Goal: Task Accomplishment & Management: Use online tool/utility

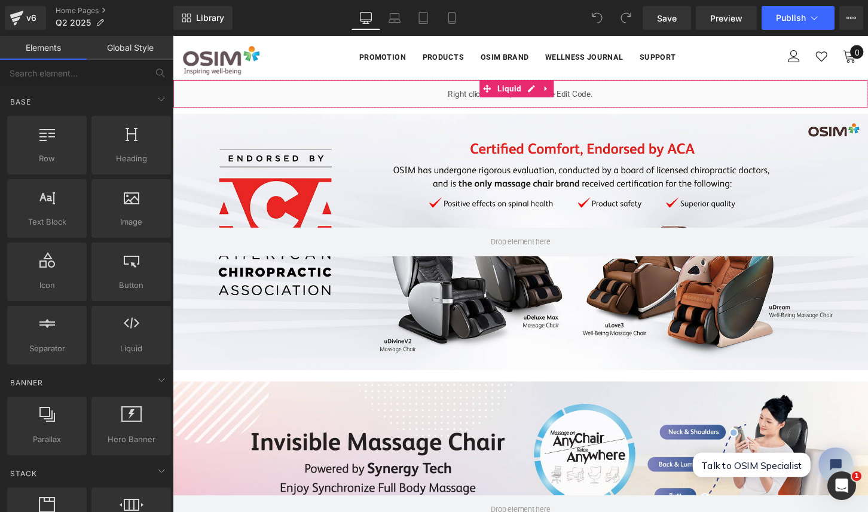
click at [387, 103] on div "Liquid" at bounding box center [534, 96] width 723 height 30
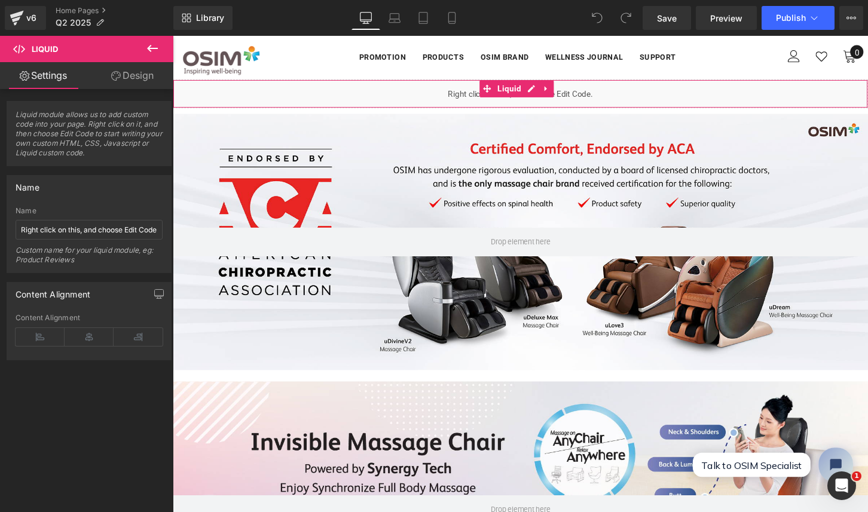
click at [462, 85] on div "Liquid" at bounding box center [534, 96] width 723 height 30
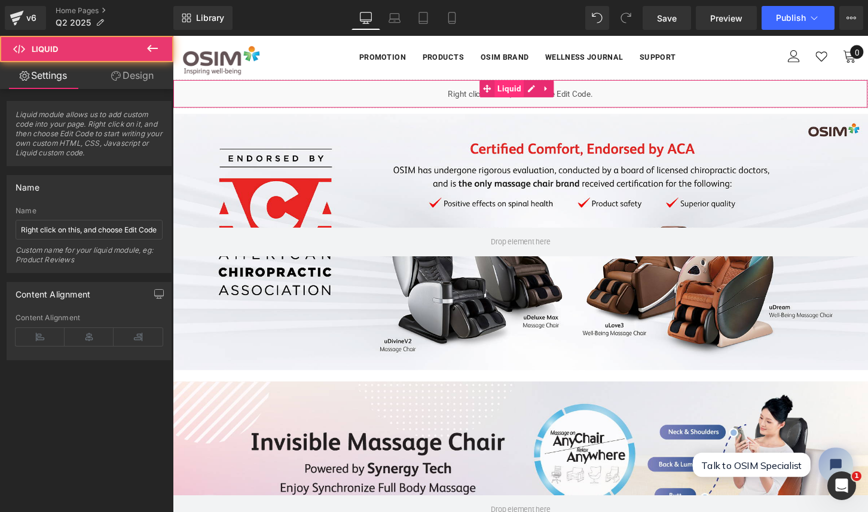
click at [510, 90] on span "Liquid" at bounding box center [522, 91] width 31 height 18
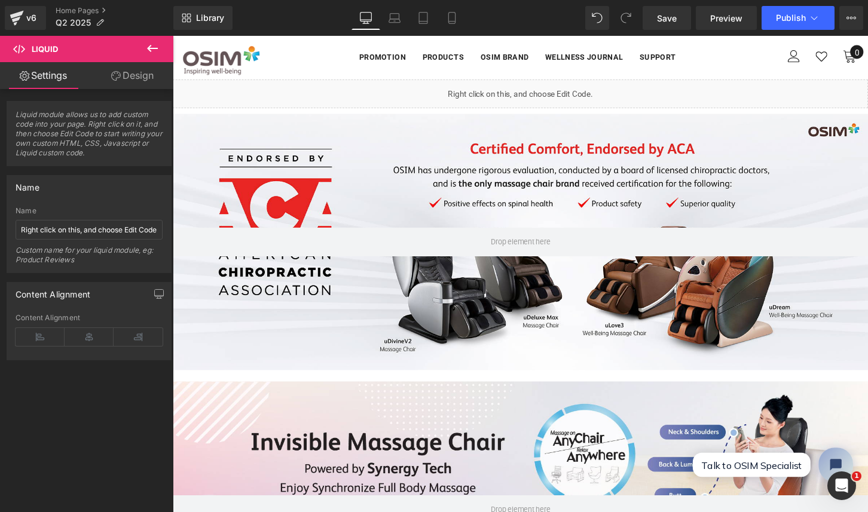
click at [551, 90] on ul "Liquid" at bounding box center [531, 91] width 62 height 14
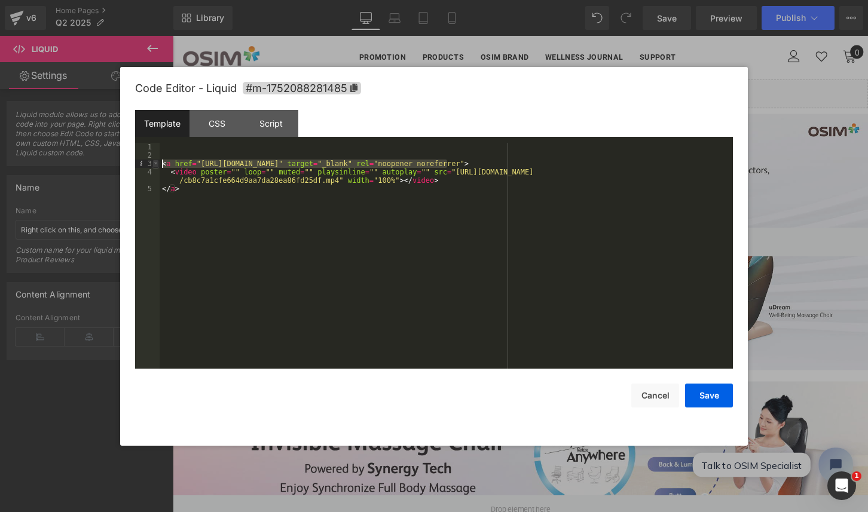
drag, startPoint x: 446, startPoint y: 163, endPoint x: 158, endPoint y: 161, distance: 288.6
click at [158, 161] on pre "1 2 3 4 5 < a href = "[URL][DOMAIN_NAME]" target = "_blank" rel = "noopener nor…" at bounding box center [434, 256] width 598 height 226
click at [0, 0] on button "Cancel" at bounding box center [0, 0] width 0 height 0
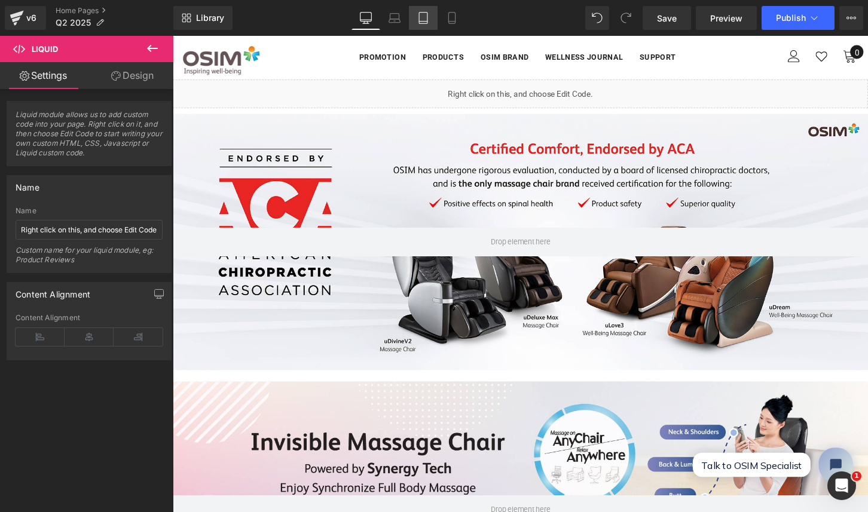
click at [427, 20] on icon at bounding box center [423, 18] width 12 height 12
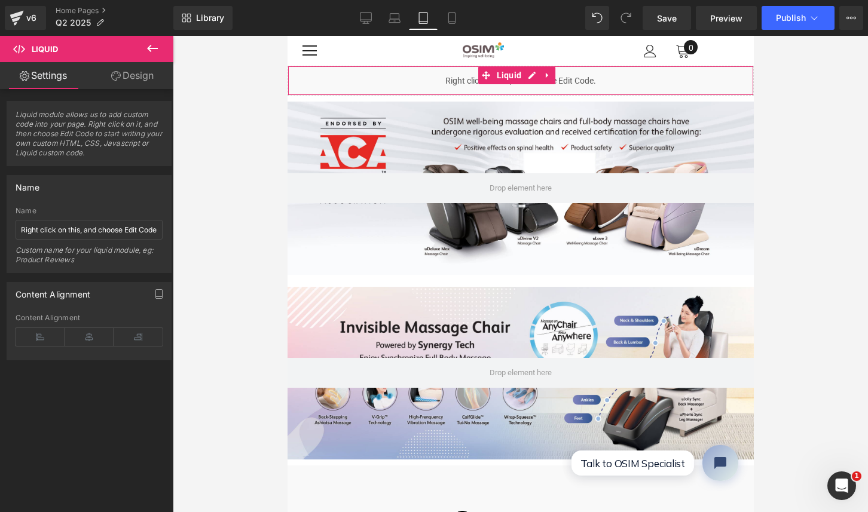
click at [437, 80] on div "Liquid" at bounding box center [520, 81] width 466 height 30
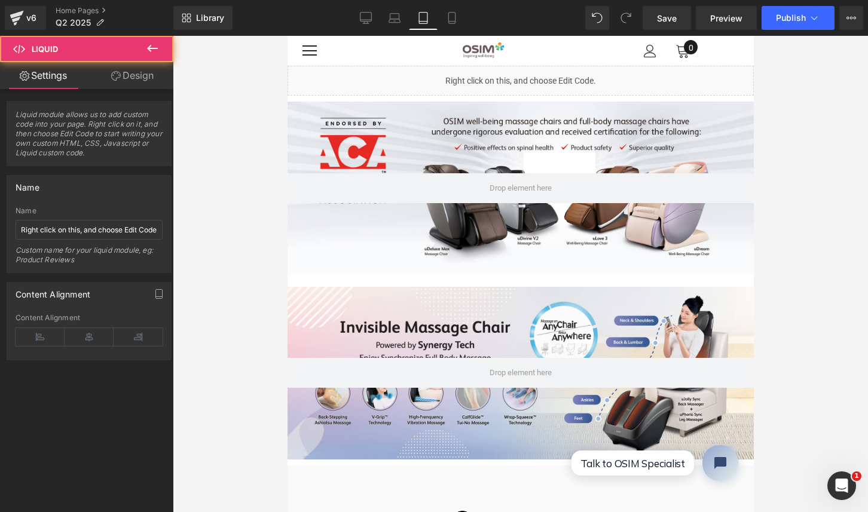
click at [530, 72] on icon at bounding box center [528, 75] width 7 height 7
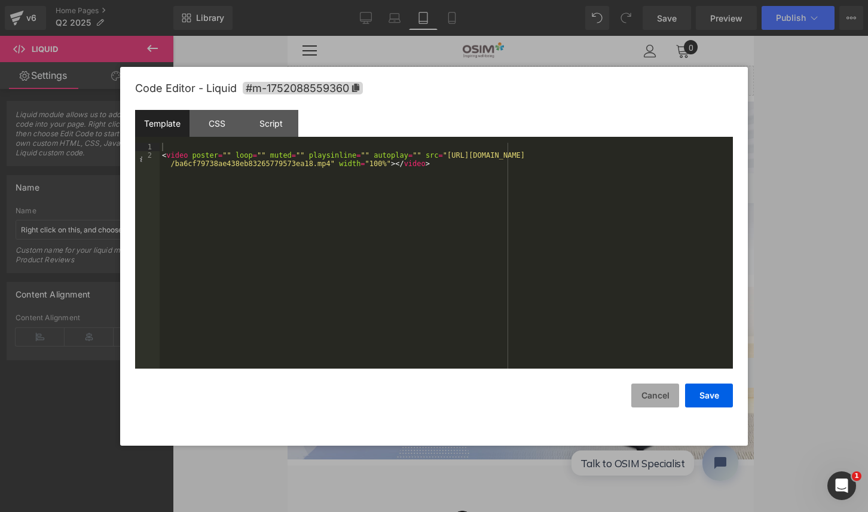
click at [0, 0] on button "Cancel" at bounding box center [0, 0] width 0 height 0
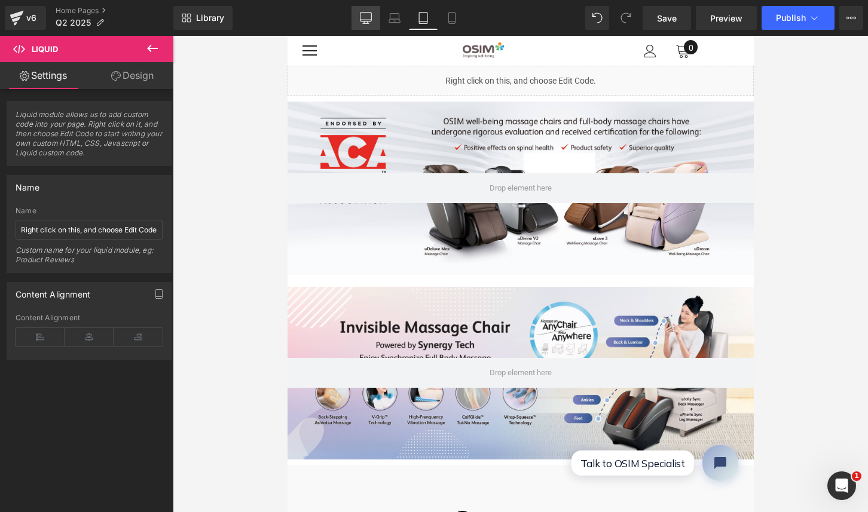
click at [366, 16] on icon at bounding box center [366, 18] width 12 height 12
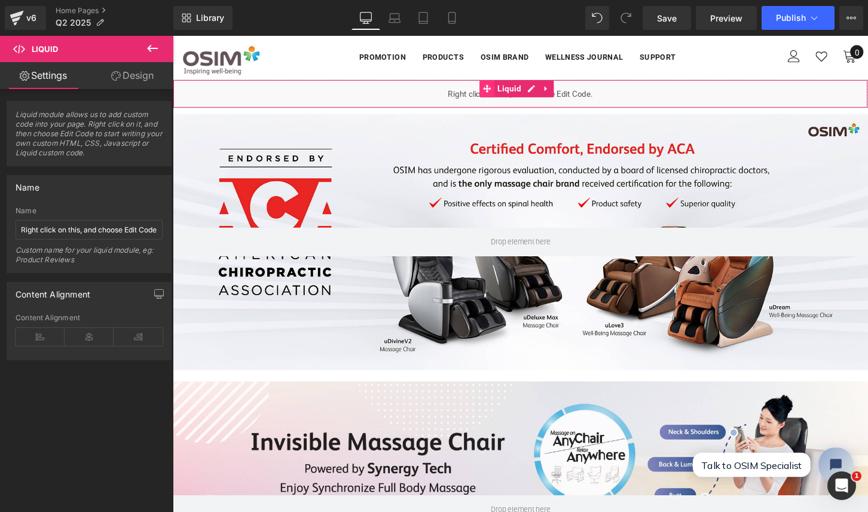
click at [504, 96] on span at bounding box center [500, 91] width 16 height 18
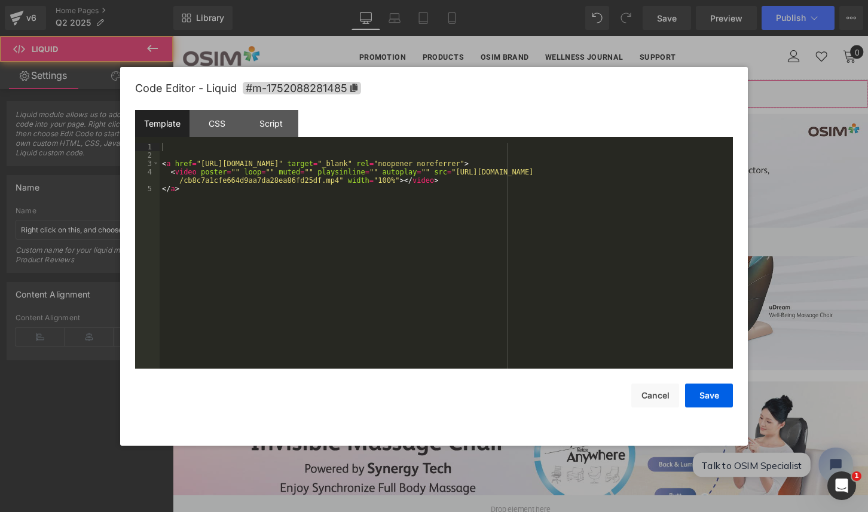
click at [544, 87] on icon at bounding box center [545, 91] width 8 height 9
click at [472, 186] on div "< a href = "[URL][DOMAIN_NAME]" target = "_blank" rel = "noopener noreferrer" >…" at bounding box center [446, 264] width 573 height 243
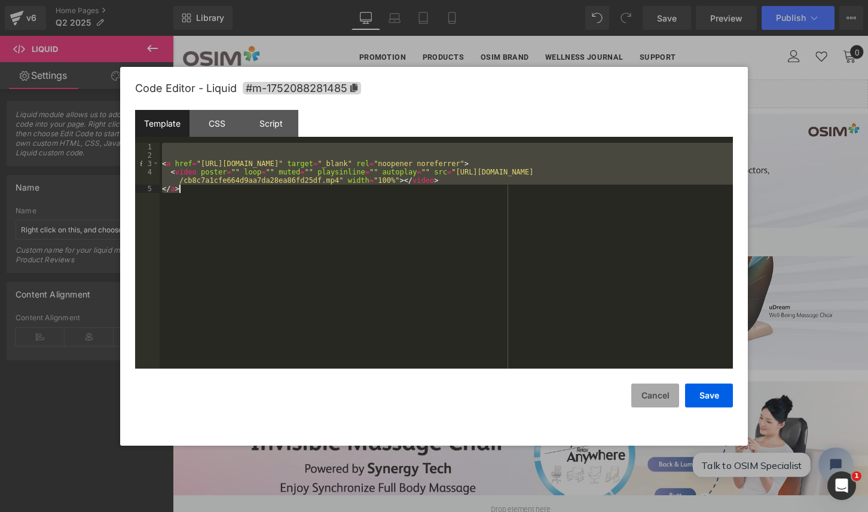
click at [640, 394] on button "Cancel" at bounding box center [655, 396] width 48 height 24
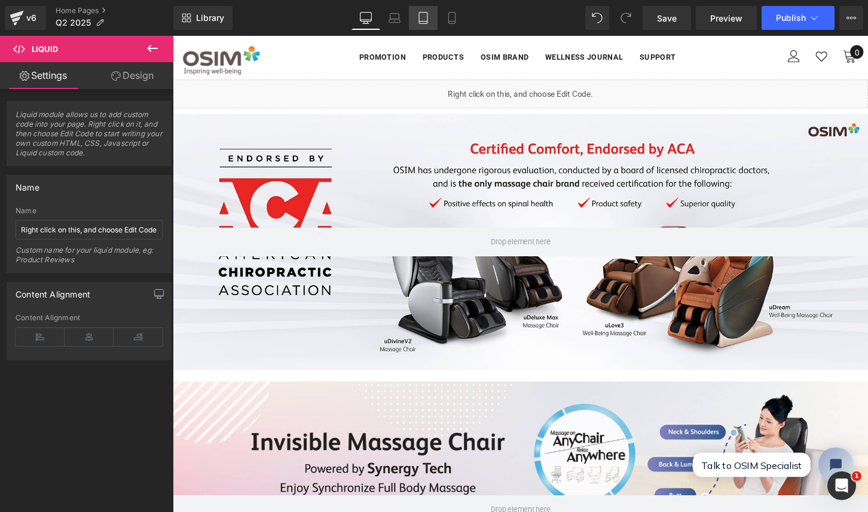
click at [419, 13] on icon at bounding box center [423, 18] width 8 height 11
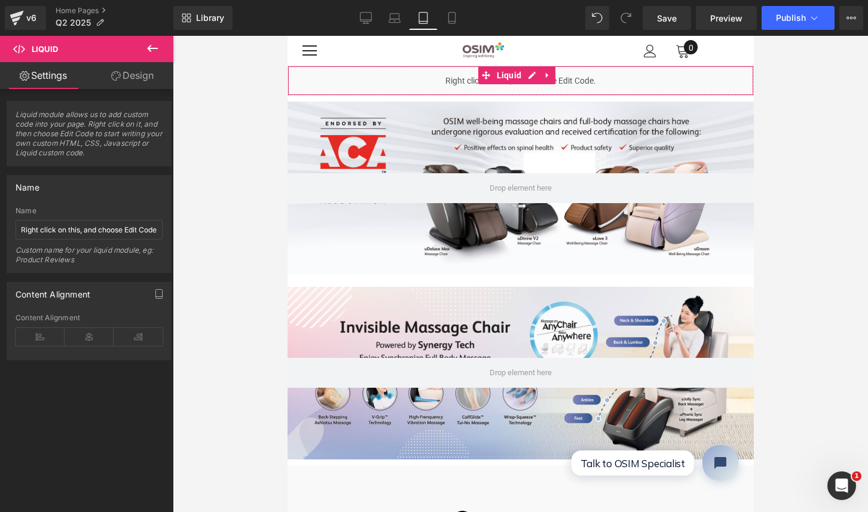
click at [424, 84] on div "Liquid" at bounding box center [520, 81] width 466 height 30
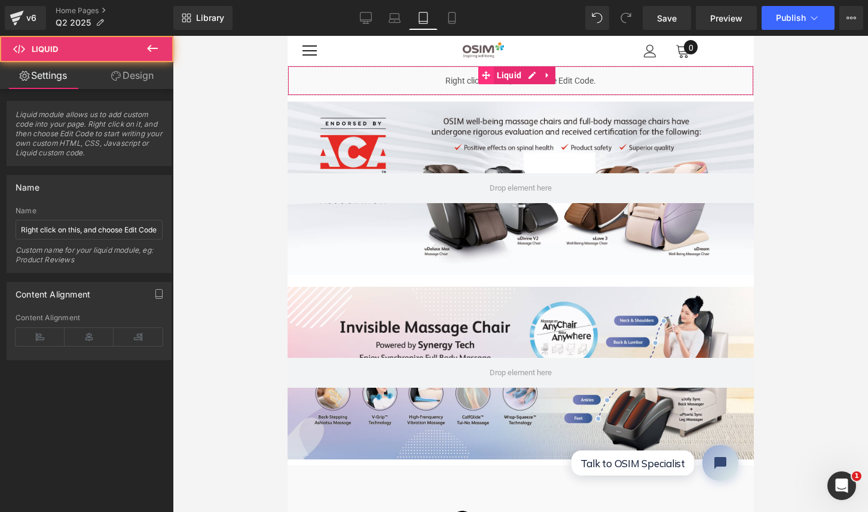
click at [489, 72] on icon at bounding box center [485, 75] width 8 height 9
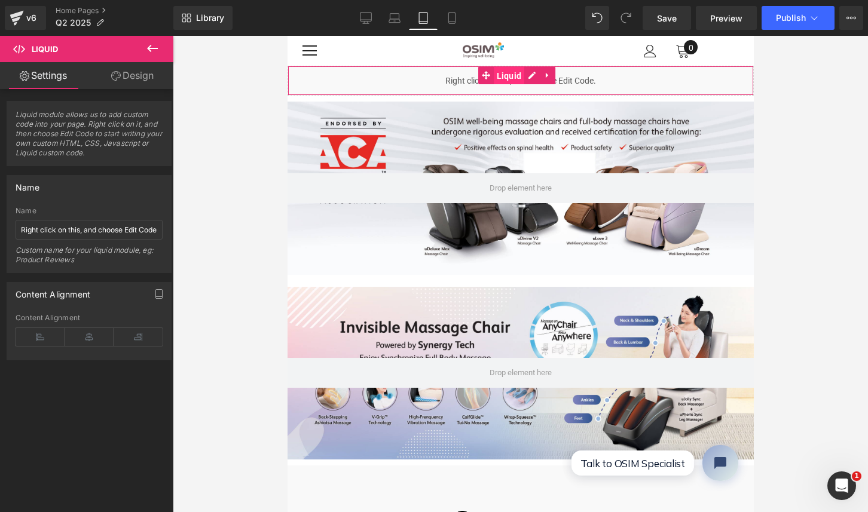
click at [497, 72] on span "Liquid" at bounding box center [508, 76] width 31 height 18
click at [486, 73] on icon at bounding box center [485, 75] width 8 height 9
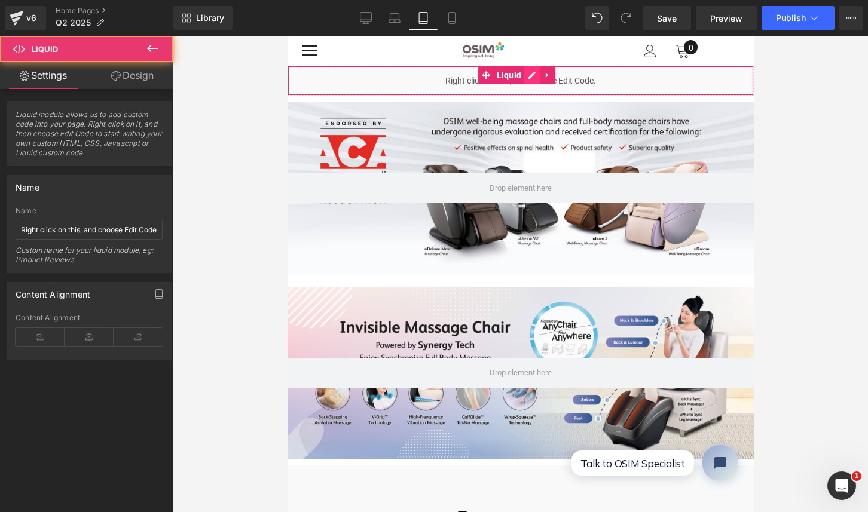
click at [535, 73] on ul "Liquid" at bounding box center [516, 75] width 78 height 18
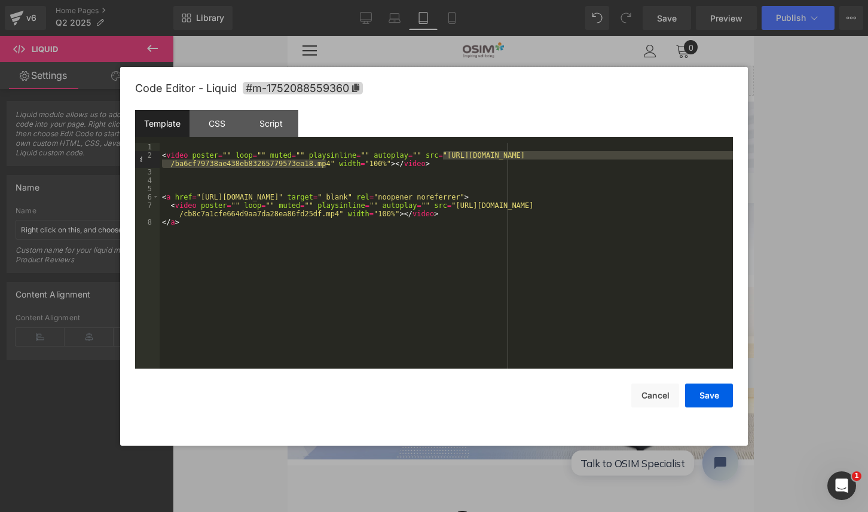
drag, startPoint x: 445, startPoint y: 154, endPoint x: 329, endPoint y: 167, distance: 116.6
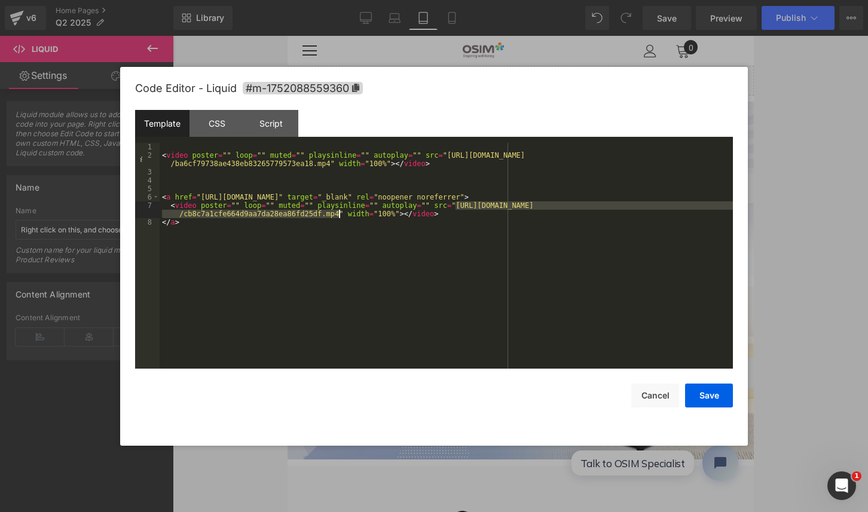
drag, startPoint x: 454, startPoint y: 203, endPoint x: 338, endPoint y: 215, distance: 116.5
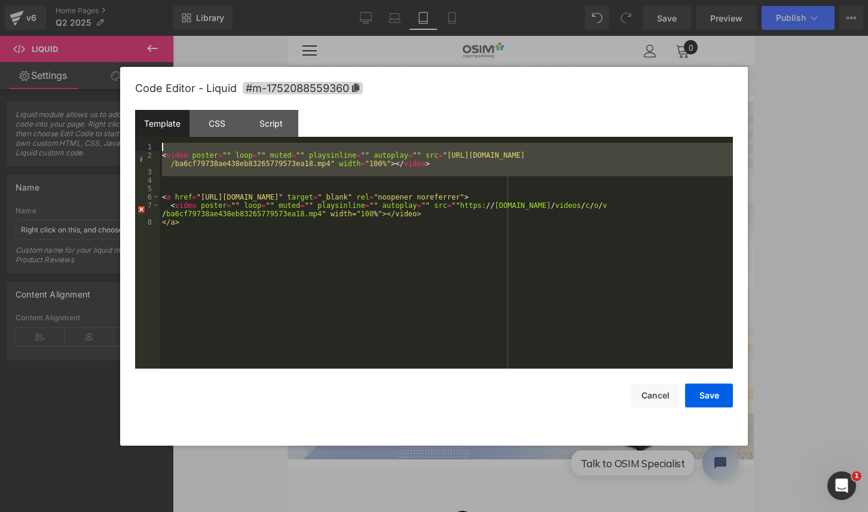
drag, startPoint x: 168, startPoint y: 183, endPoint x: 152, endPoint y: 133, distance: 53.3
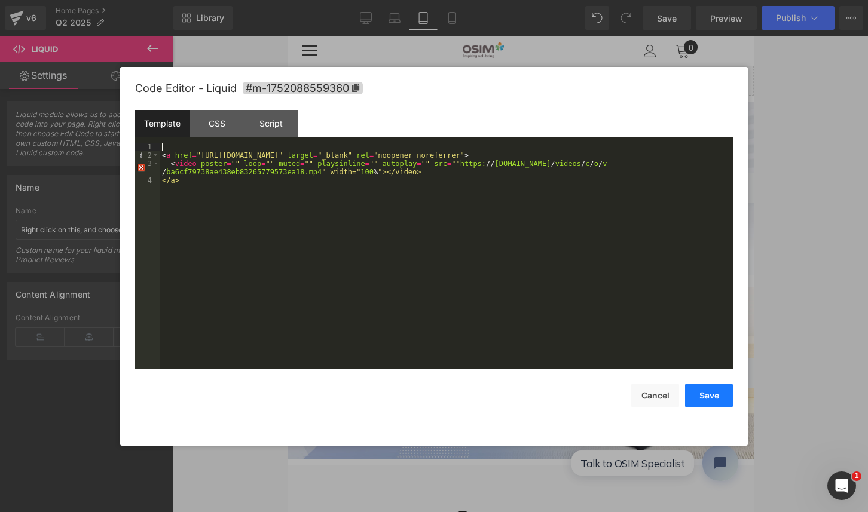
click at [0, 0] on button "Save" at bounding box center [0, 0] width 0 height 0
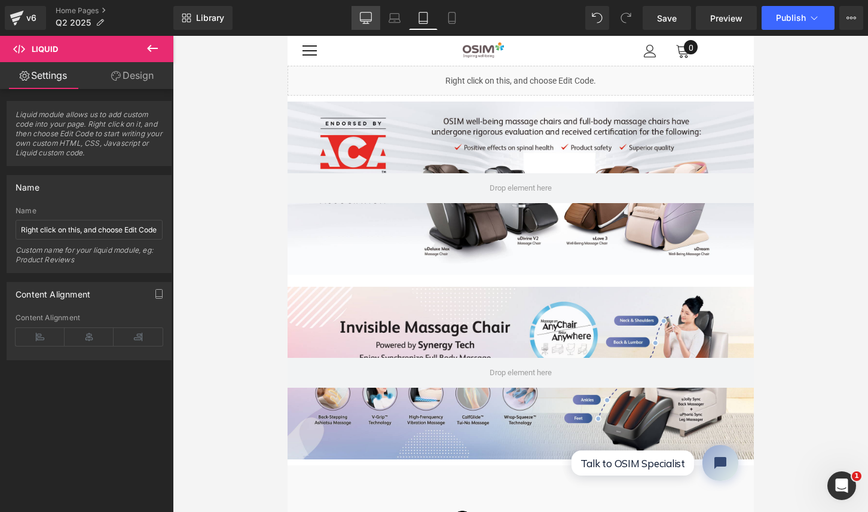
click at [364, 19] on icon at bounding box center [366, 18] width 12 height 12
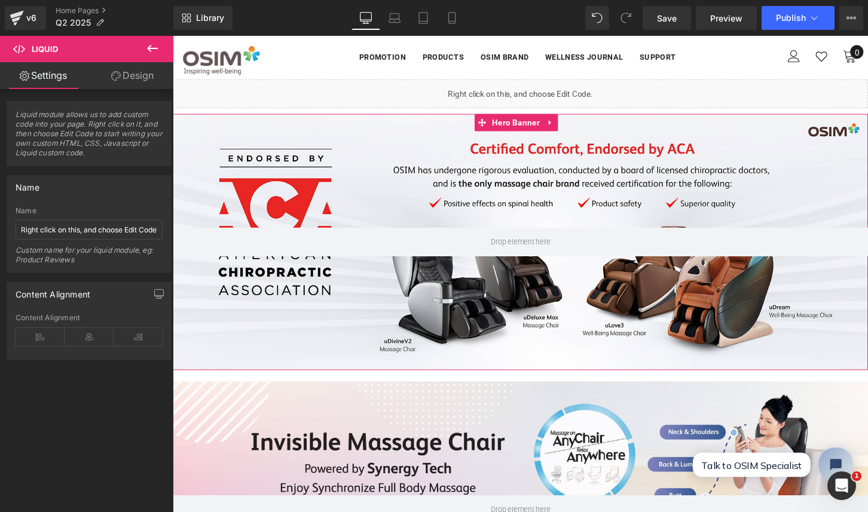
click at [482, 310] on div at bounding box center [534, 250] width 723 height 266
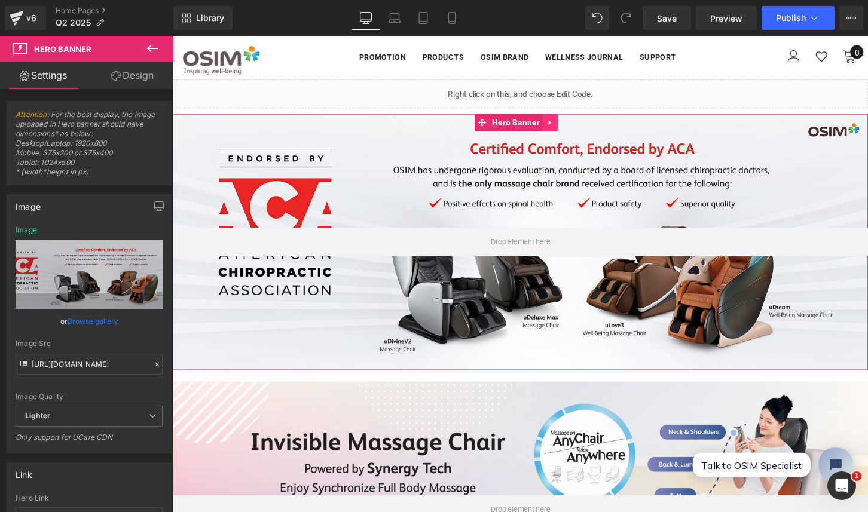
click at [558, 121] on link at bounding box center [565, 126] width 16 height 18
click at [560, 124] on icon at bounding box center [557, 126] width 8 height 8
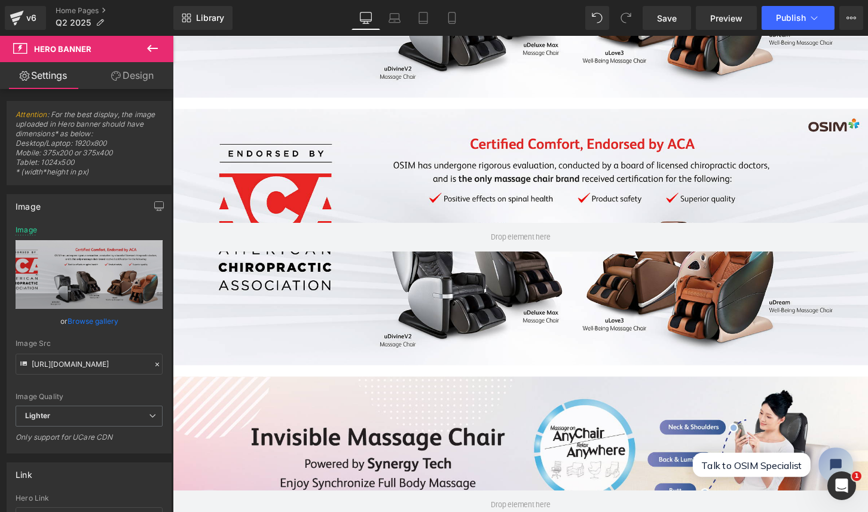
scroll to position [309, 0]
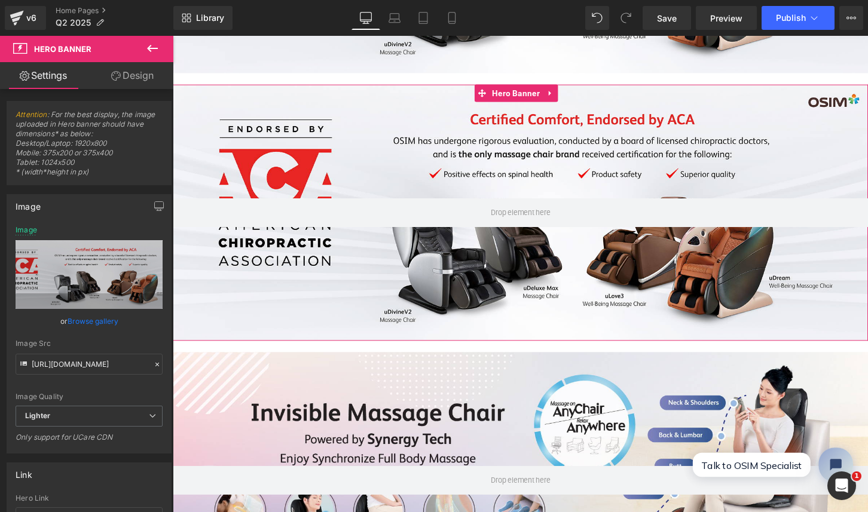
click at [401, 160] on div at bounding box center [534, 220] width 723 height 266
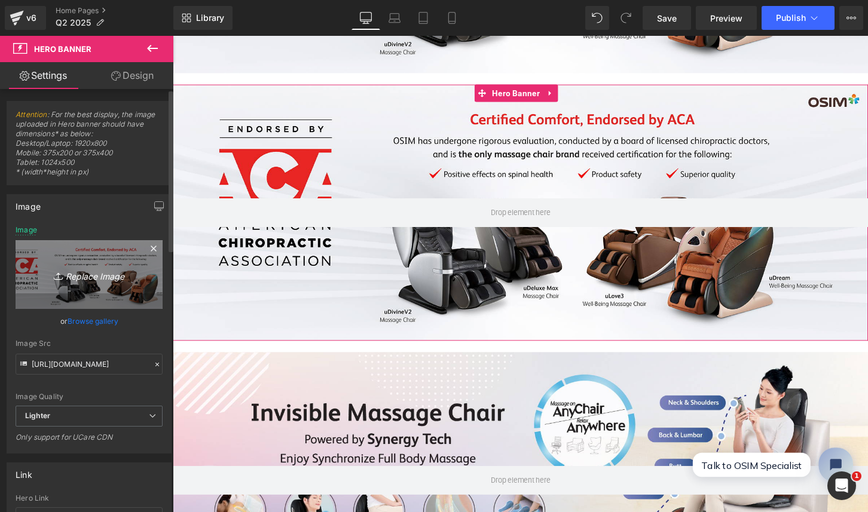
click at [108, 280] on icon "Replace Image" at bounding box center [89, 274] width 96 height 15
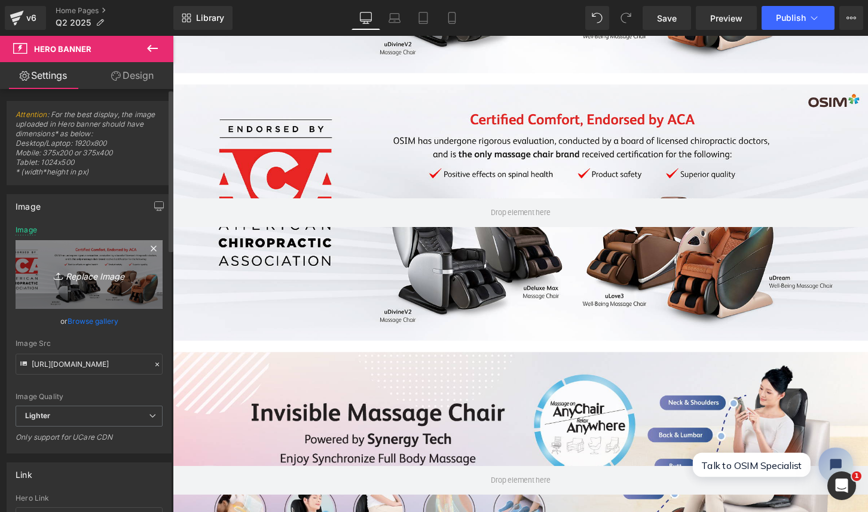
type input "C:\fakepath\Web Banner- HSA approved_uLove3 Black talent.jpg"
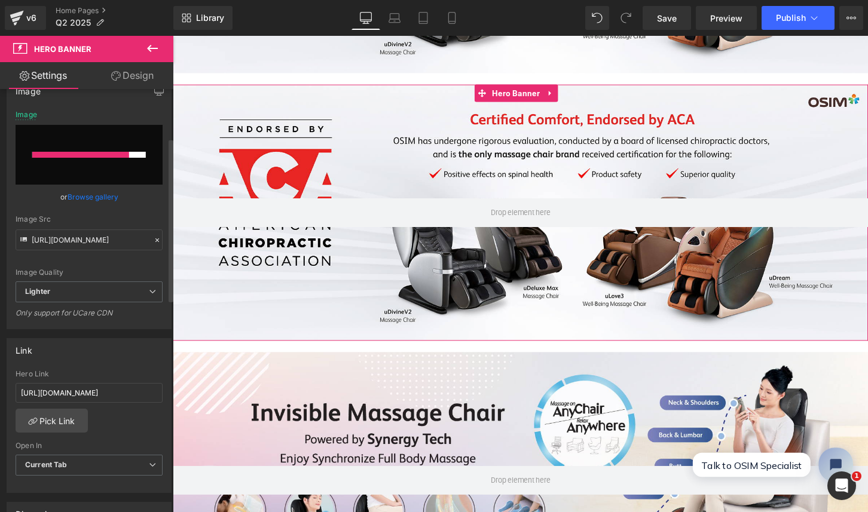
scroll to position [127, 0]
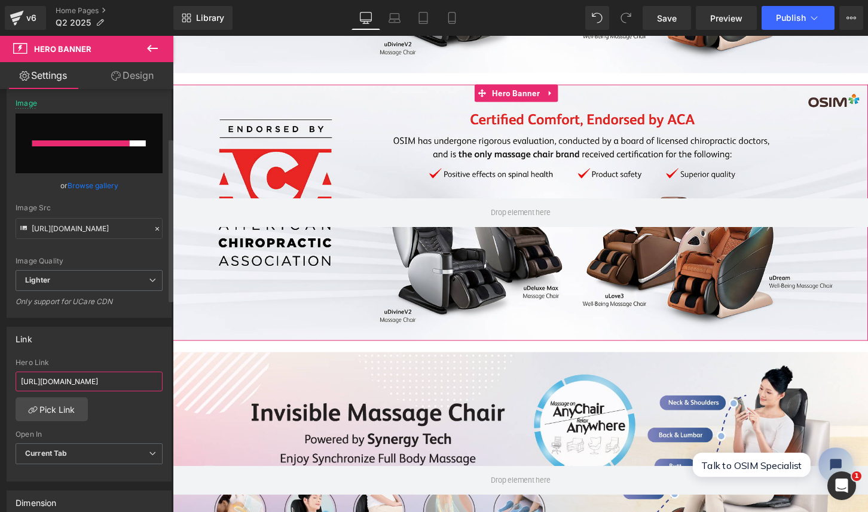
click at [125, 379] on input "[URL][DOMAIN_NAME]" at bounding box center [89, 382] width 147 height 20
paste input "pages/hsa-fsa-eligibility"
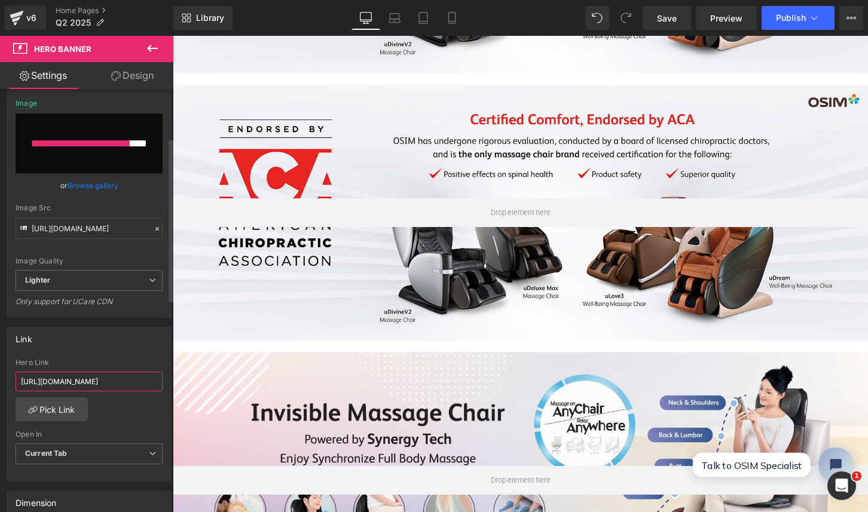
scroll to position [0, 20]
type input "[URL][DOMAIN_NAME]"
click at [105, 362] on div "Hero Link" at bounding box center [89, 363] width 147 height 8
click at [54, 412] on link "Pick Link" at bounding box center [52, 409] width 72 height 24
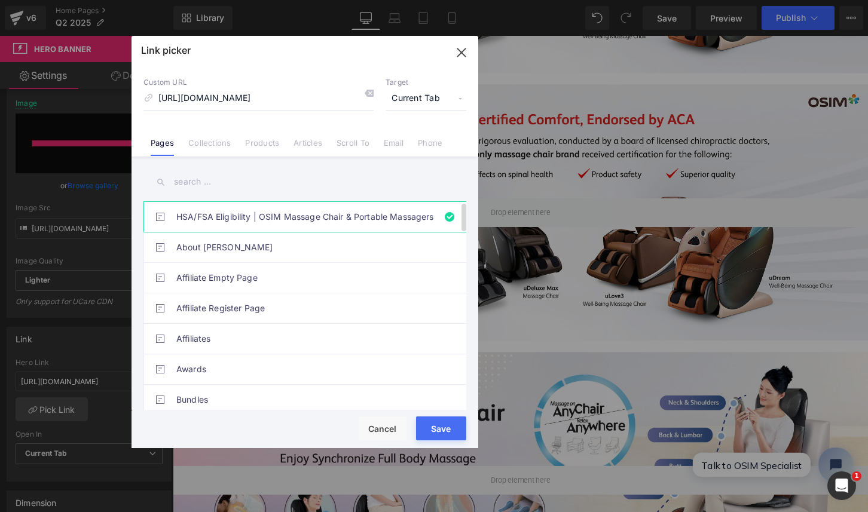
click at [271, 213] on link "HSA/FSA Eligibility | OSIM Massage Chair & Portable Massagers" at bounding box center [307, 217] width 263 height 30
type input "hsa-fsa-eligibility"
click at [446, 427] on button "Save" at bounding box center [441, 428] width 50 height 24
type input "hsa-fsa-eligibility"
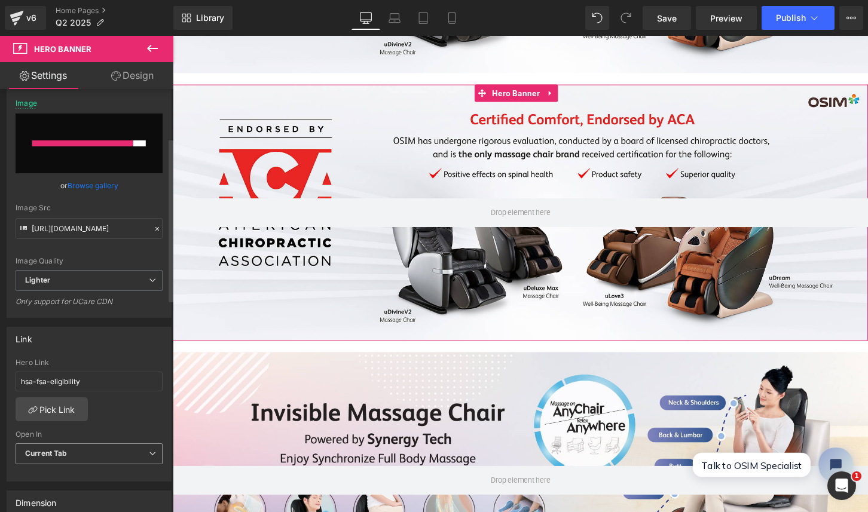
click at [100, 448] on span "Current Tab" at bounding box center [89, 453] width 147 height 21
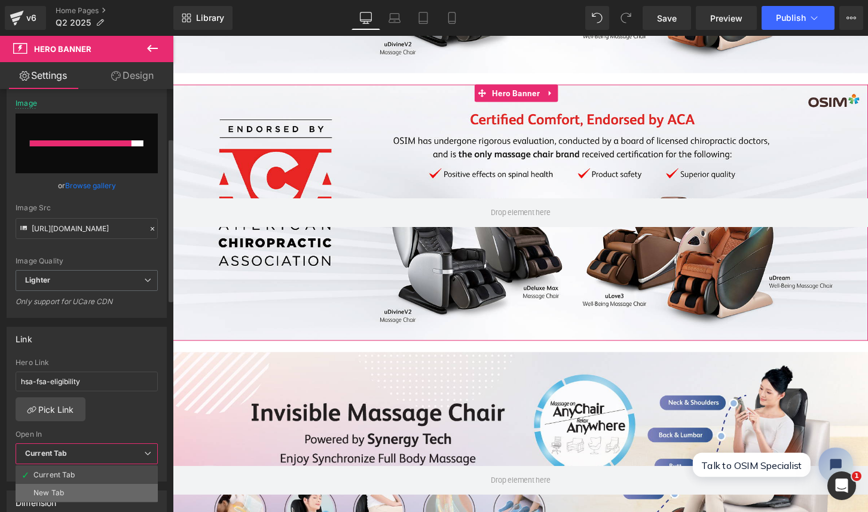
click at [78, 486] on li "New Tab" at bounding box center [87, 493] width 142 height 18
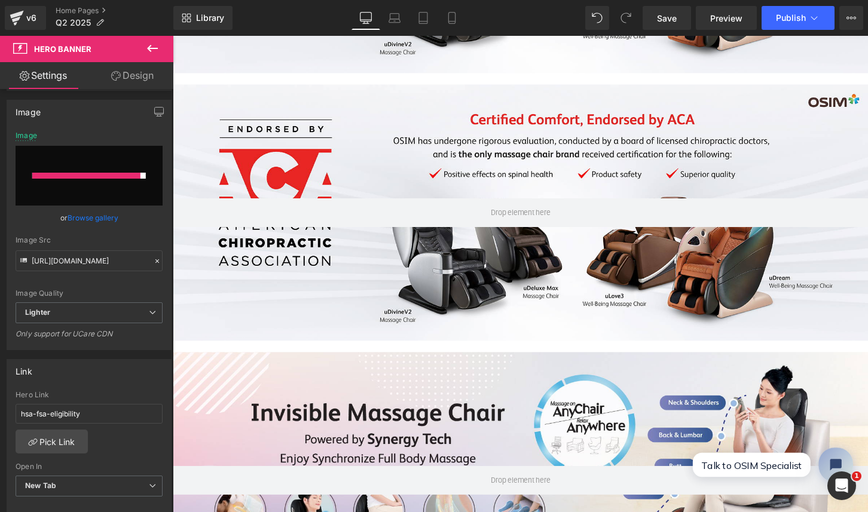
scroll to position [309, 0]
click at [782, 19] on span "Publish" at bounding box center [791, 18] width 30 height 10
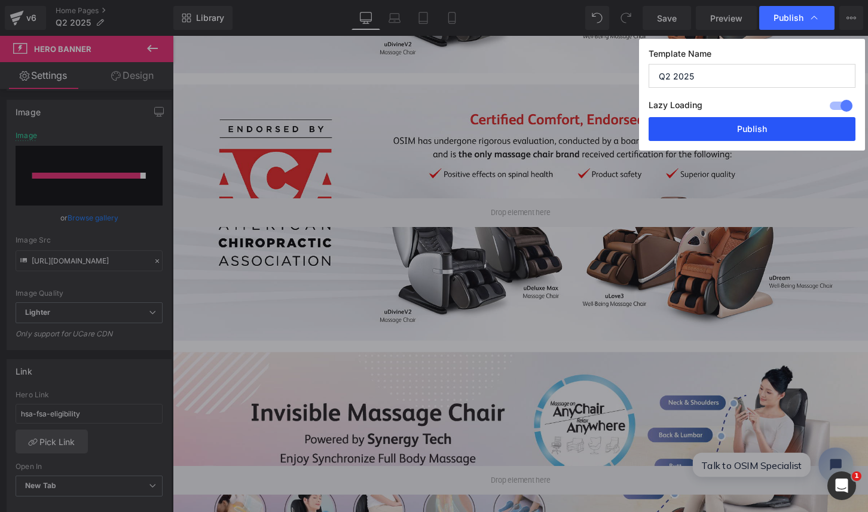
click at [783, 125] on button "Publish" at bounding box center [751, 129] width 207 height 24
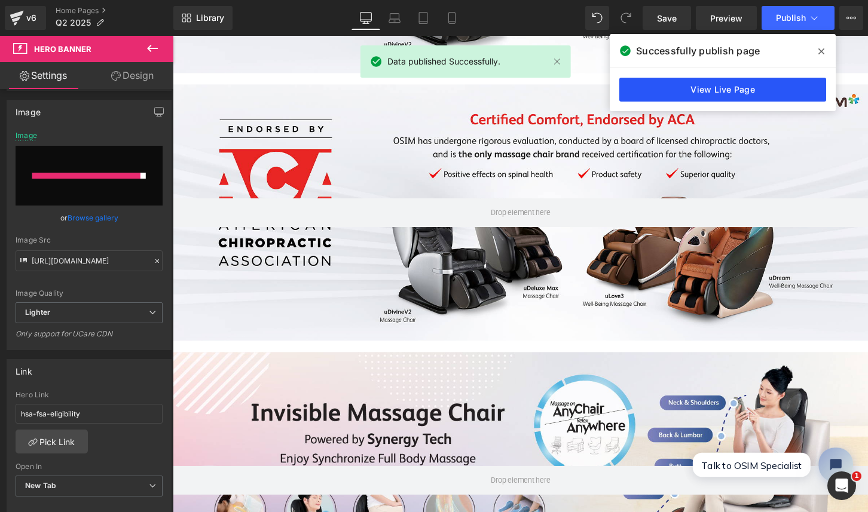
click at [722, 88] on link "View Live Page" at bounding box center [722, 90] width 207 height 24
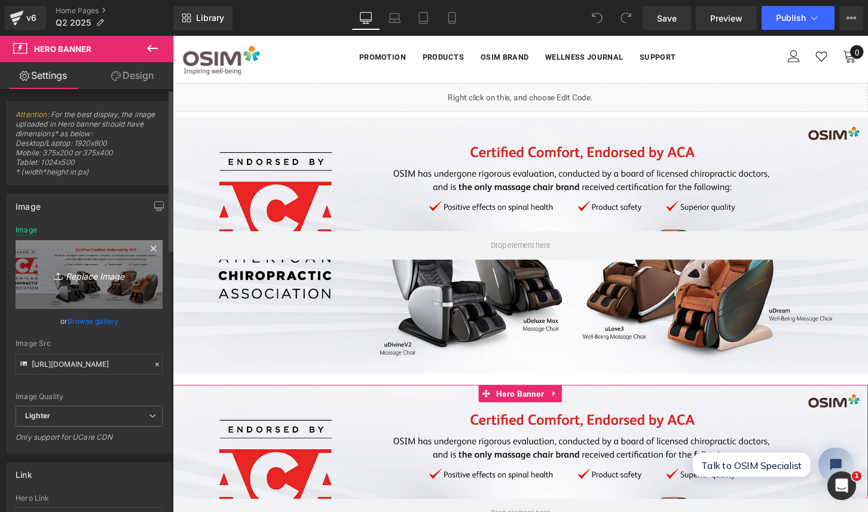
click at [90, 278] on icon "Replace Image" at bounding box center [89, 274] width 96 height 15
type input "C:\fakepath\Web Banner- HSA approved_uLove3 Black talent.jpg"
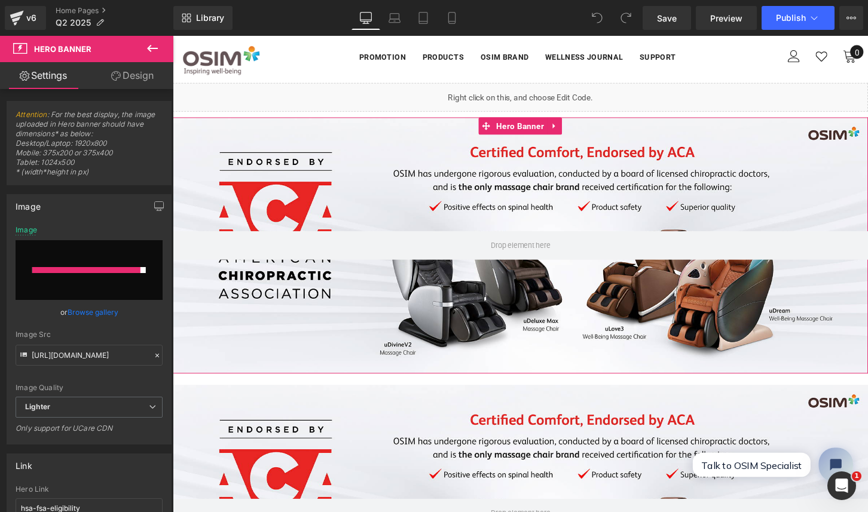
type input "https://ucarecdn.com/cc148022-58d2-43eb-9eba-0c88b4f100f5/-/format/auto/-/previ…"
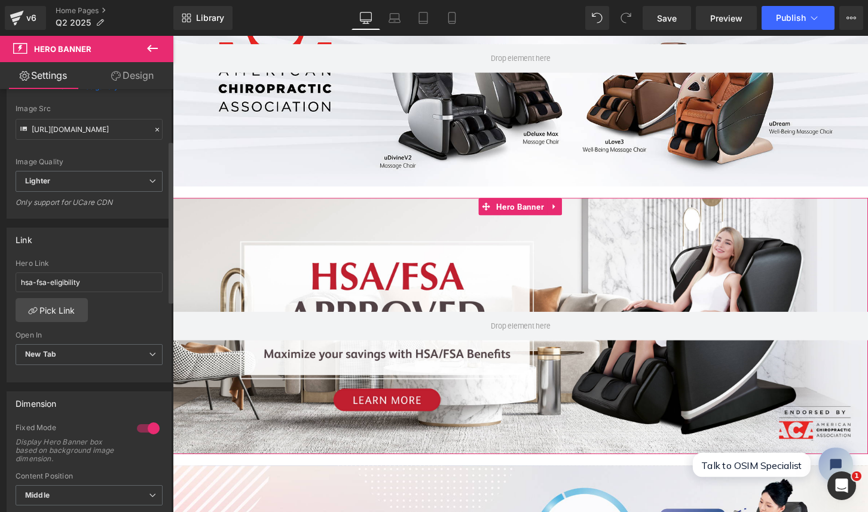
scroll to position [265, 0]
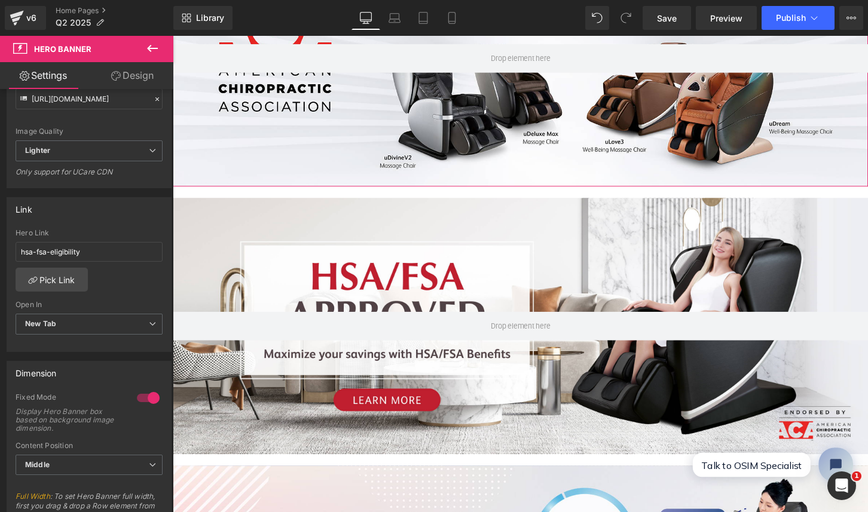
click at [228, 177] on div at bounding box center [534, 59] width 723 height 266
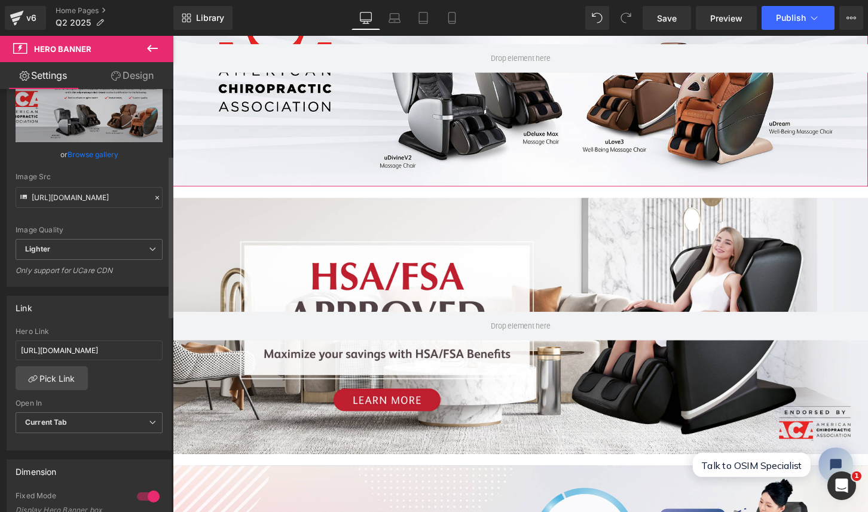
scroll to position [176, 0]
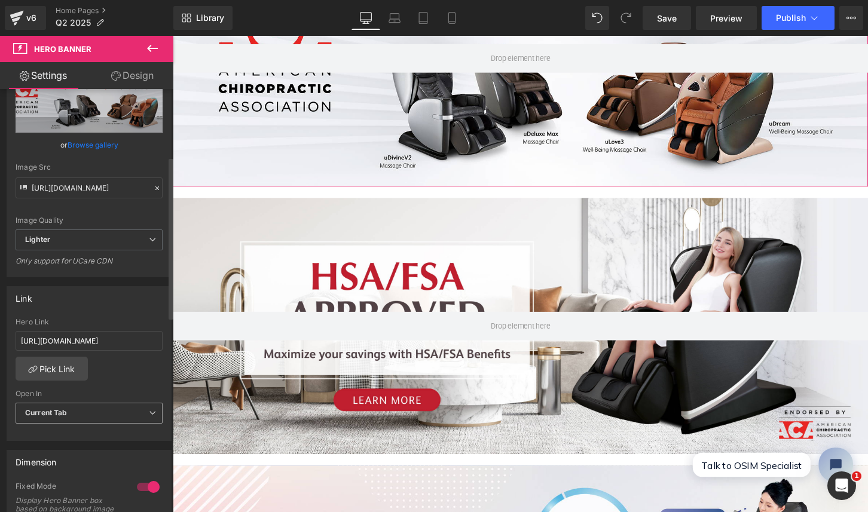
click at [83, 416] on span "Current Tab" at bounding box center [89, 413] width 147 height 21
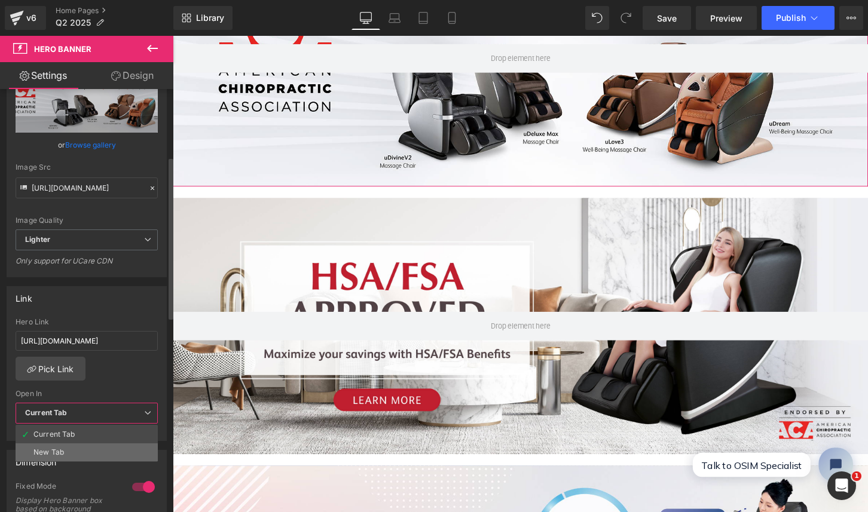
click at [79, 446] on li "New Tab" at bounding box center [87, 452] width 142 height 18
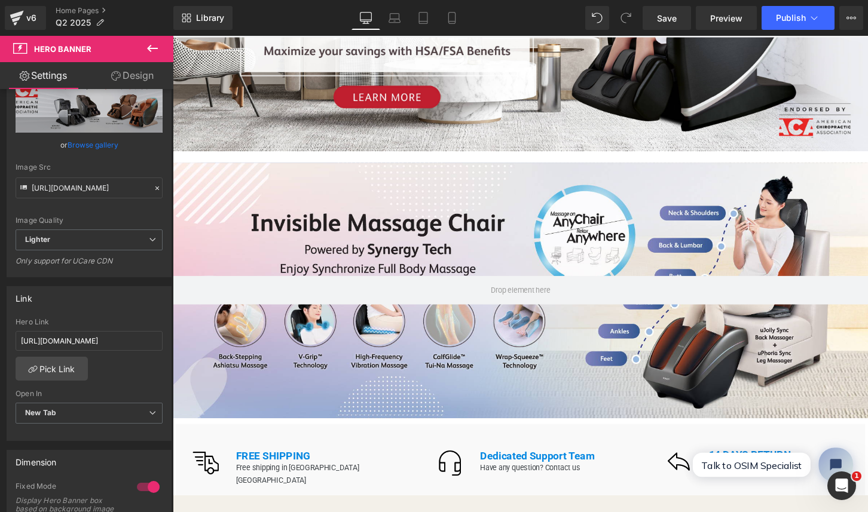
scroll to position [522, 0]
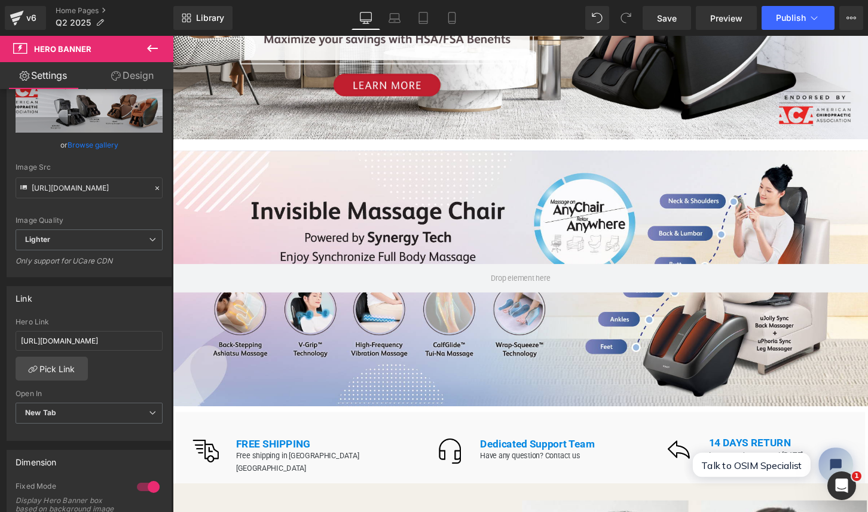
click at [287, 236] on div at bounding box center [534, 288] width 723 height 266
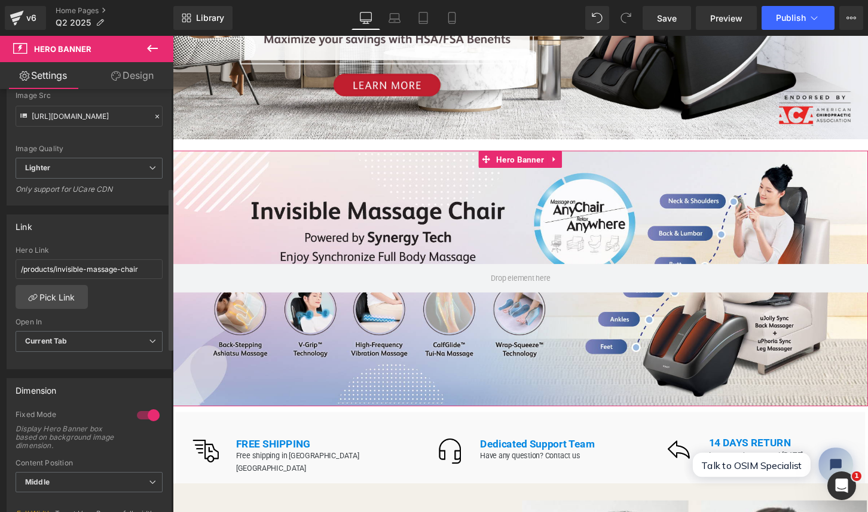
scroll to position [235, 0]
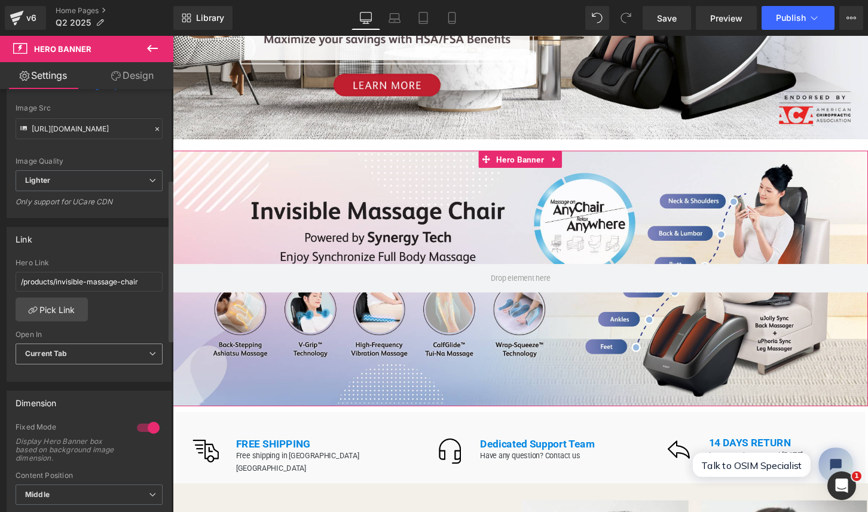
click at [96, 356] on span "Current Tab" at bounding box center [89, 354] width 147 height 21
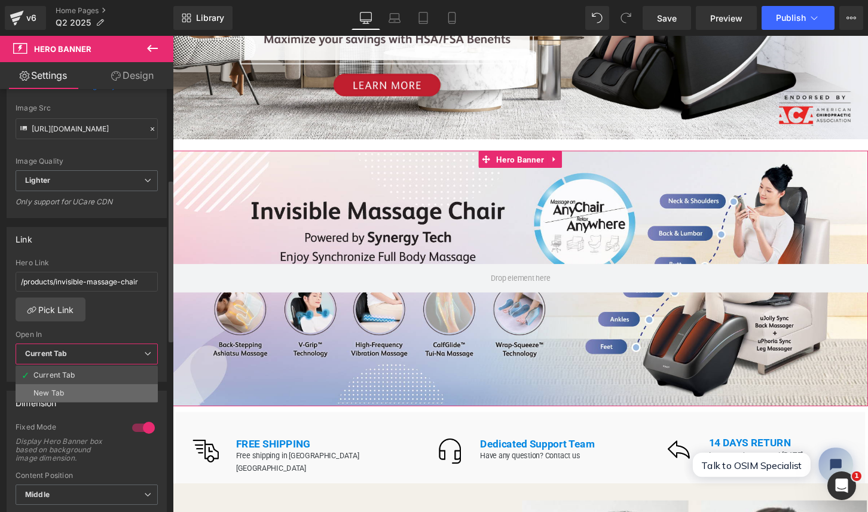
click at [76, 390] on li "New Tab" at bounding box center [87, 393] width 142 height 18
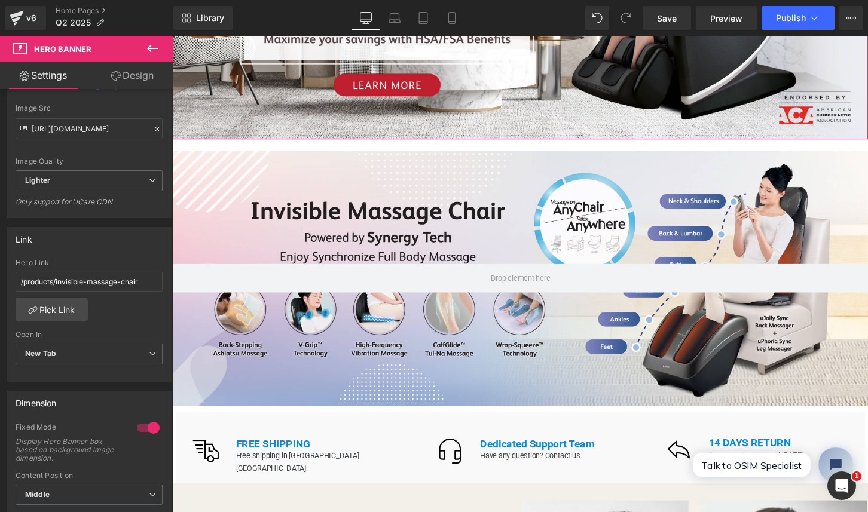
click at [412, 122] on div at bounding box center [534, 10] width 723 height 266
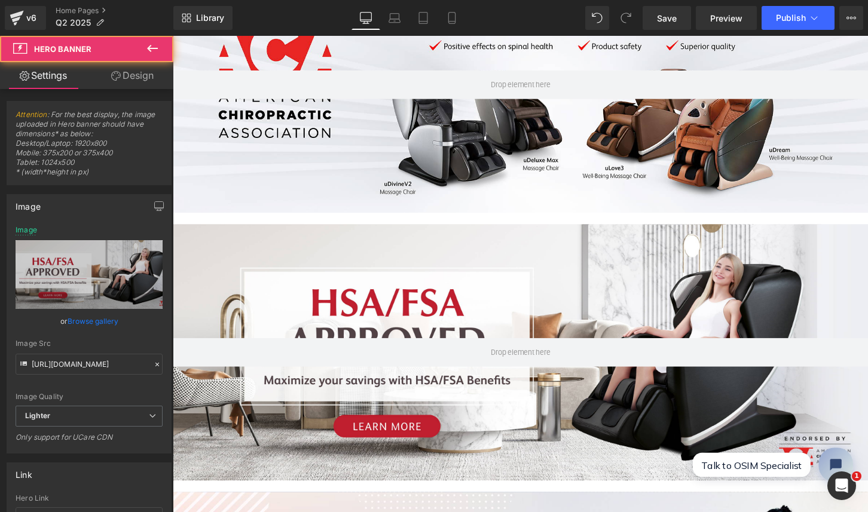
scroll to position [84, 0]
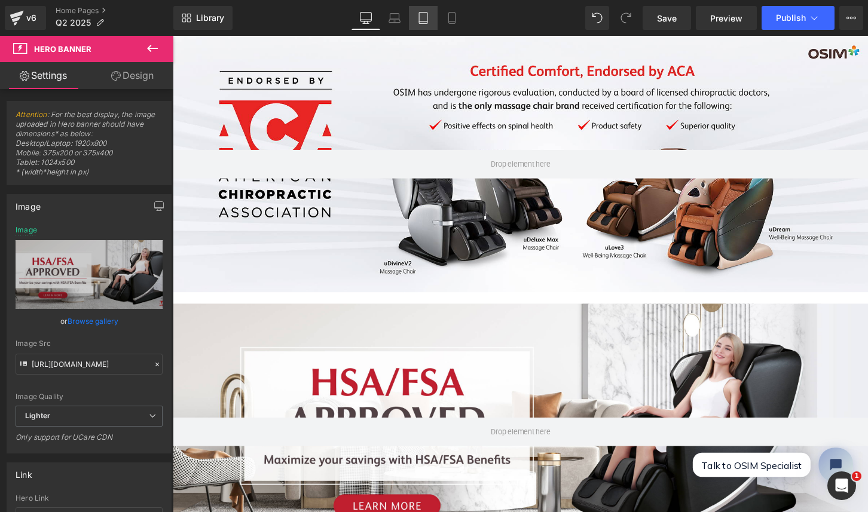
click at [431, 20] on link "Tablet" at bounding box center [423, 18] width 29 height 24
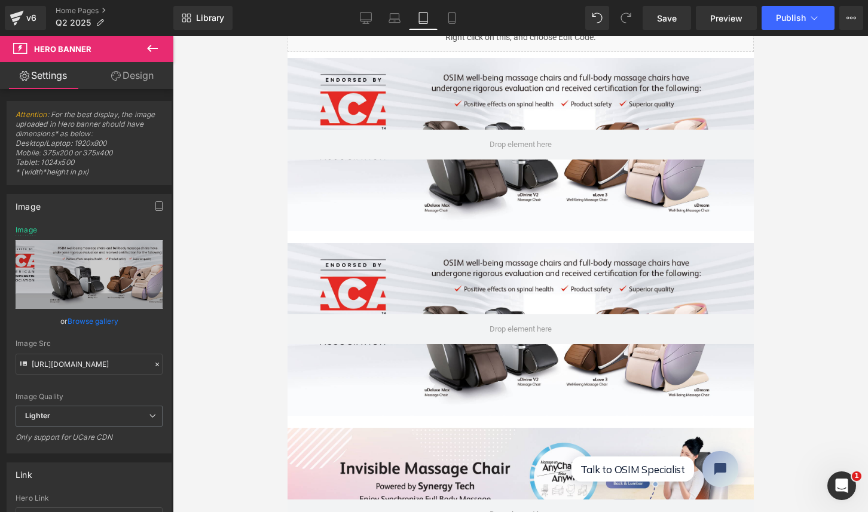
type input "[URL][DOMAIN_NAME]"
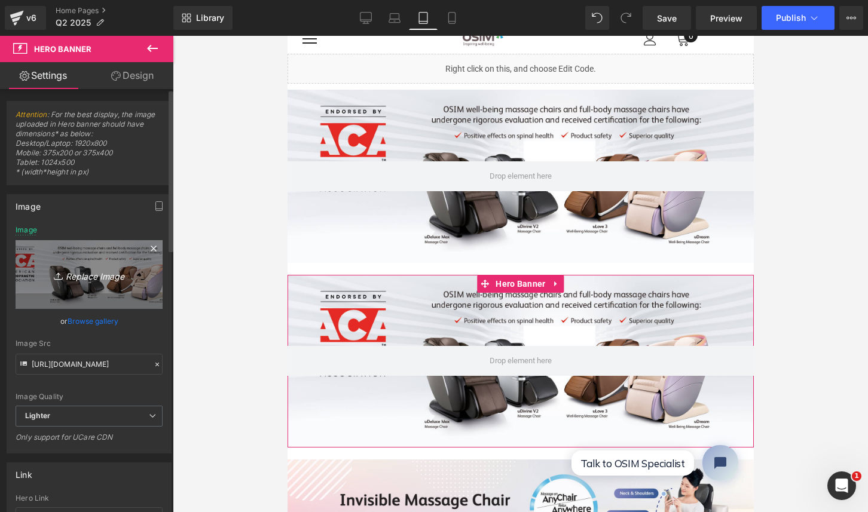
click at [92, 280] on icon "Replace Image" at bounding box center [89, 274] width 96 height 15
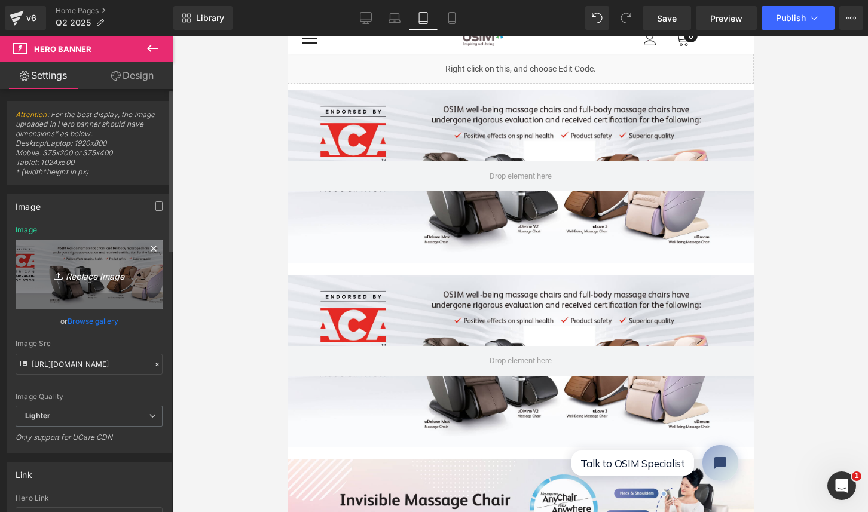
type input "C:\fakepath\EDM Graphics-12.jpg"
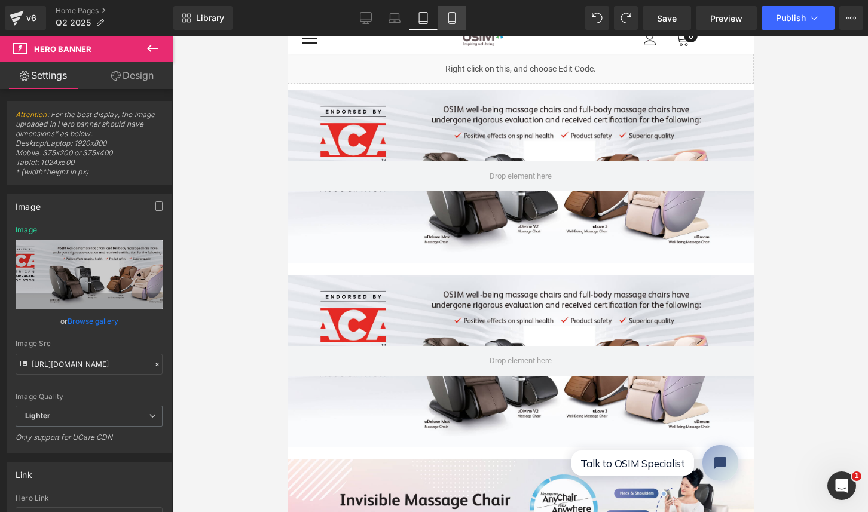
click at [445, 21] on link "Mobile" at bounding box center [451, 18] width 29 height 24
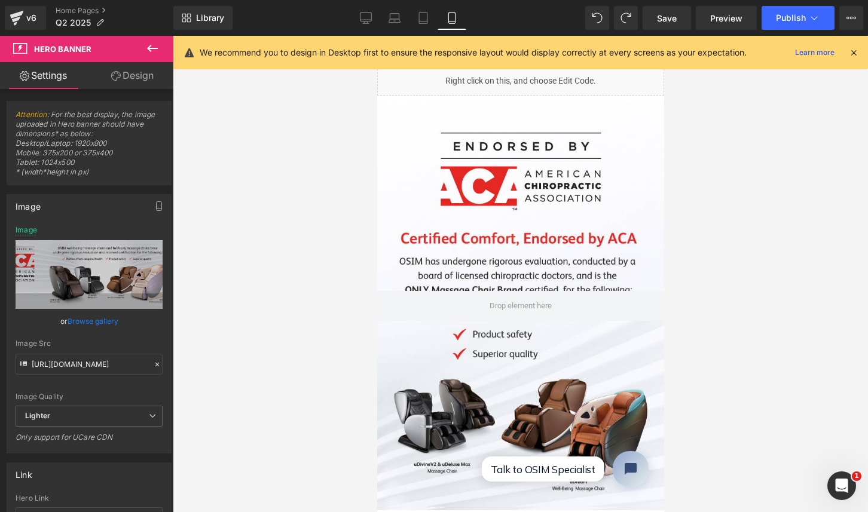
type input "[URL][DOMAIN_NAME]"
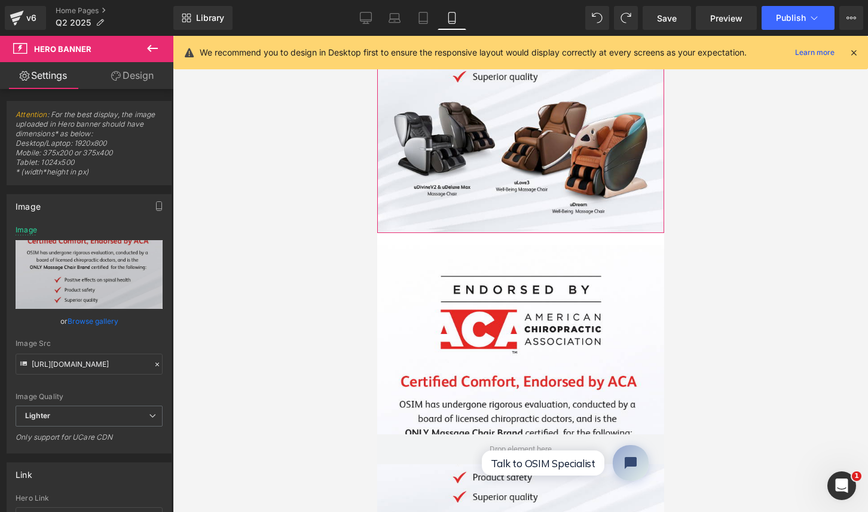
scroll to position [296, 0]
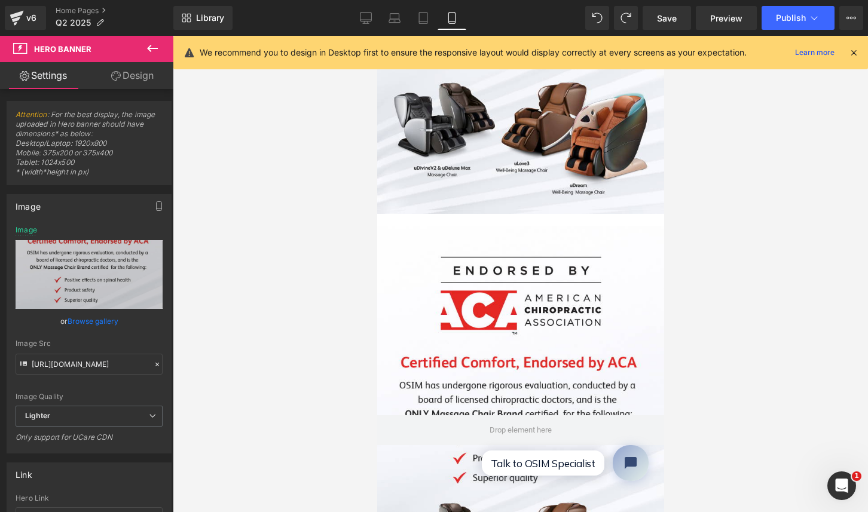
click at [461, 347] on div at bounding box center [519, 430] width 287 height 409
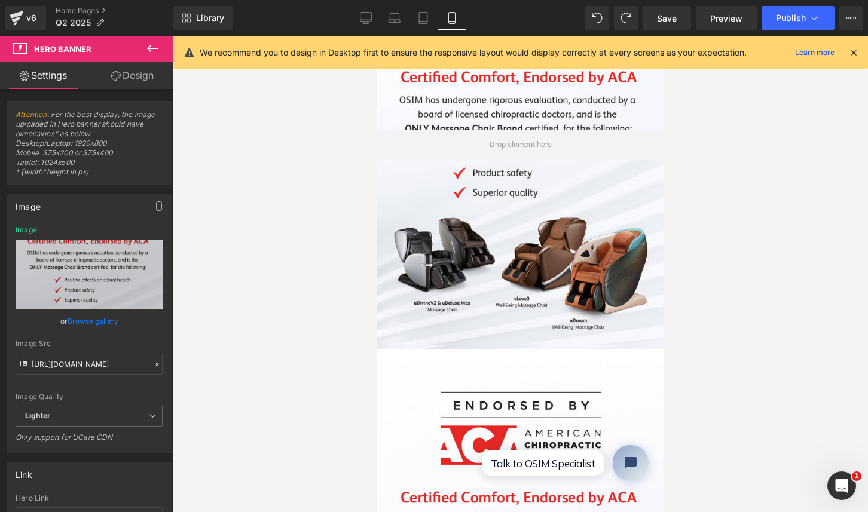
scroll to position [164, 0]
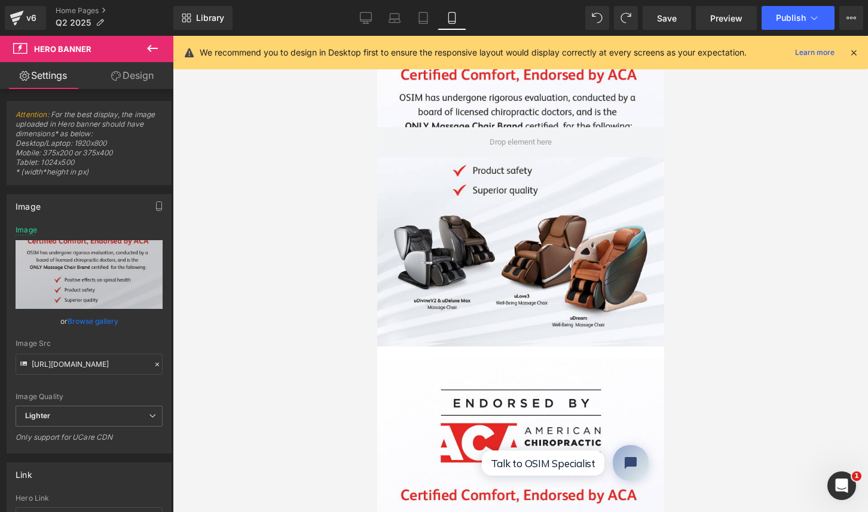
click at [440, 283] on div at bounding box center [519, 142] width 287 height 409
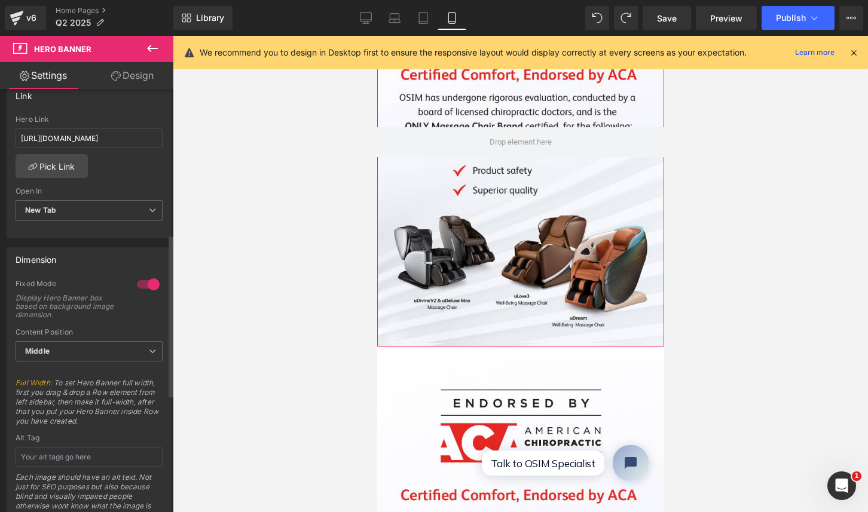
scroll to position [380, 0]
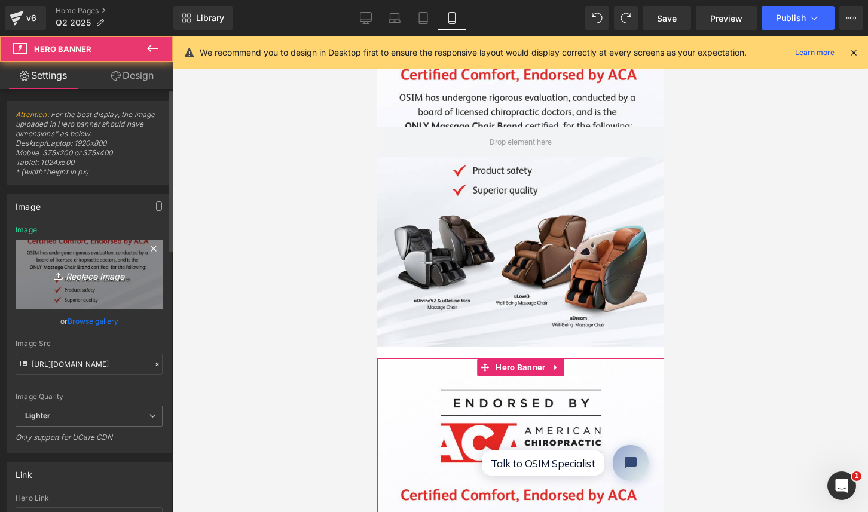
click at [102, 275] on icon "Replace Image" at bounding box center [89, 274] width 96 height 15
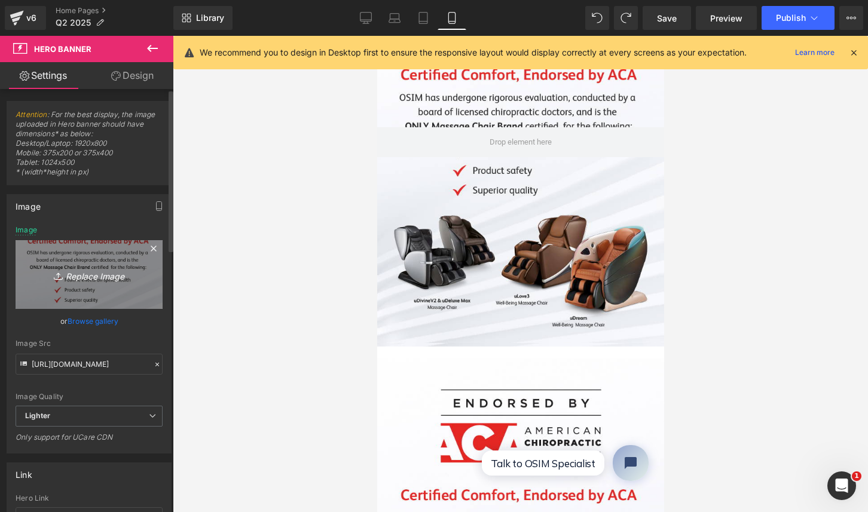
type input "C:\fakepath\EDM Graphics-12.jpg"
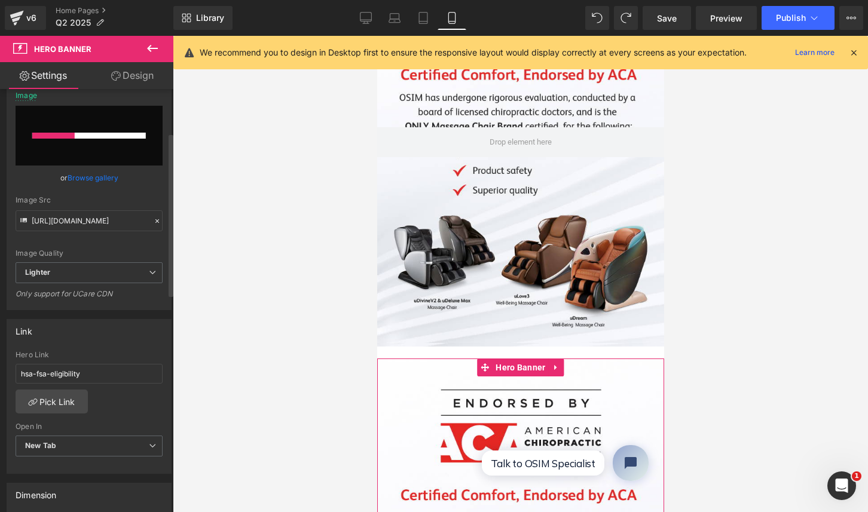
scroll to position [0, 0]
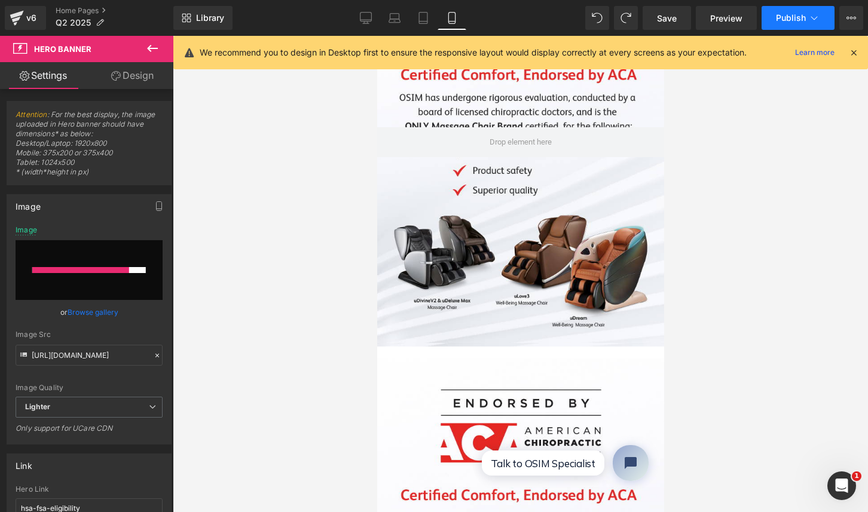
click at [785, 14] on span "Publish" at bounding box center [791, 18] width 30 height 10
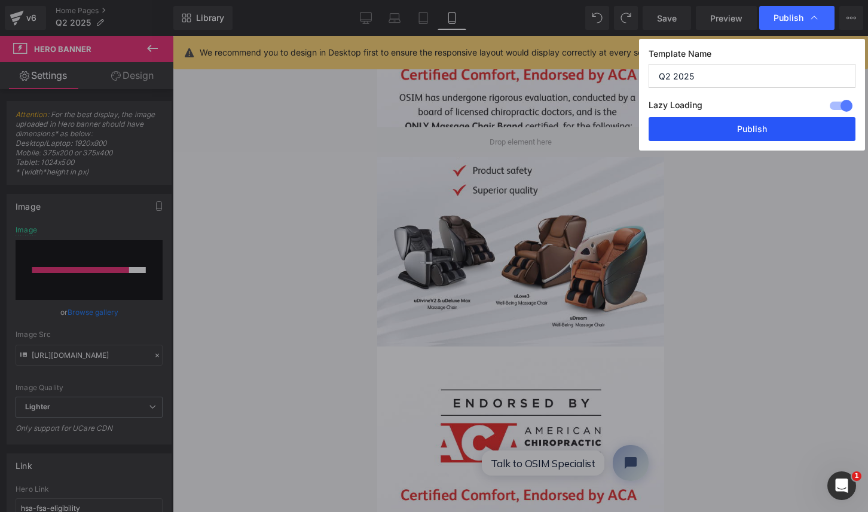
click at [753, 134] on button "Publish" at bounding box center [751, 129] width 207 height 24
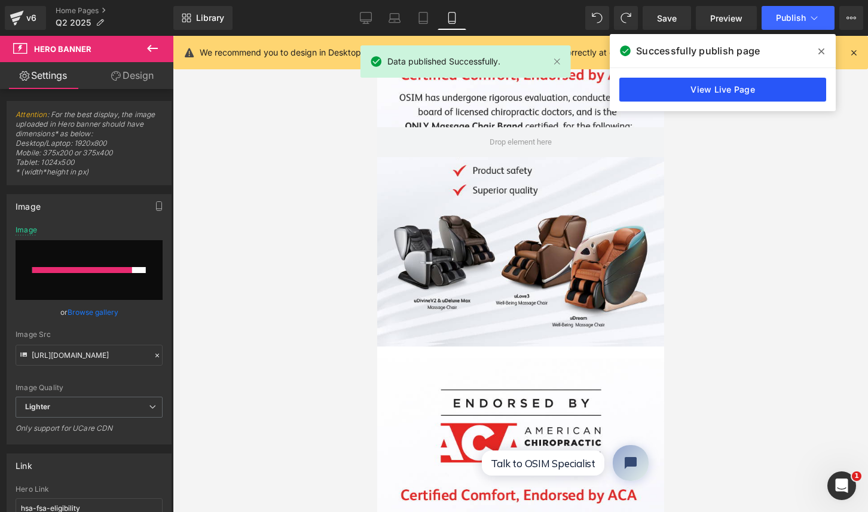
click at [699, 91] on link "View Live Page" at bounding box center [722, 90] width 207 height 24
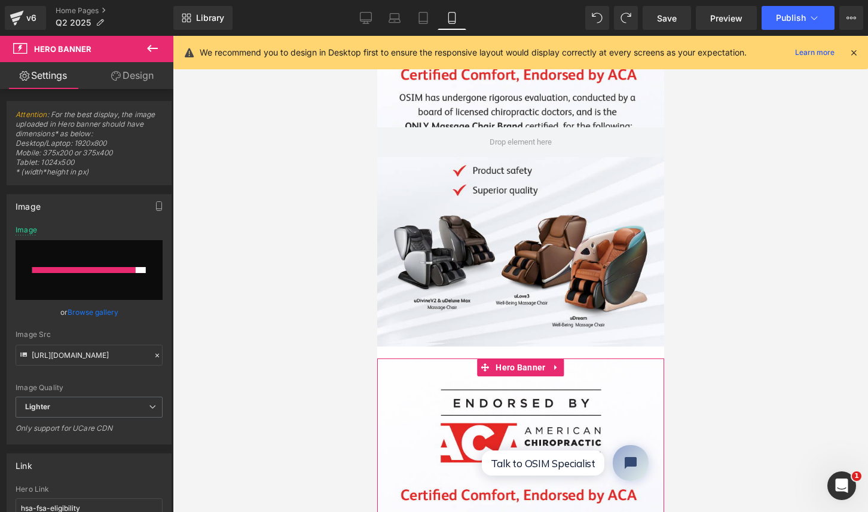
click at [105, 248] on input "file" at bounding box center [89, 270] width 147 height 60
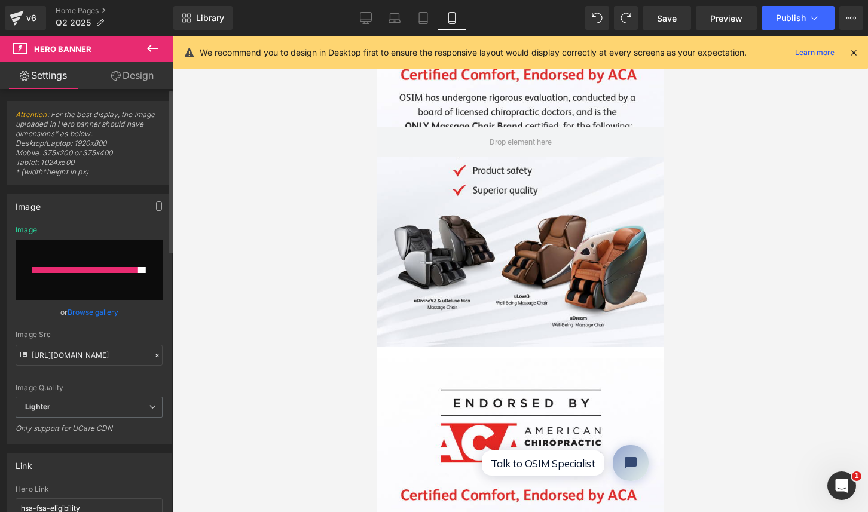
type input "C:\fakepath\EDM Graphics-12.jpg"
type input "https://ucarecdn.com/a30146d8-f763-4af1-a196-af5ca3a29846/-/format/auto/-/previ…"
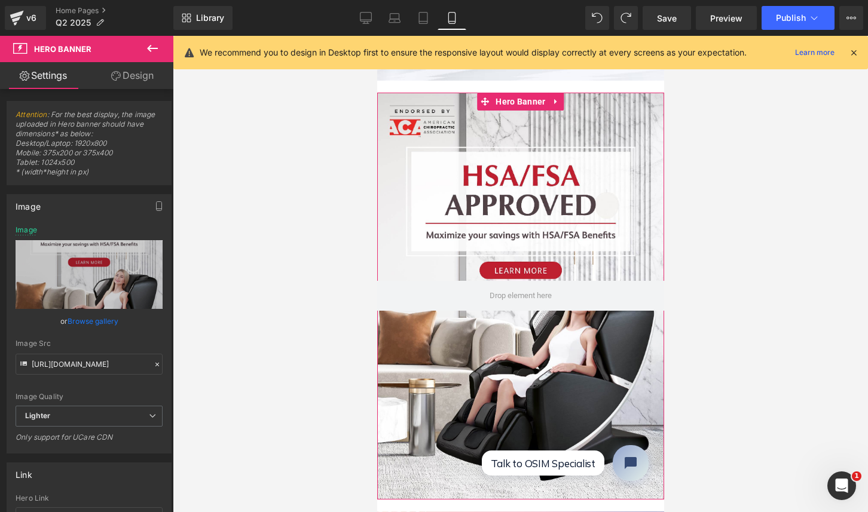
scroll to position [448, 0]
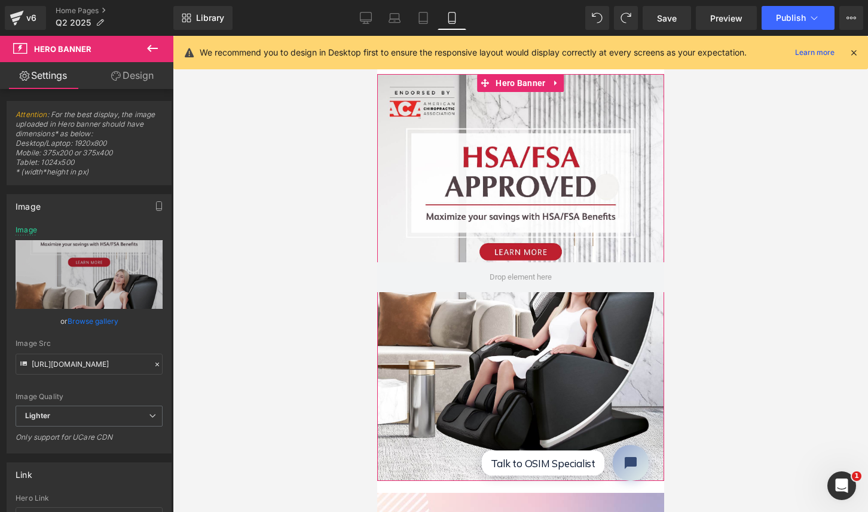
click at [526, 305] on div at bounding box center [519, 277] width 287 height 407
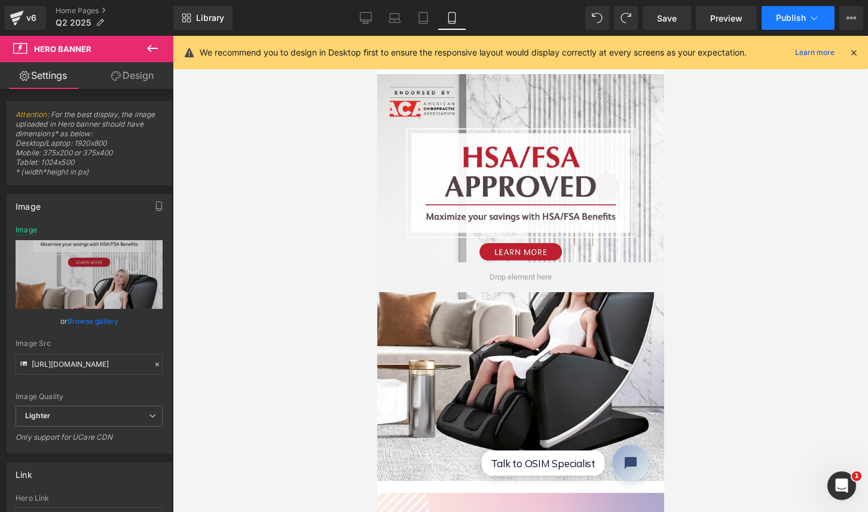
click at [789, 13] on span "Publish" at bounding box center [791, 18] width 30 height 10
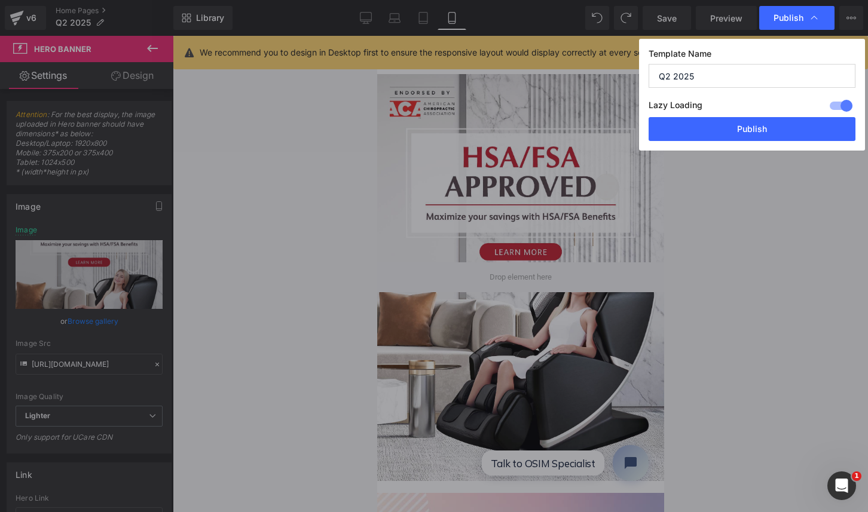
click at [667, 74] on input "Q2 2025" at bounding box center [751, 76] width 207 height 24
type input "Q3 2025"
click at [719, 131] on button "Publish" at bounding box center [751, 129] width 207 height 24
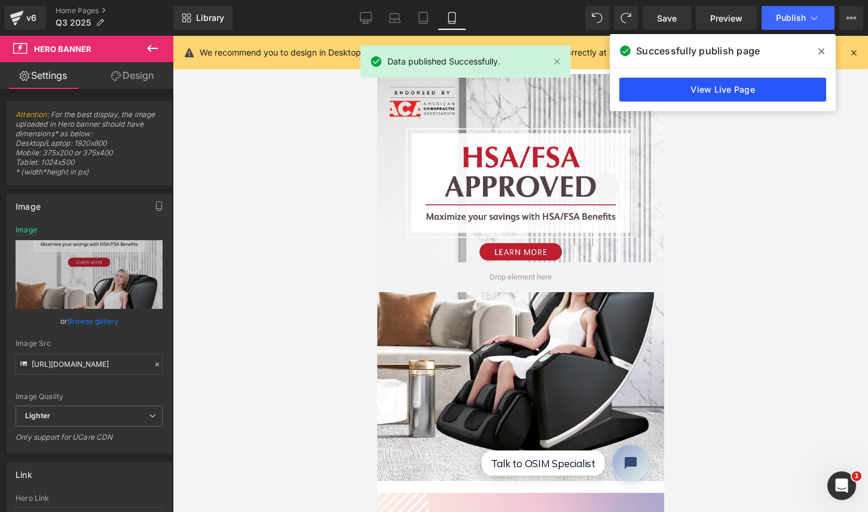
click at [755, 87] on link "View Live Page" at bounding box center [722, 90] width 207 height 24
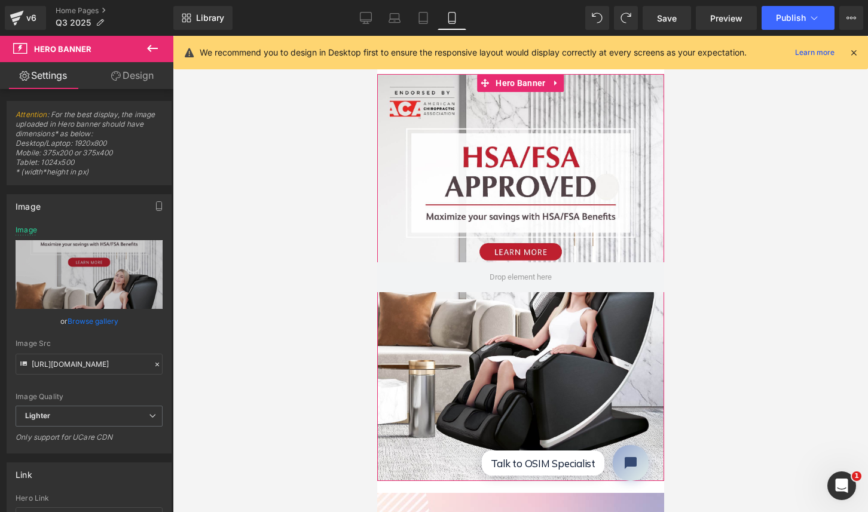
click at [455, 336] on div at bounding box center [519, 277] width 287 height 407
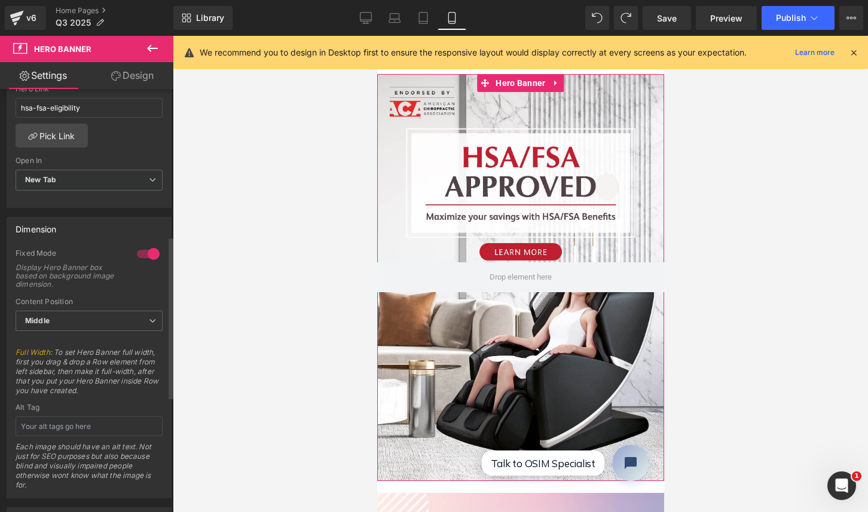
scroll to position [376, 0]
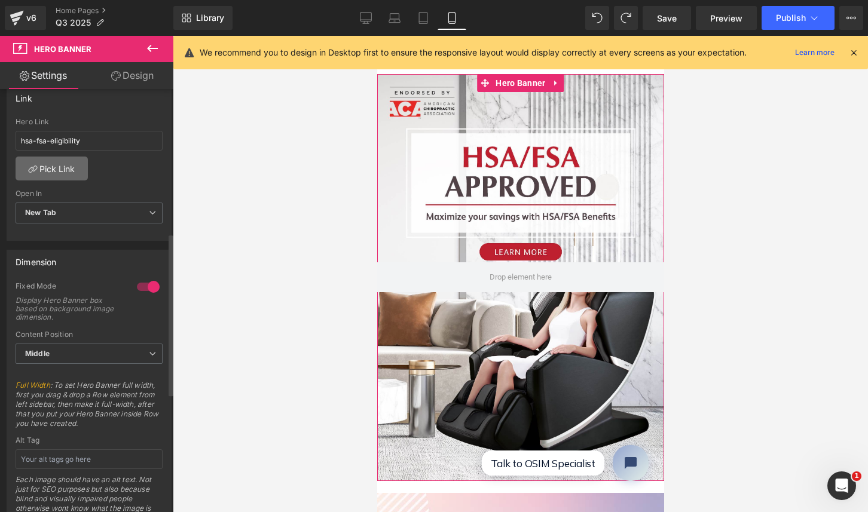
click at [59, 171] on link "Pick Link" at bounding box center [52, 169] width 72 height 24
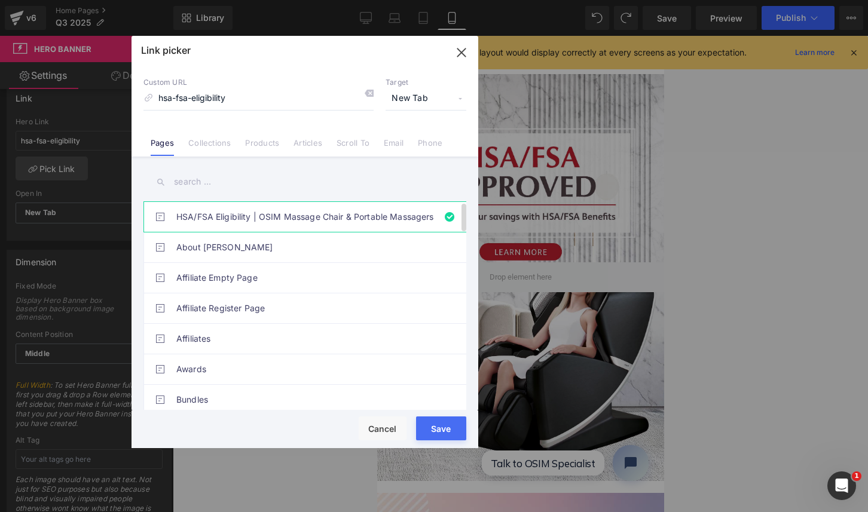
click at [252, 213] on link "HSA/FSA Eligibility | OSIM Massage Chair & Portable Massagers" at bounding box center [307, 217] width 263 height 30
click at [215, 140] on link "Collections" at bounding box center [209, 147] width 42 height 18
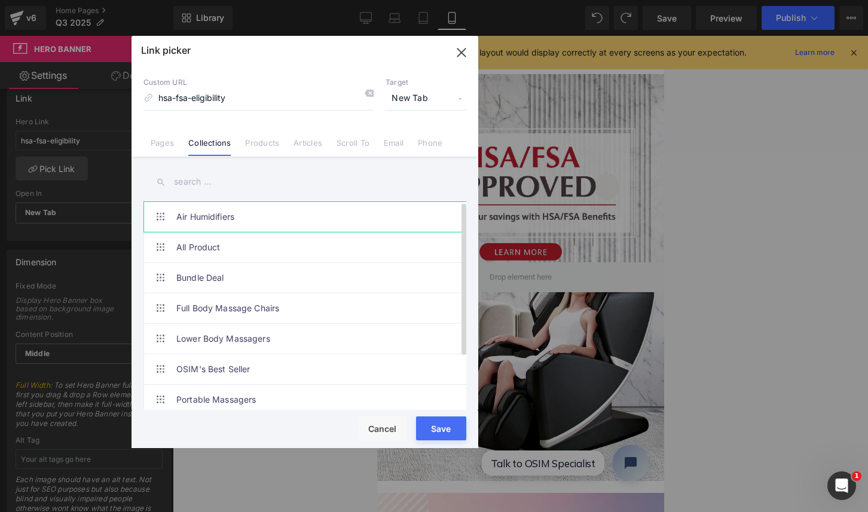
click at [218, 223] on link "Air Humidifiers" at bounding box center [307, 217] width 263 height 30
click at [166, 144] on link "Pages" at bounding box center [162, 147] width 23 height 18
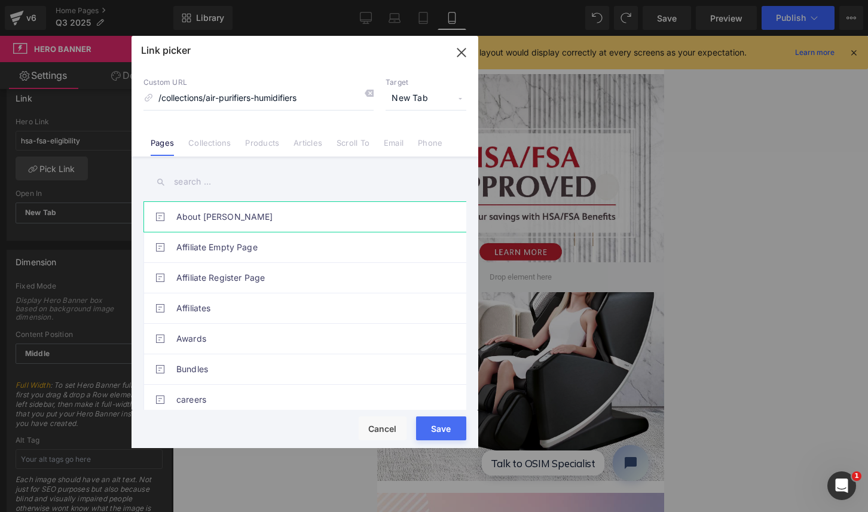
click at [203, 215] on link "About [PERSON_NAME]" at bounding box center [307, 217] width 263 height 30
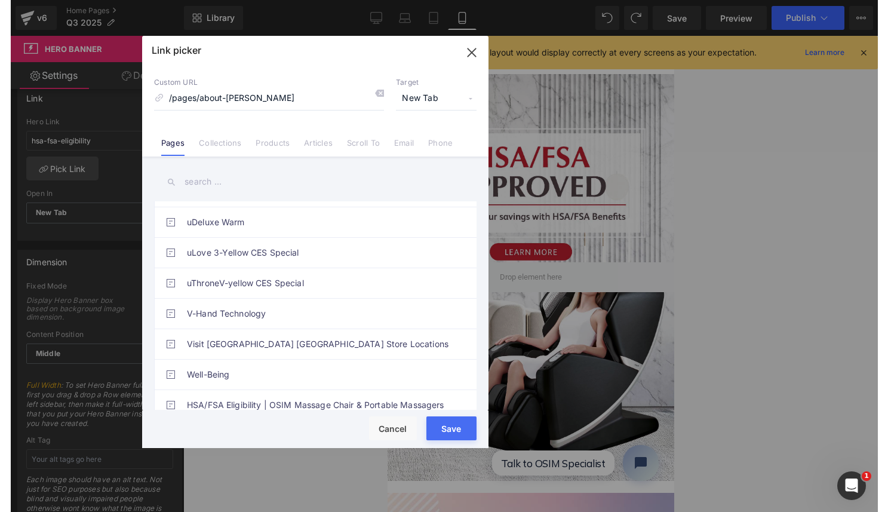
scroll to position [1315, 0]
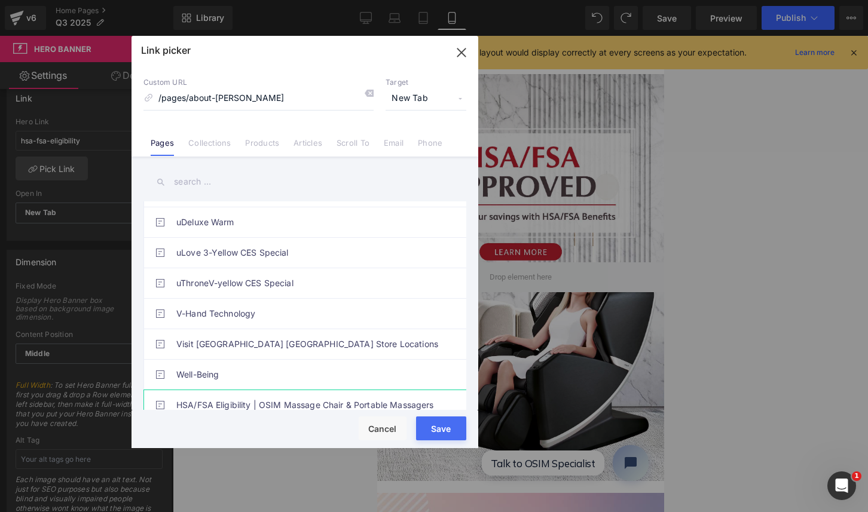
click at [231, 391] on link "HSA/FSA Eligibility | OSIM Massage Chair & Portable Massagers" at bounding box center [307, 405] width 263 height 30
type input "/pages/hsa-fsa-eligibility"
click at [447, 429] on button "Save" at bounding box center [441, 428] width 50 height 24
type input "/pages/hsa-fsa-eligibility"
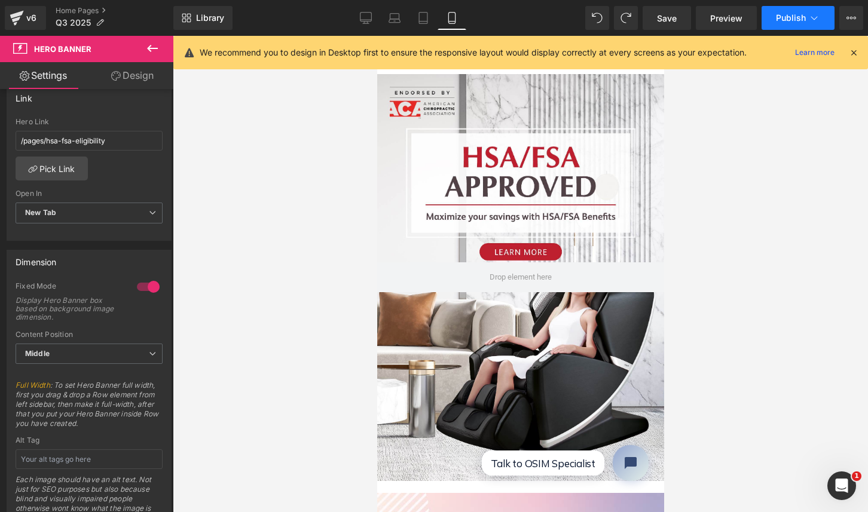
click at [785, 17] on span "Publish" at bounding box center [791, 18] width 30 height 10
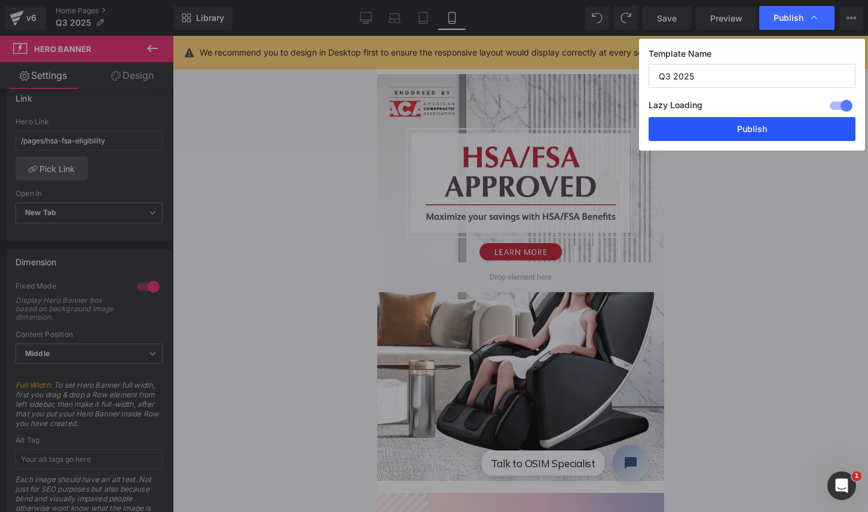
click at [741, 129] on button "Publish" at bounding box center [751, 129] width 207 height 24
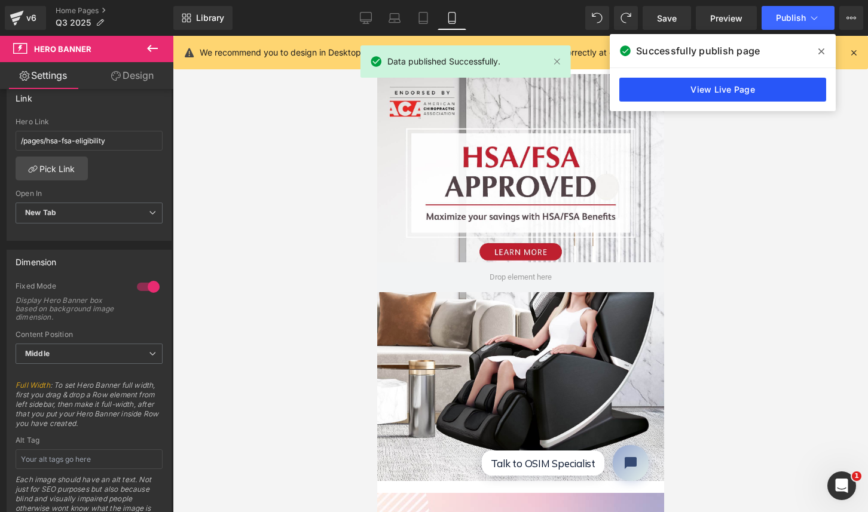
click at [739, 88] on link "View Live Page" at bounding box center [722, 90] width 207 height 24
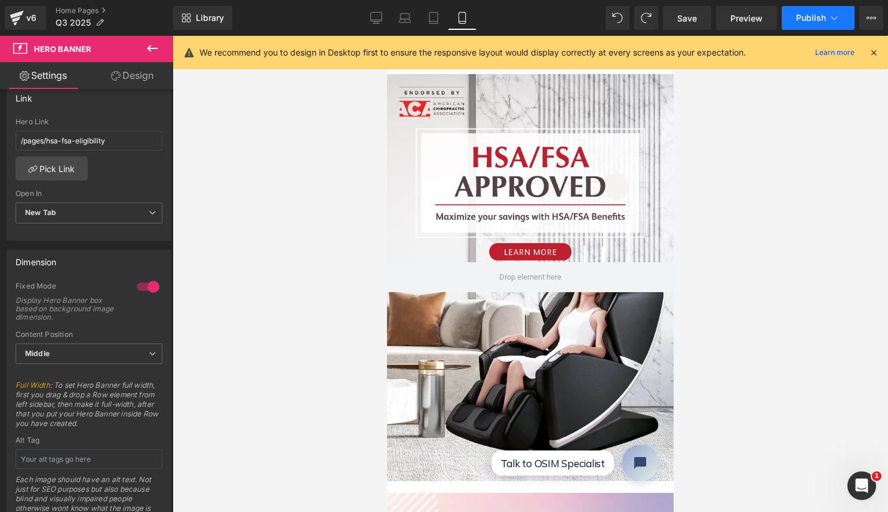
click at [822, 17] on span "Publish" at bounding box center [811, 18] width 30 height 10
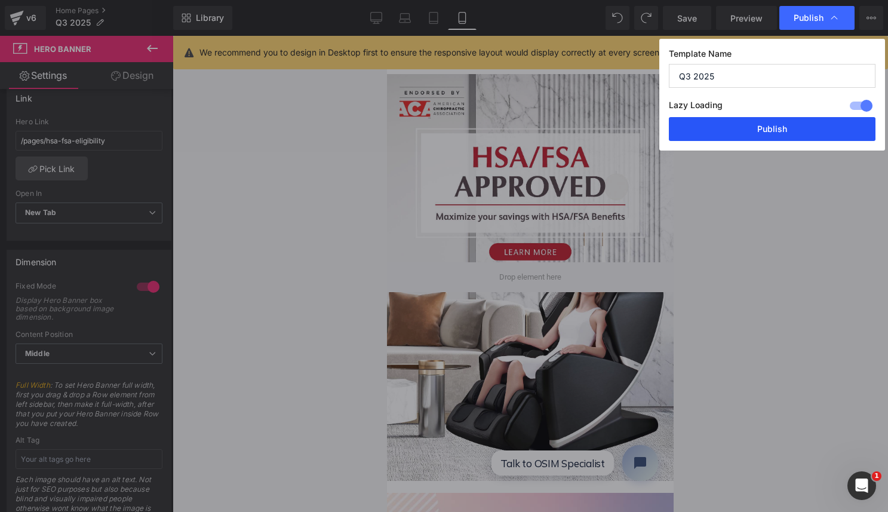
click at [768, 130] on button "Publish" at bounding box center [772, 129] width 207 height 24
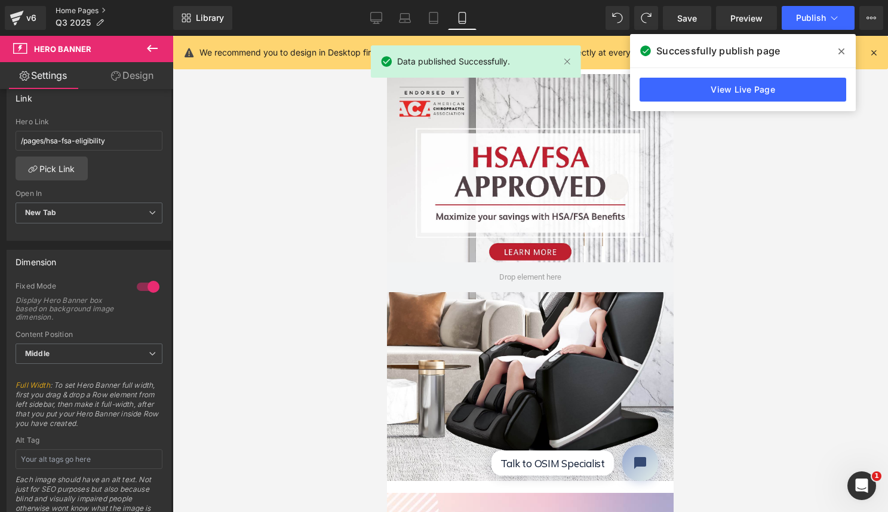
click at [76, 7] on link "Home Pages" at bounding box center [115, 11] width 118 height 10
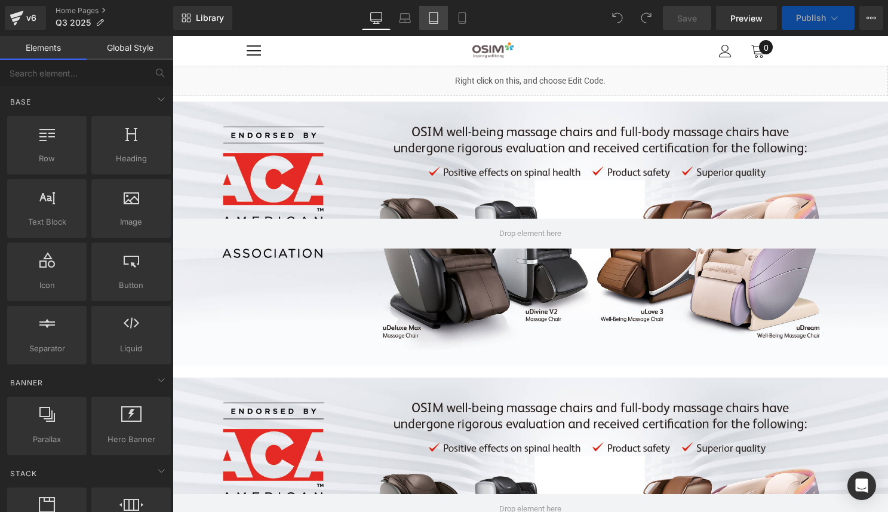
click at [442, 27] on link "Tablet" at bounding box center [433, 18] width 29 height 24
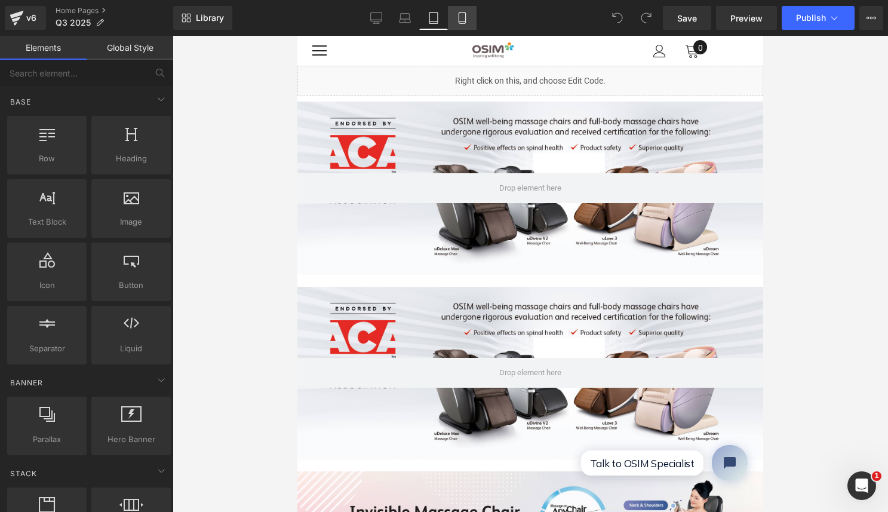
click at [462, 14] on icon at bounding box center [462, 18] width 12 height 12
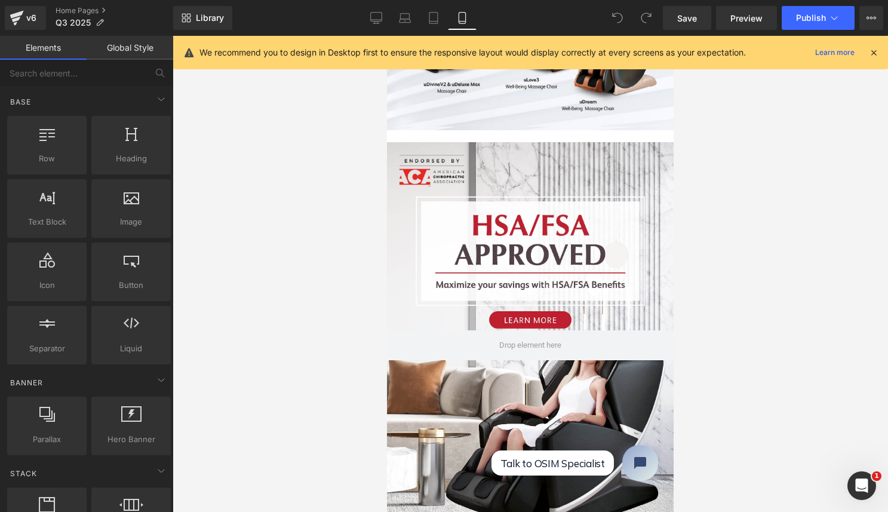
scroll to position [412, 0]
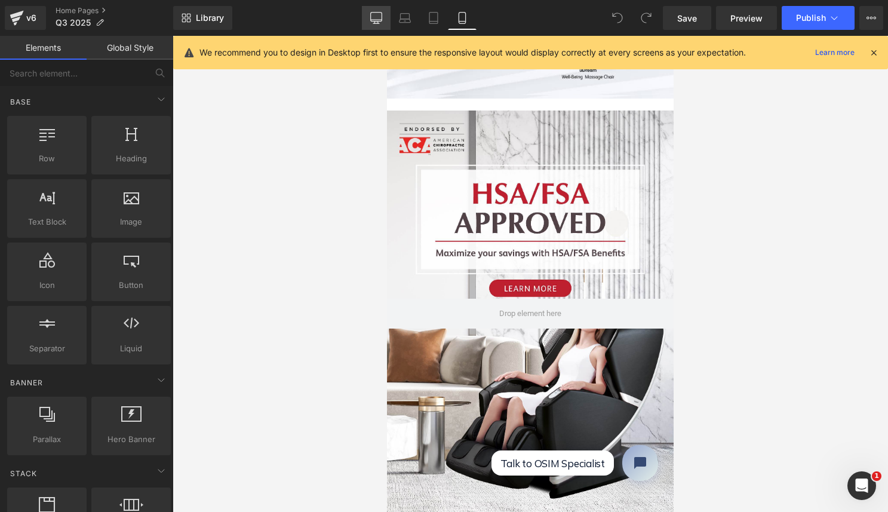
click at [375, 21] on icon at bounding box center [375, 17] width 11 height 9
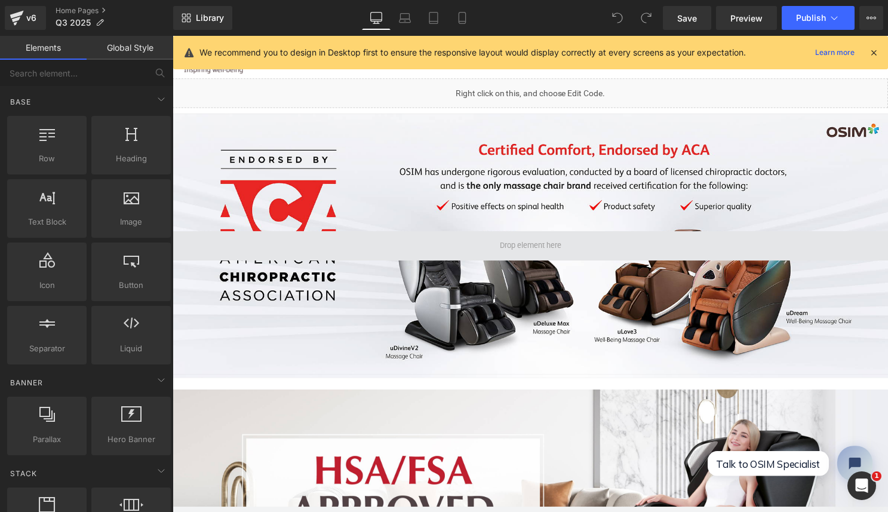
scroll to position [0, 0]
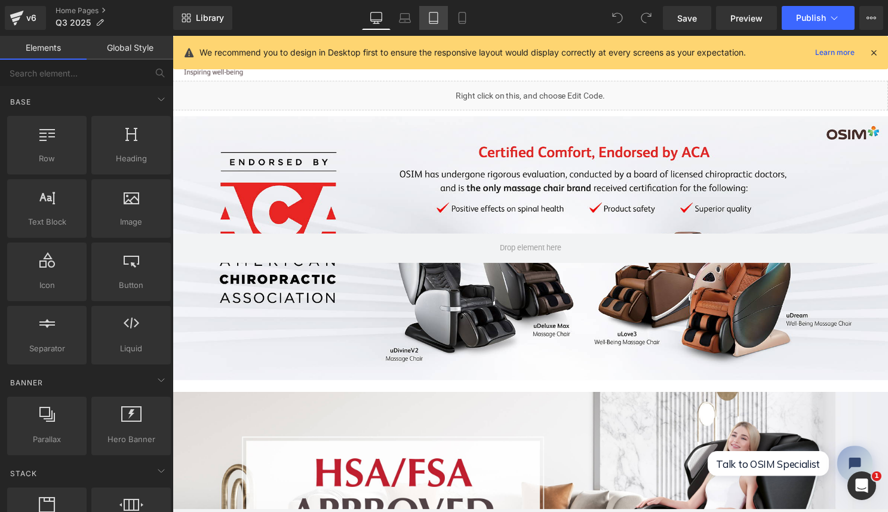
click at [429, 21] on icon at bounding box center [434, 18] width 12 height 12
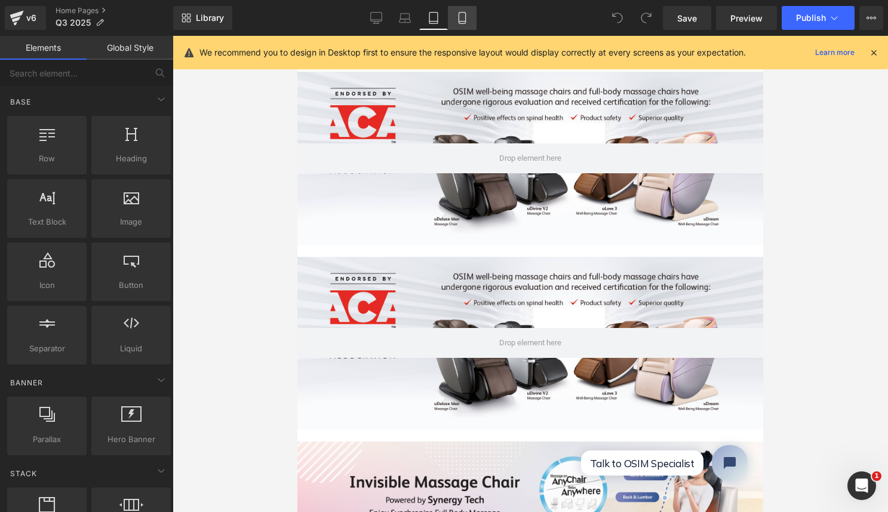
click at [468, 17] on icon at bounding box center [462, 18] width 12 height 12
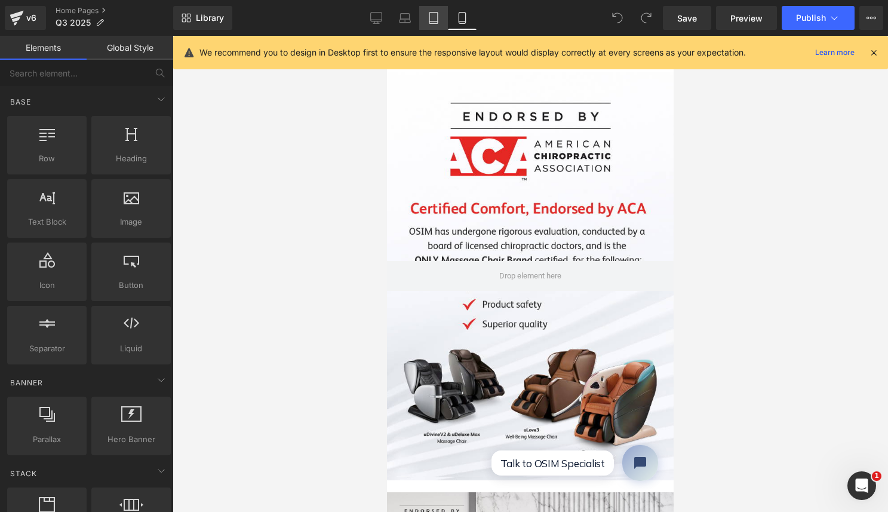
click at [428, 17] on link "Tablet" at bounding box center [433, 18] width 29 height 24
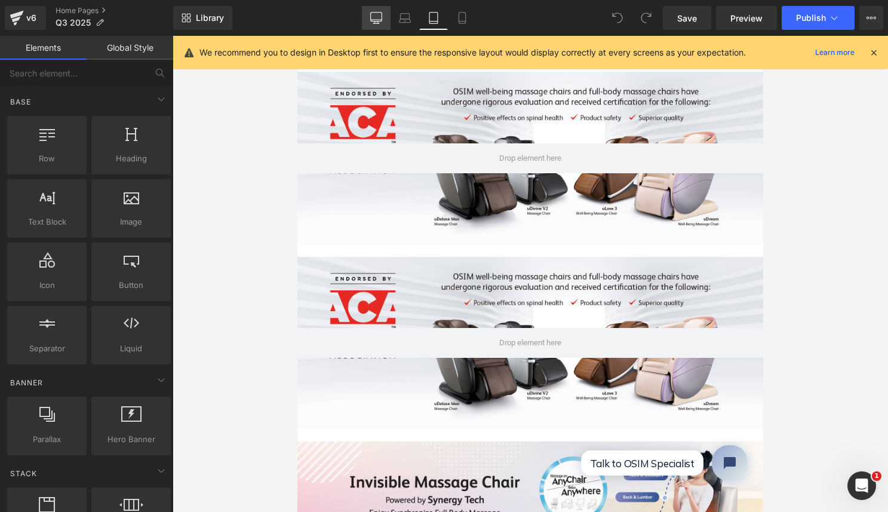
click at [369, 13] on link "Desktop" at bounding box center [376, 18] width 29 height 24
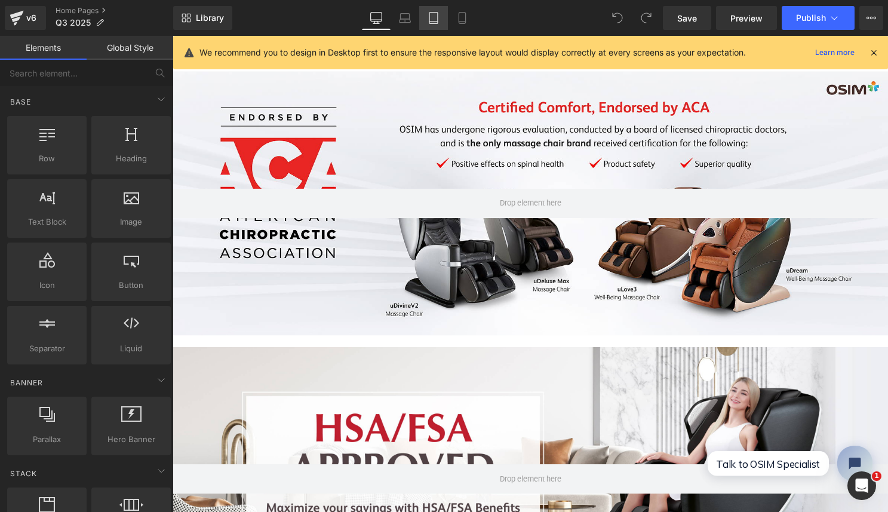
click at [431, 15] on icon at bounding box center [434, 18] width 12 height 12
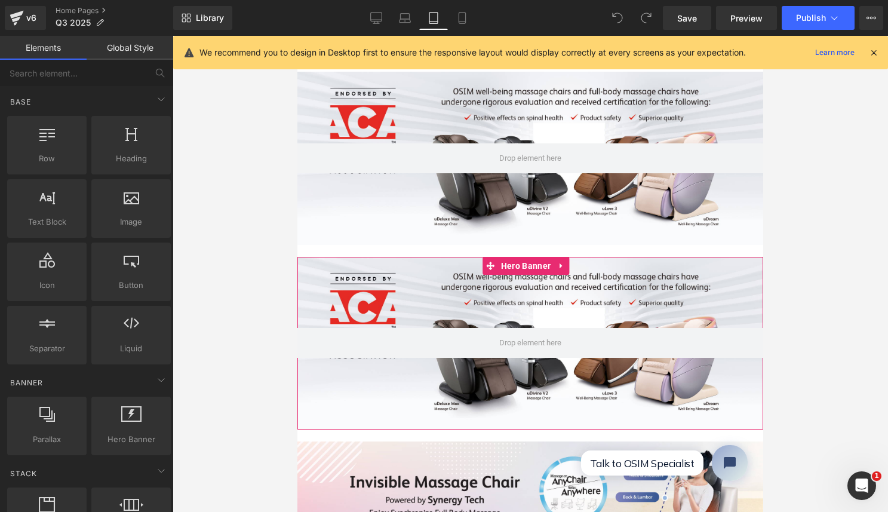
click at [487, 286] on div at bounding box center [531, 343] width 466 height 173
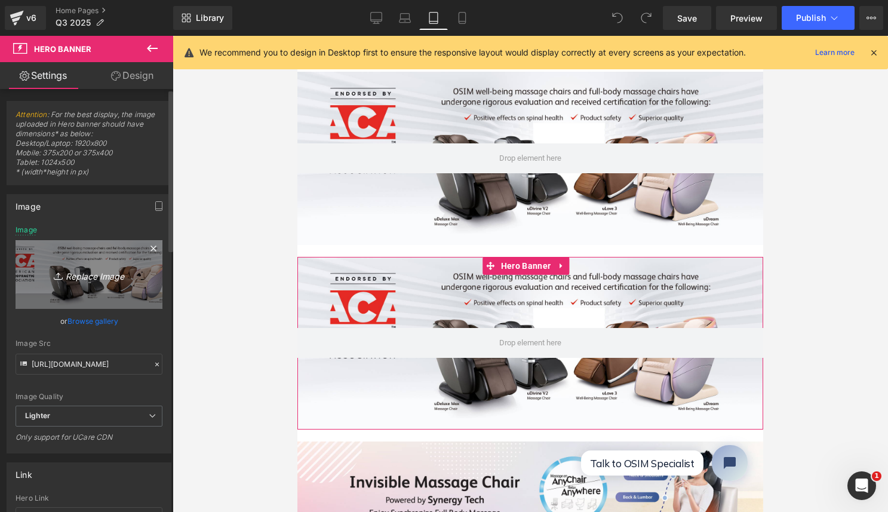
click at [105, 282] on link "Replace Image" at bounding box center [89, 274] width 147 height 69
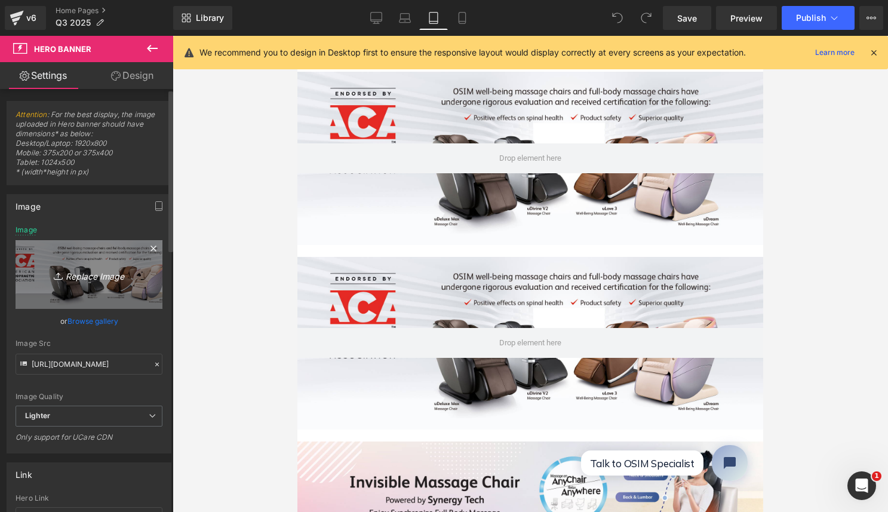
type input "C:\fakepath\Web Banner- HSA approved_uLove3 Black talent.jpg"
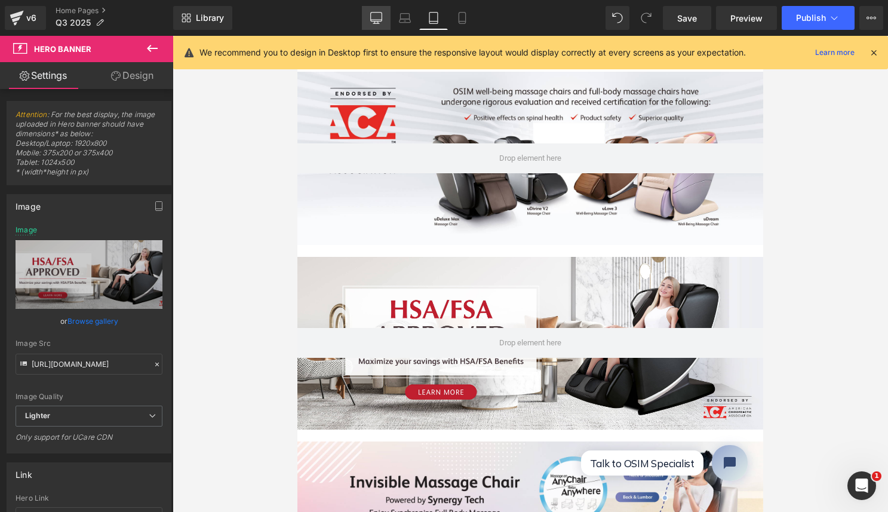
click at [379, 18] on icon at bounding box center [376, 18] width 12 height 12
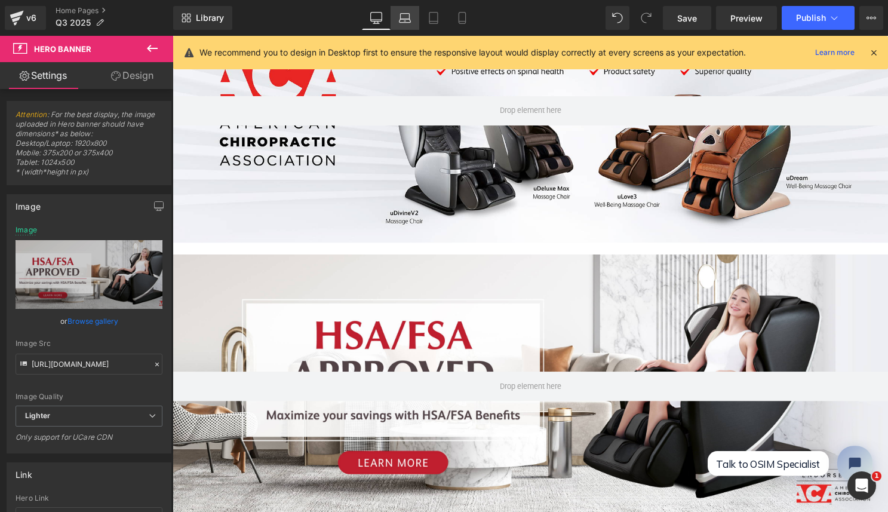
click at [400, 17] on icon at bounding box center [405, 18] width 12 height 12
type input "[URL][DOMAIN_NAME]"
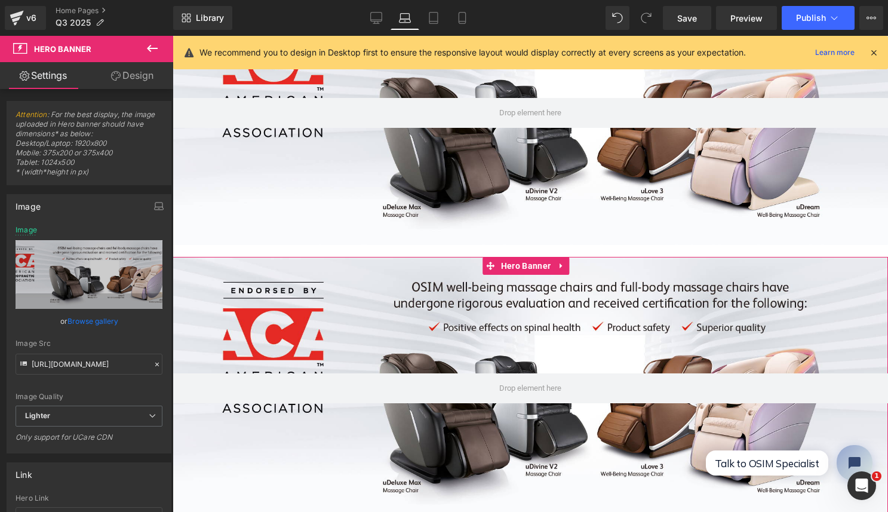
click at [476, 318] on div at bounding box center [531, 389] width 716 height 264
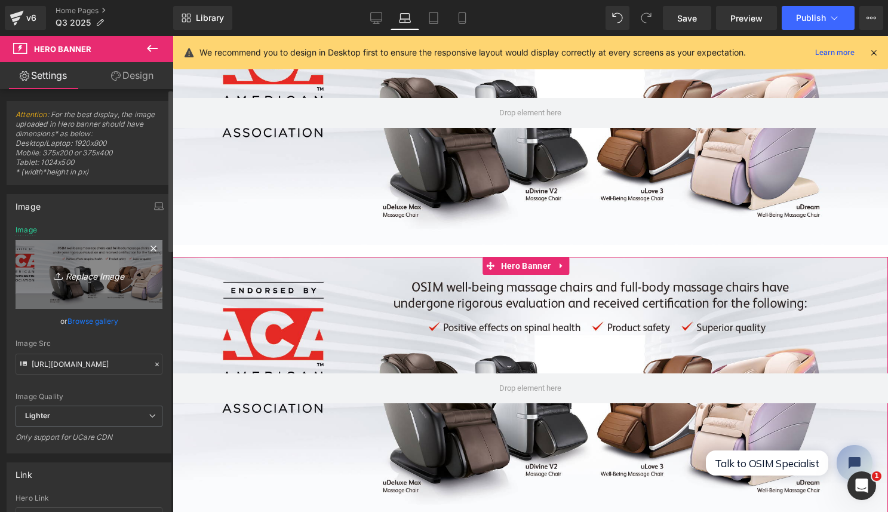
click at [100, 280] on icon "Replace Image" at bounding box center [89, 274] width 96 height 15
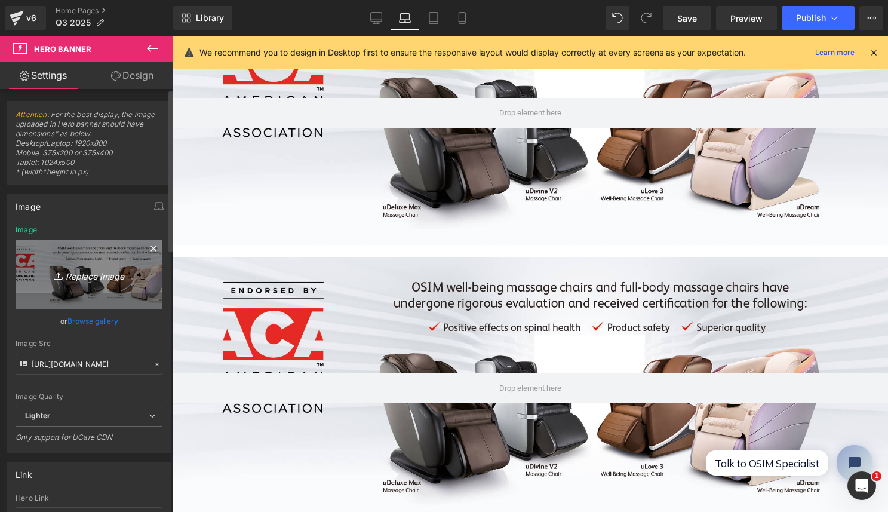
type input "C:\fakepath\Web Banner- HSA approved_uLove3 Black talent.jpg"
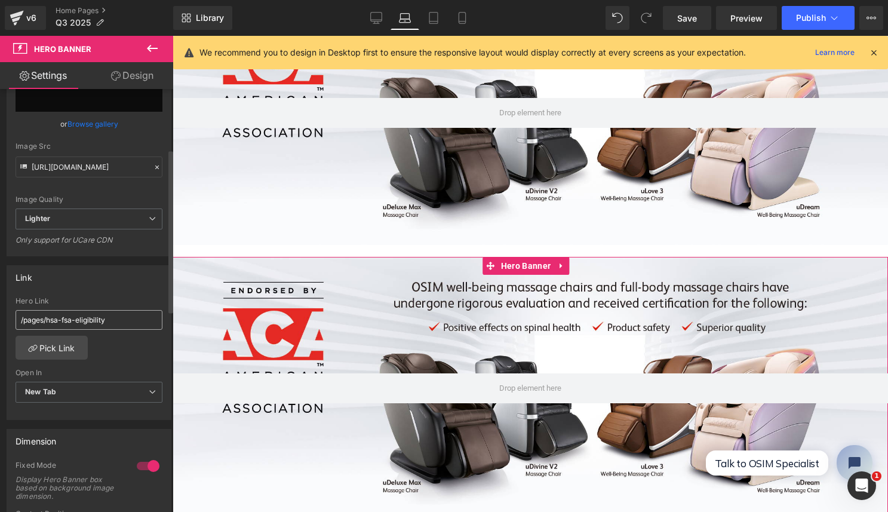
scroll to position [0, 0]
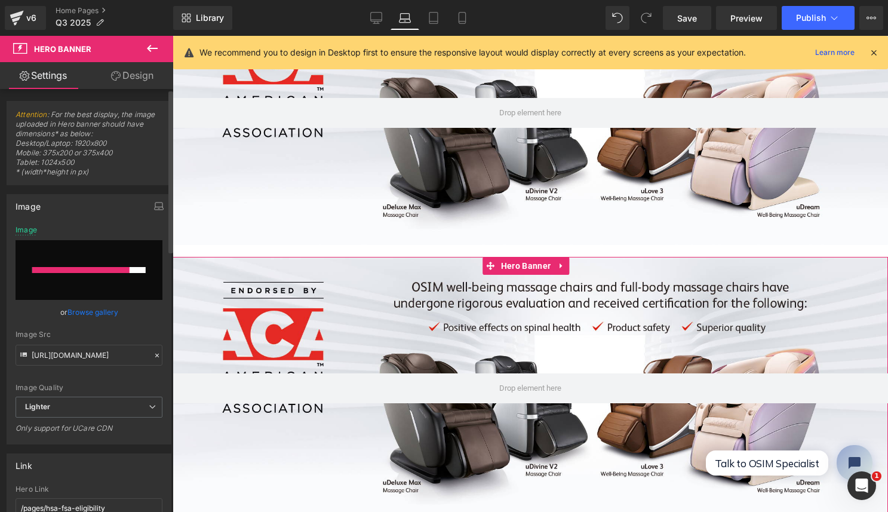
click at [128, 265] on input "file" at bounding box center [89, 270] width 147 height 60
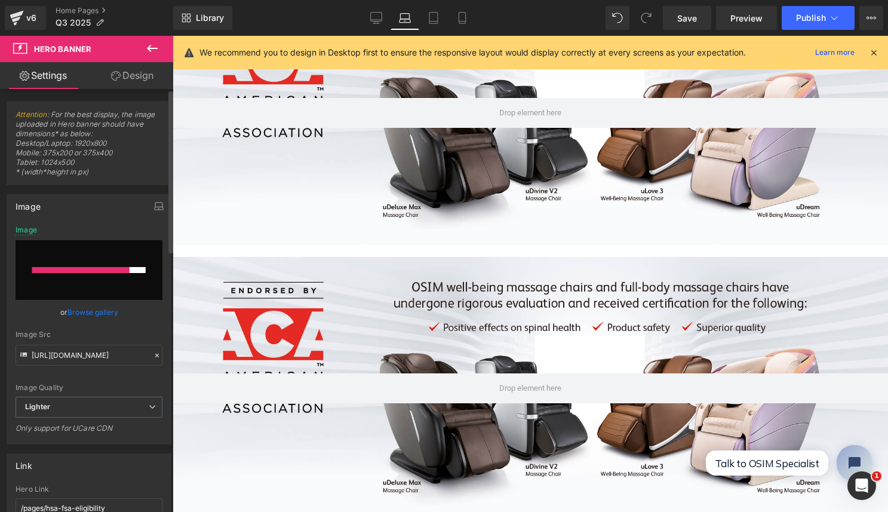
type input "C:\fakepath\Web Banner- HSA approved_uLove3 Black talent.jpg"
click at [458, 16] on icon at bounding box center [462, 18] width 12 height 12
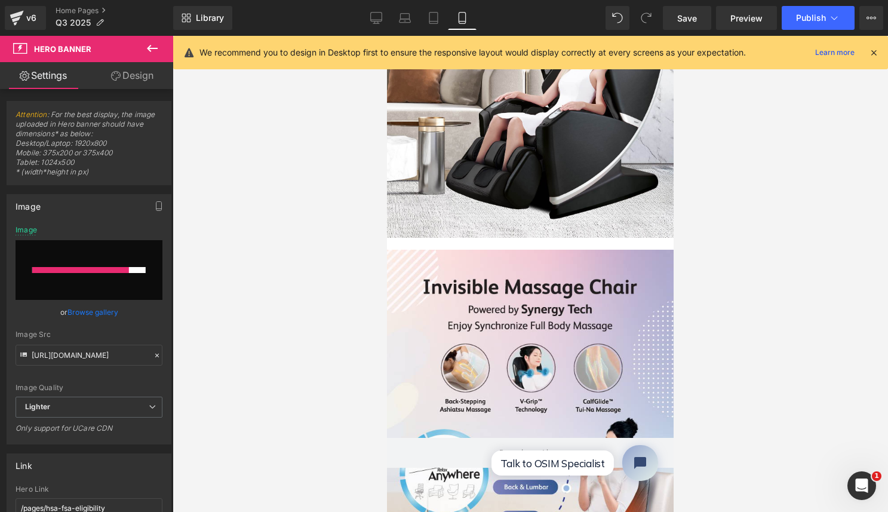
scroll to position [763, 0]
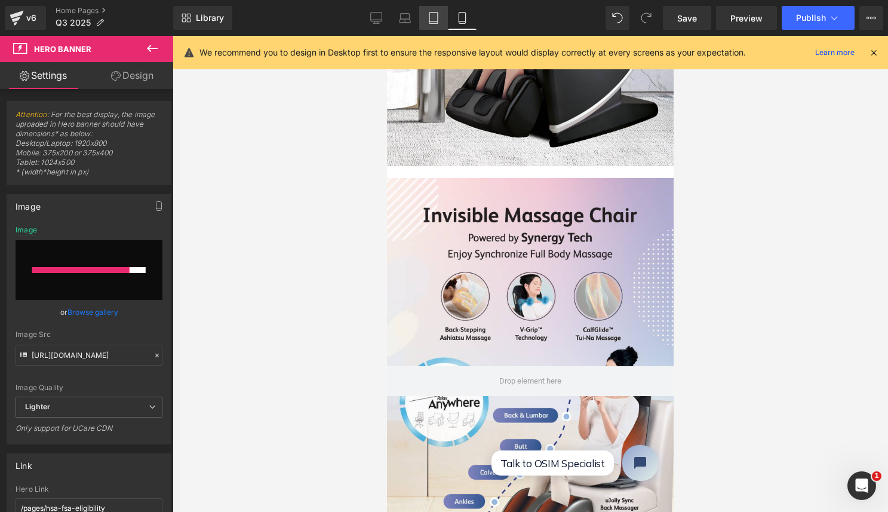
click at [434, 14] on icon at bounding box center [434, 18] width 12 height 12
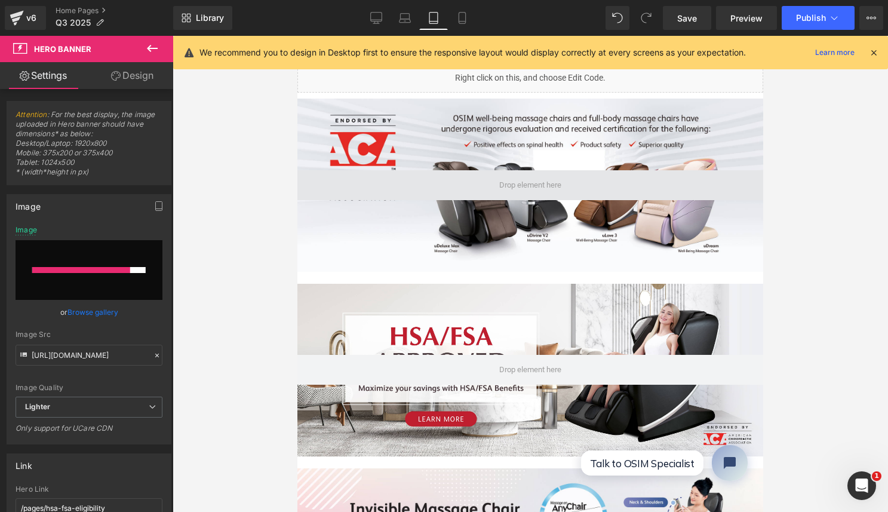
scroll to position [0, 0]
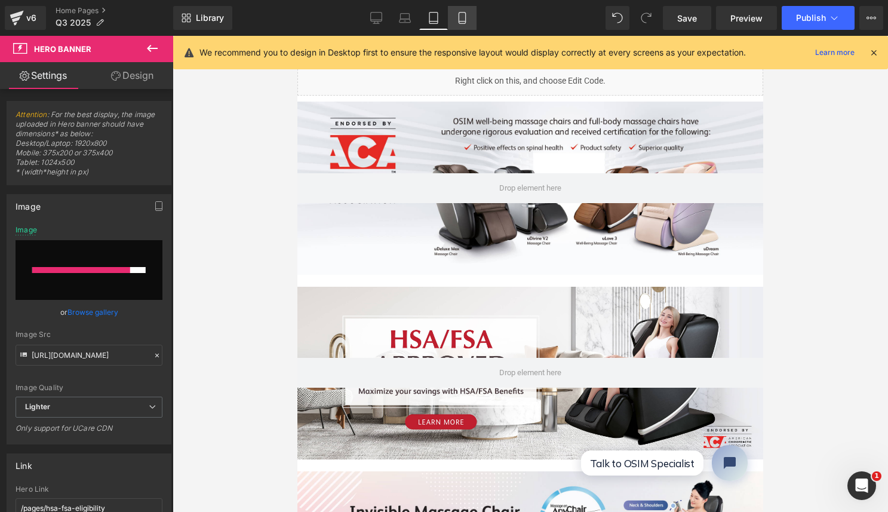
click at [461, 16] on icon at bounding box center [462, 18] width 12 height 12
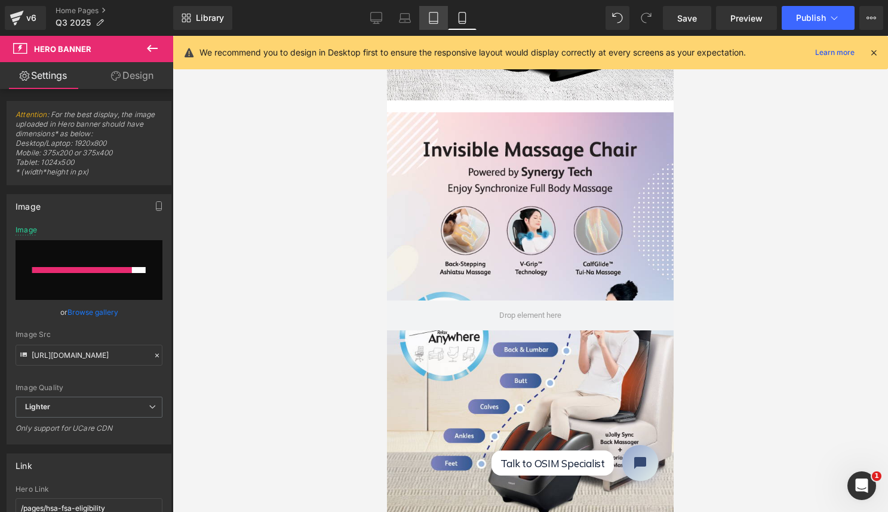
drag, startPoint x: 434, startPoint y: 23, endPoint x: 165, endPoint y: 87, distance: 276.2
click at [434, 23] on icon at bounding box center [434, 18] width 8 height 11
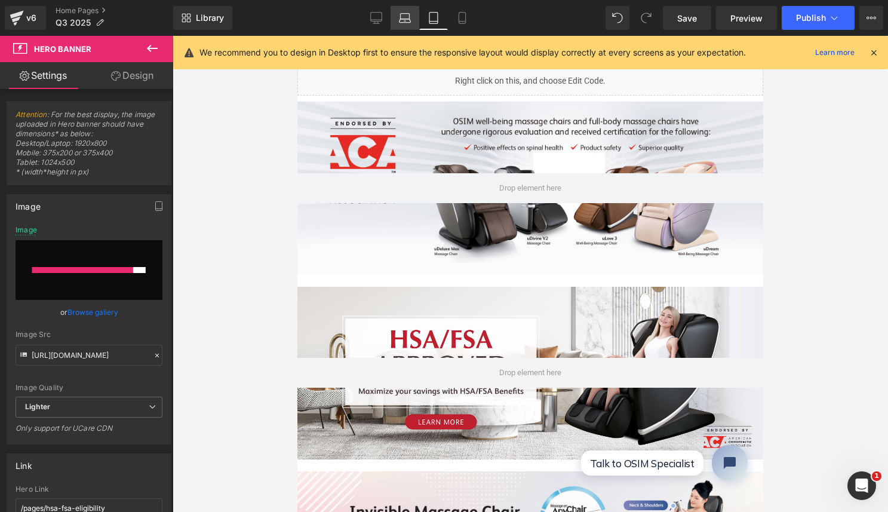
click at [409, 19] on icon at bounding box center [405, 18] width 12 height 12
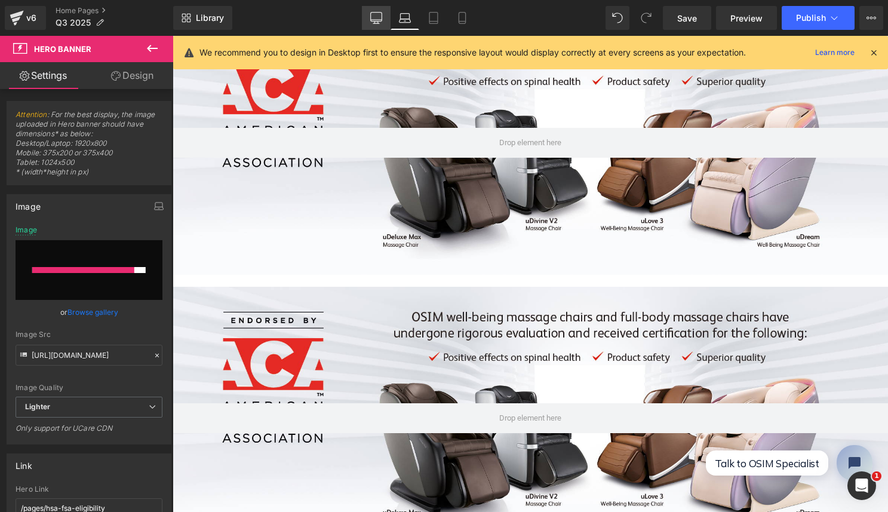
click at [379, 17] on icon at bounding box center [376, 18] width 12 height 12
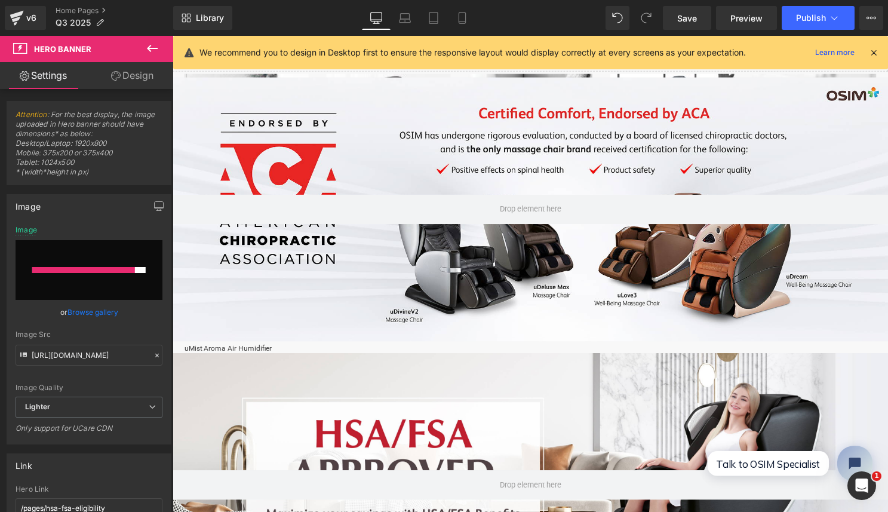
scroll to position [0, 0]
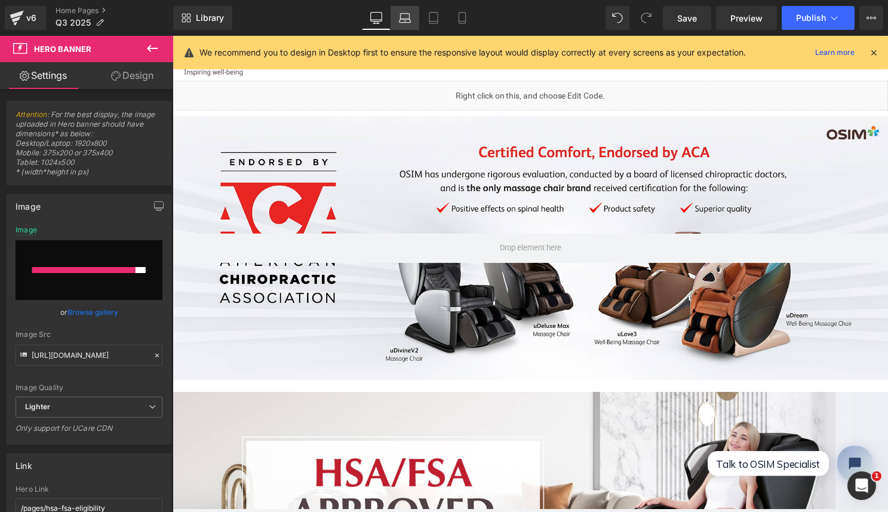
click at [405, 13] on icon at bounding box center [405, 18] width 12 height 12
type input "[URL][DOMAIN_NAME]"
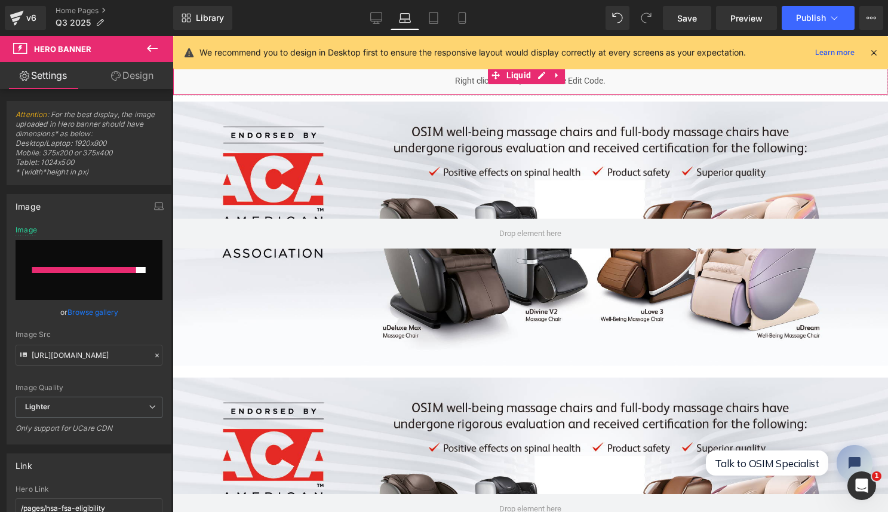
click at [454, 79] on div "Liquid" at bounding box center [531, 81] width 716 height 30
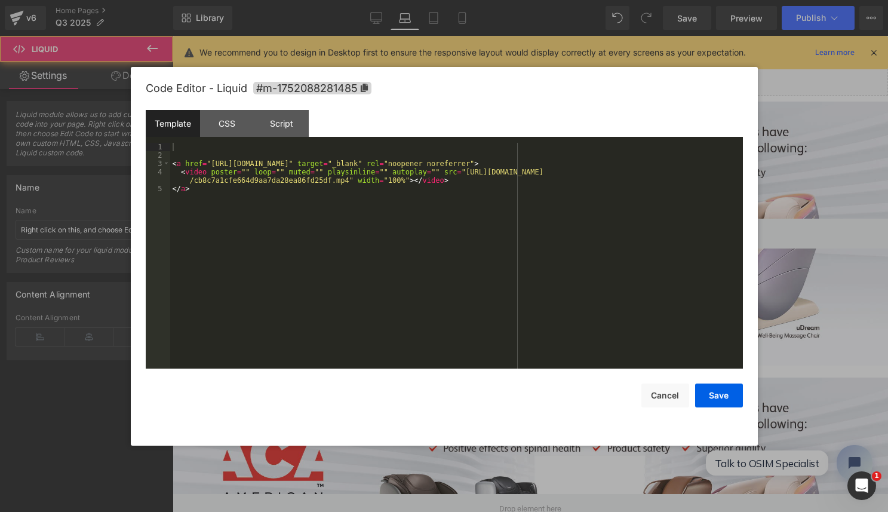
drag, startPoint x: 543, startPoint y: 71, endPoint x: 715, endPoint y: 106, distance: 176.4
click at [543, 71] on link at bounding box center [539, 75] width 13 height 14
click at [0, 0] on div "< a href = "[URL][DOMAIN_NAME]" target = "_blank" rel = "noopener noreferrer" >…" at bounding box center [0, 0] width 0 height 0
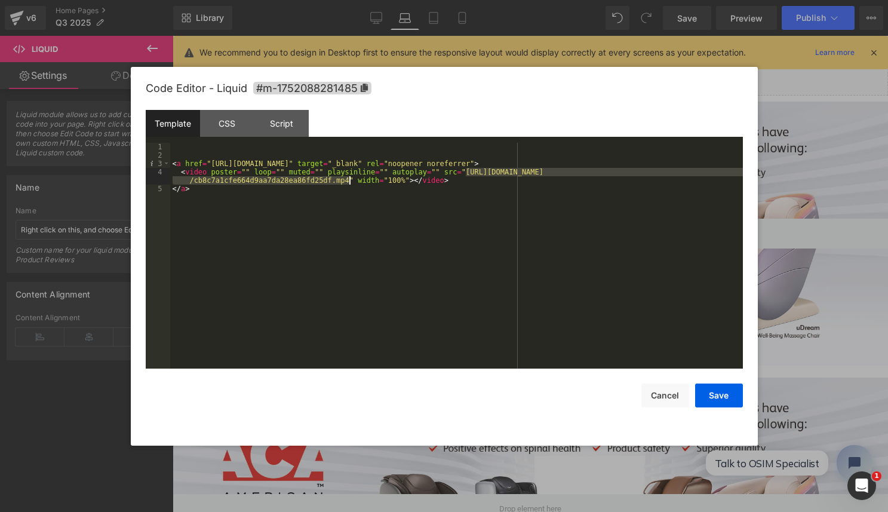
drag, startPoint x: 465, startPoint y: 170, endPoint x: 351, endPoint y: 180, distance: 115.1
click at [0, 0] on div "< a href = "[URL][DOMAIN_NAME]" target = "_blank" rel = "noopener noreferrer" >…" at bounding box center [0, 0] width 0 height 0
drag, startPoint x: 467, startPoint y: 170, endPoint x: 348, endPoint y: 182, distance: 119.6
click at [0, 0] on div "< a href = "[URL][DOMAIN_NAME]" target = "_blank" rel = "noopener noreferrer" >…" at bounding box center [0, 0] width 0 height 0
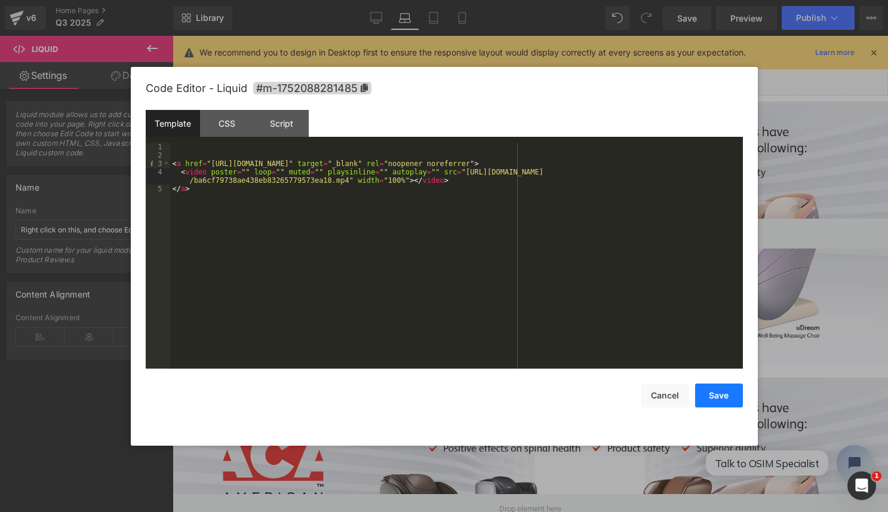
click at [0, 0] on button "Save" at bounding box center [0, 0] width 0 height 0
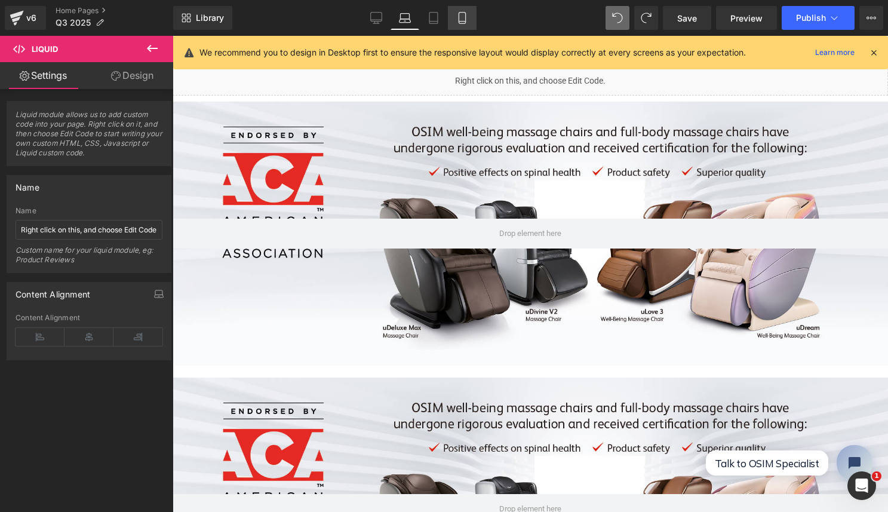
click at [471, 19] on link "Mobile" at bounding box center [462, 18] width 29 height 24
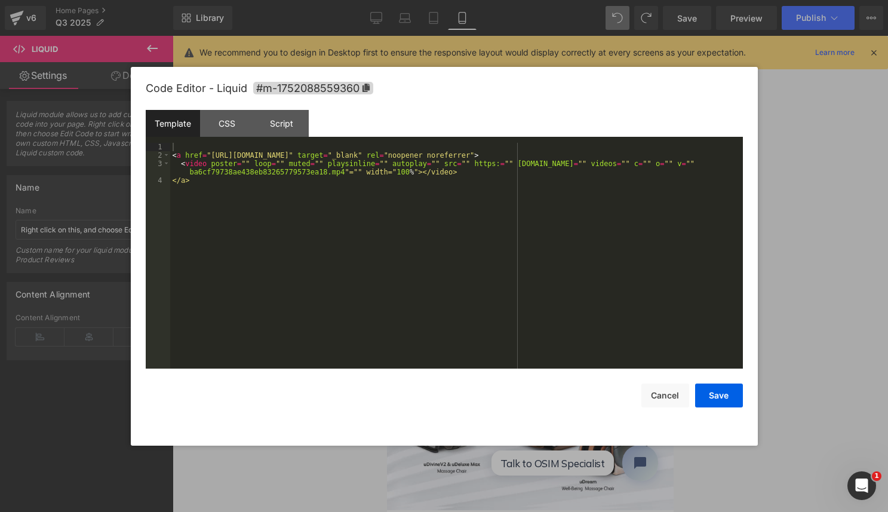
click at [545, 84] on div "Liquid" at bounding box center [530, 81] width 287 height 30
drag, startPoint x: 476, startPoint y: 163, endPoint x: 345, endPoint y: 175, distance: 130.9
click at [716, 394] on button "Save" at bounding box center [719, 396] width 48 height 24
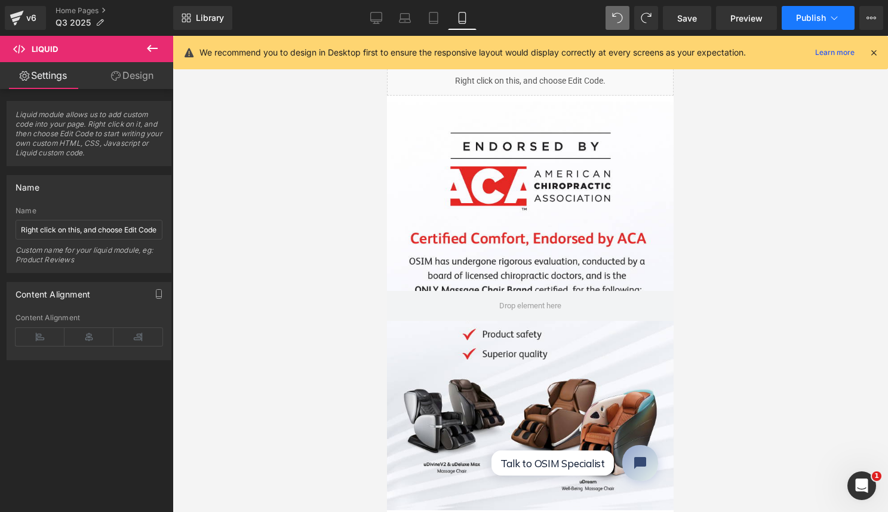
click at [818, 20] on span "Publish" at bounding box center [811, 18] width 30 height 10
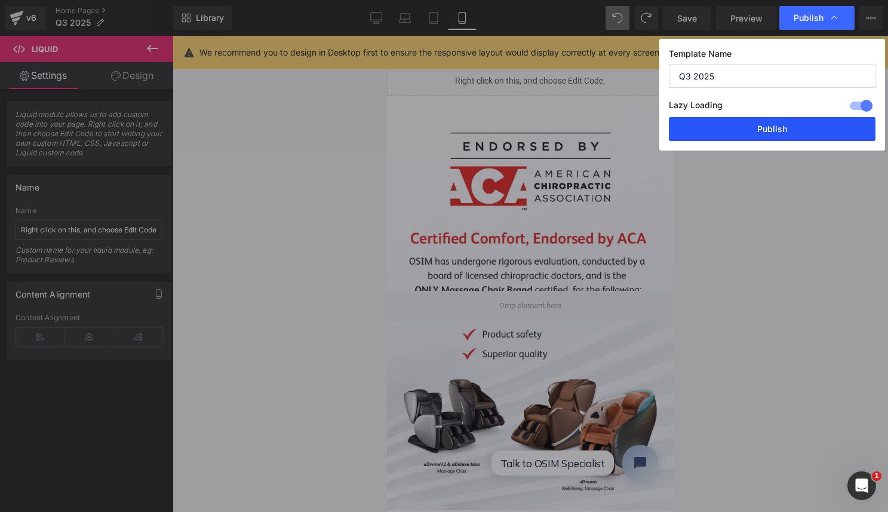
click at [755, 134] on button "Publish" at bounding box center [772, 129] width 207 height 24
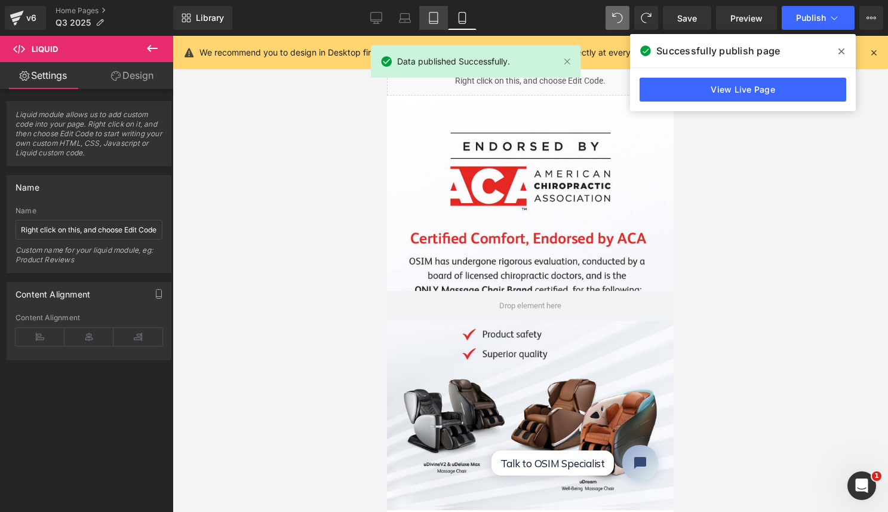
click at [428, 19] on icon at bounding box center [434, 18] width 12 height 12
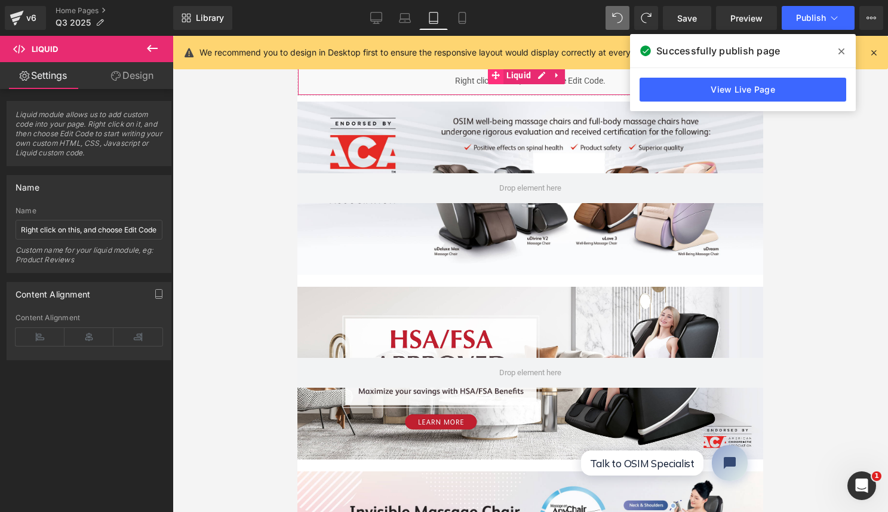
click at [492, 84] on span at bounding box center [496, 75] width 16 height 18
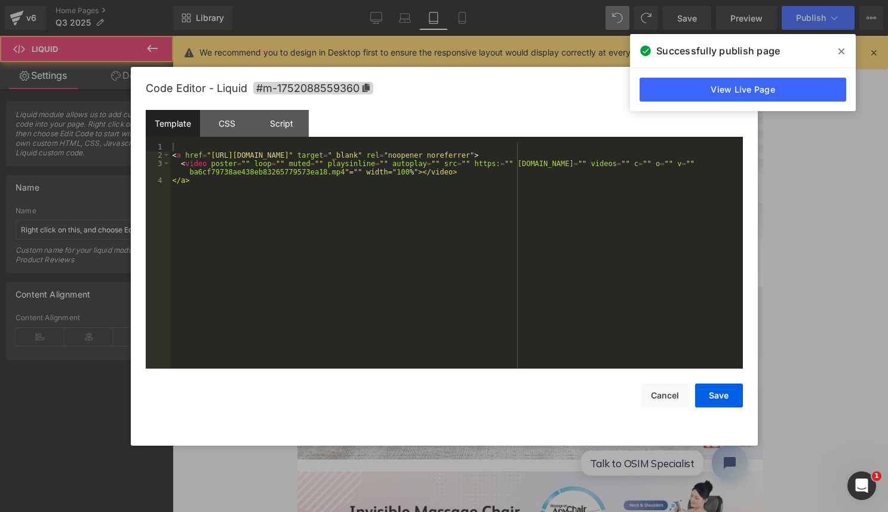
click at [538, 74] on icon at bounding box center [542, 75] width 8 height 9
click at [0, 0] on button "Cancel" at bounding box center [0, 0] width 0 height 0
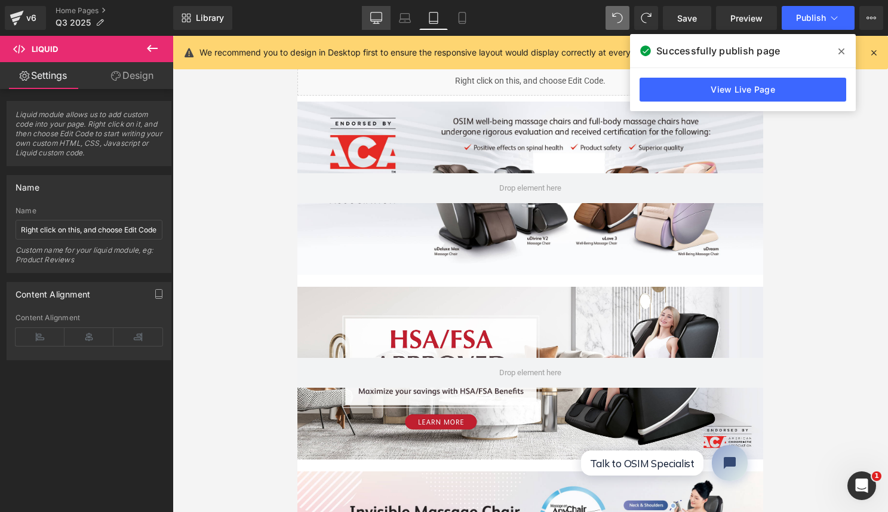
click at [374, 16] on icon at bounding box center [376, 18] width 12 height 12
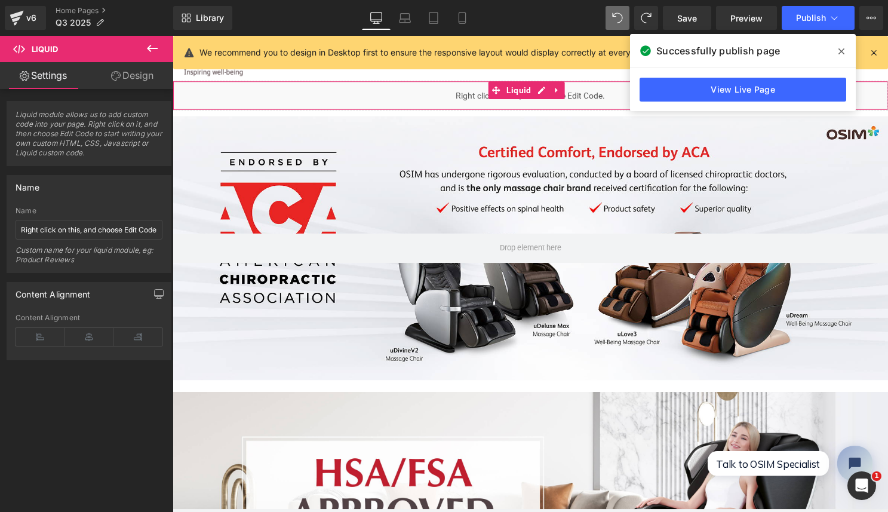
click at [463, 93] on div "Liquid" at bounding box center [534, 96] width 723 height 30
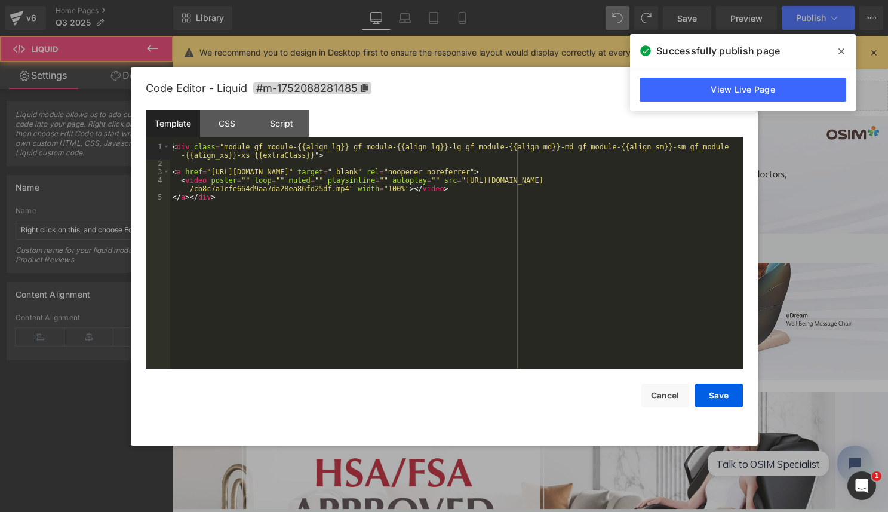
drag, startPoint x: 546, startPoint y: 91, endPoint x: 715, endPoint y: 127, distance: 172.7
click at [546, 91] on link at bounding box center [543, 91] width 13 height 14
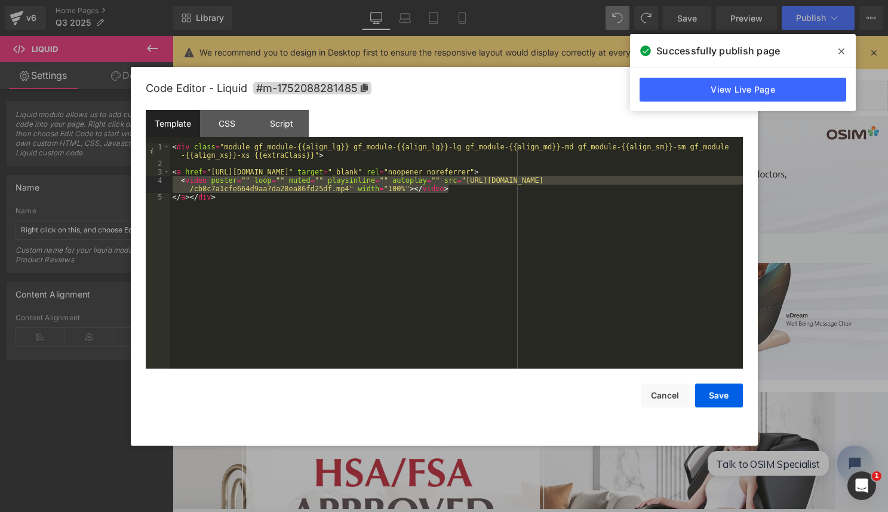
drag, startPoint x: 461, startPoint y: 189, endPoint x: 173, endPoint y: 177, distance: 288.3
click at [173, 177] on div "< div class = "module gf_module-{{align_lg}} gf_module-{{align_lg}}-lg gf_modul…" at bounding box center [456, 268] width 573 height 251
click at [351, 155] on div "< div class = "module gf_module-{{align_lg}} gf_module-{{align_lg}}-lg gf_modul…" at bounding box center [456, 268] width 573 height 251
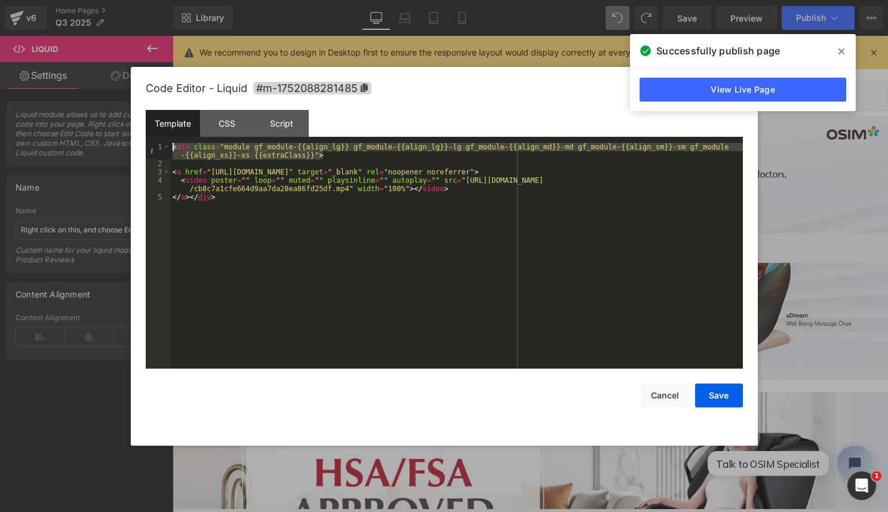
drag, startPoint x: 367, startPoint y: 157, endPoint x: 139, endPoint y: 139, distance: 228.9
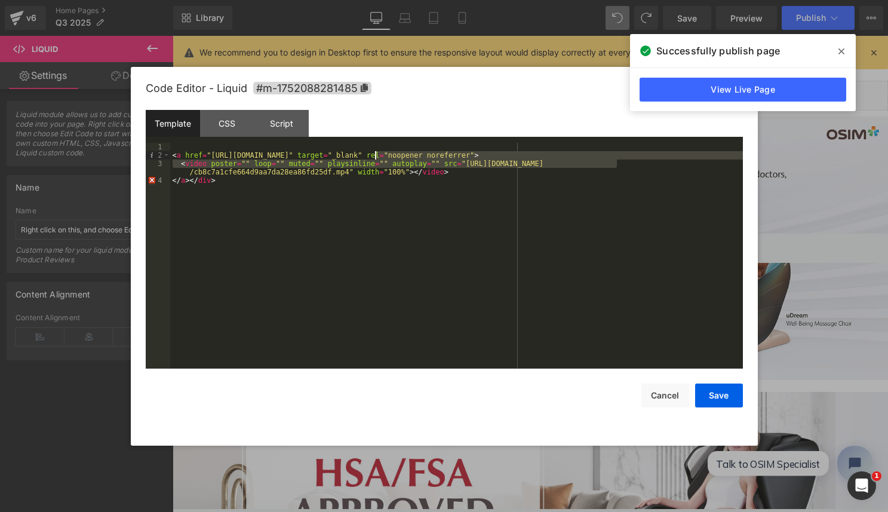
drag, startPoint x: 638, startPoint y: 160, endPoint x: 369, endPoint y: 157, distance: 269.5
click at [372, 157] on div "< a href = "https://us.osim.com/collections/full-body-massage-chair" target = "…" at bounding box center [456, 264] width 573 height 243
click at [301, 174] on div "< a href = "https://us.osim.com/collections/full-body-massage-chair" target = "…" at bounding box center [456, 264] width 573 height 243
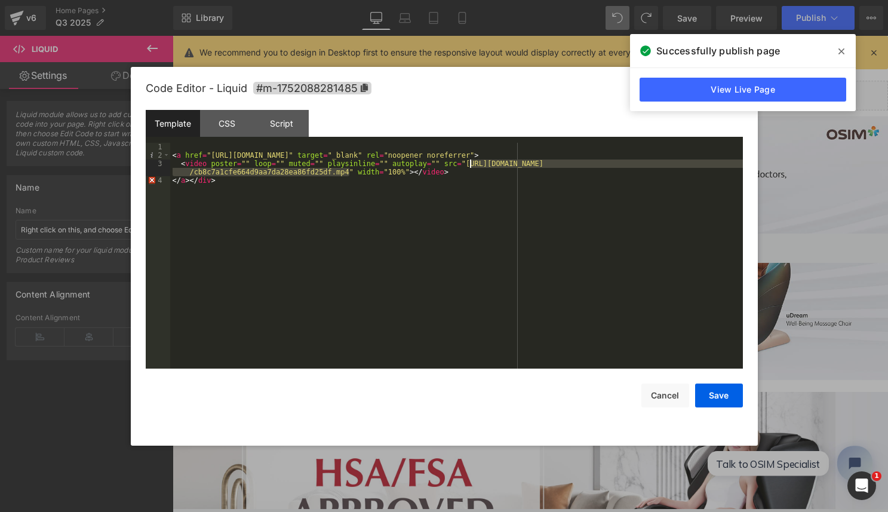
drag, startPoint x: 350, startPoint y: 172, endPoint x: 468, endPoint y: 166, distance: 118.5
click at [468, 166] on div "< a href = "https://us.osim.com/collections/full-body-massage-chair" target = "…" at bounding box center [456, 264] width 573 height 243
drag, startPoint x: 468, startPoint y: 165, endPoint x: 350, endPoint y: 171, distance: 118.5
click at [350, 171] on div "< a href = "https://us.osim.com/collections/full-body-massage-chair" target = "…" at bounding box center [456, 264] width 573 height 243
drag, startPoint x: 349, startPoint y: 171, endPoint x: 461, endPoint y: 164, distance: 112.0
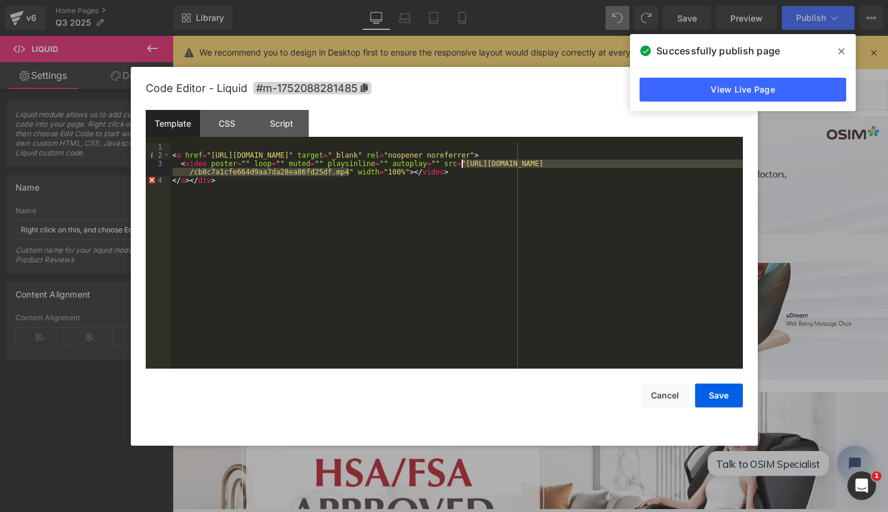
click at [461, 164] on div "< a href = "https://us.osim.com/collections/full-body-massage-chair" target = "…" at bounding box center [456, 264] width 573 height 243
click at [491, 173] on div "< a href = "https://us.osim.com/collections/full-body-massage-chair" target = "…" at bounding box center [456, 264] width 573 height 243
drag, startPoint x: 446, startPoint y: 163, endPoint x: 353, endPoint y: 171, distance: 93.0
click at [353, 171] on div "< a href = "https://us.osim.com/collections/full-body-massage-chair" target = "…" at bounding box center [456, 264] width 573 height 243
click at [725, 396] on button "Save" at bounding box center [719, 396] width 48 height 24
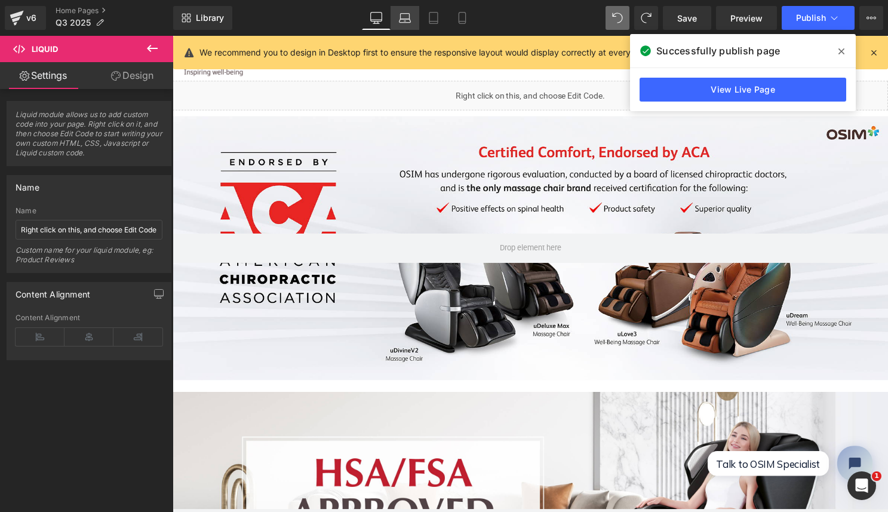
click at [397, 15] on link "Laptop" at bounding box center [405, 18] width 29 height 24
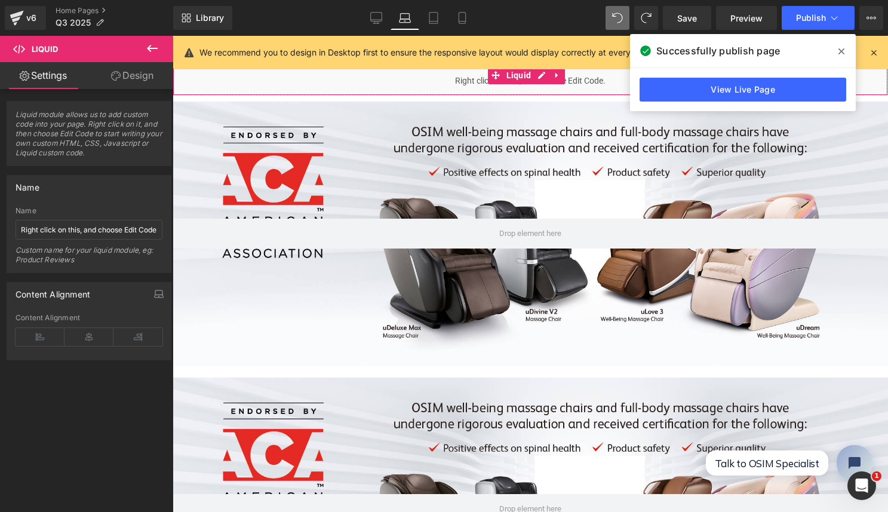
click at [467, 82] on div "Liquid" at bounding box center [531, 81] width 716 height 30
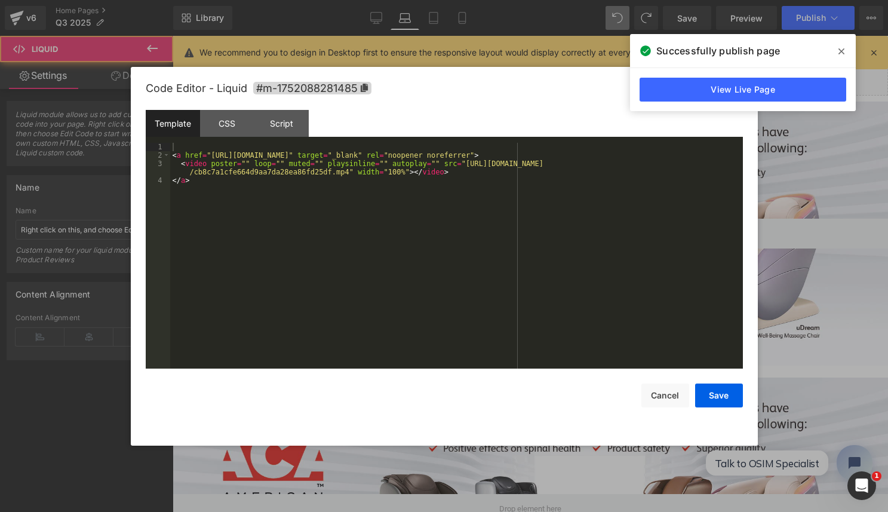
click at [541, 81] on link at bounding box center [539, 75] width 13 height 14
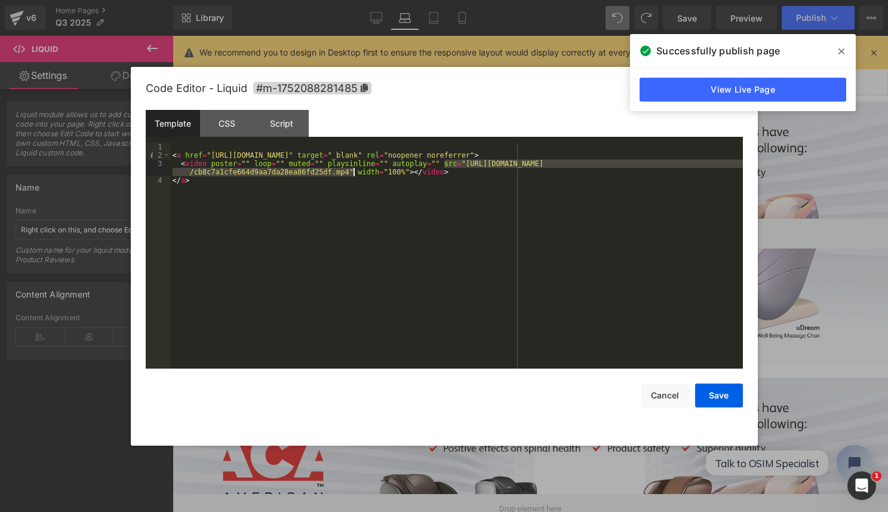
drag, startPoint x: 445, startPoint y: 161, endPoint x: 353, endPoint y: 169, distance: 92.9
click at [353, 169] on div "< a href = "[URL][DOMAIN_NAME]" target = "_blank" rel = "noopener noreferrer" >…" at bounding box center [456, 264] width 573 height 243
click at [718, 391] on button "Save" at bounding box center [719, 396] width 48 height 24
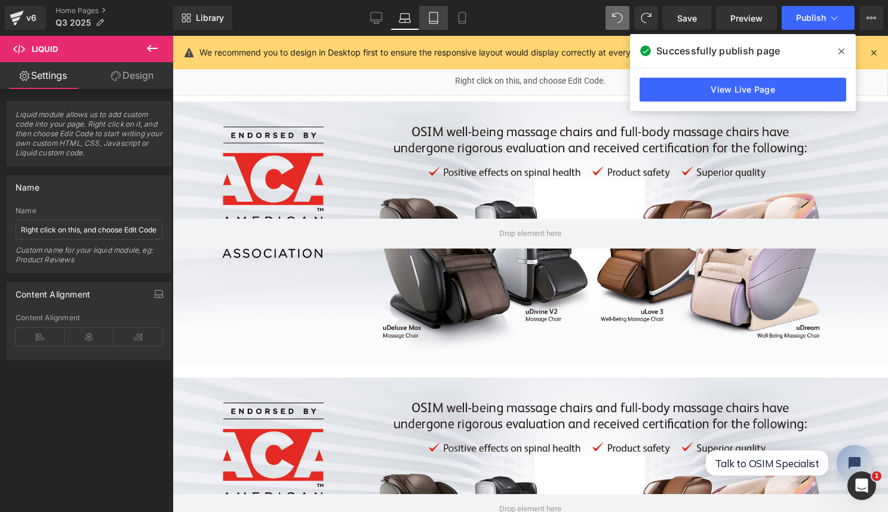
click at [437, 14] on icon at bounding box center [434, 18] width 8 height 11
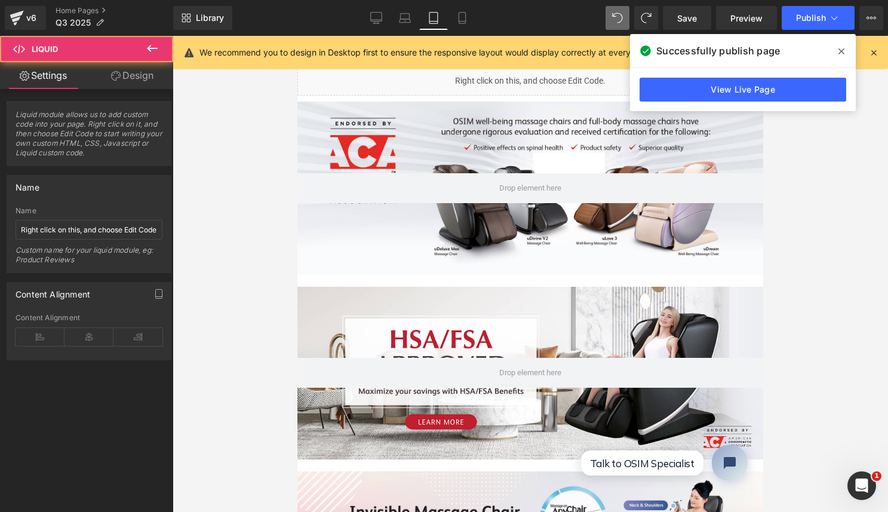
click at [478, 82] on div "Liquid" at bounding box center [531, 81] width 466 height 30
click at [546, 75] on ul "Liquid" at bounding box center [527, 75] width 62 height 14
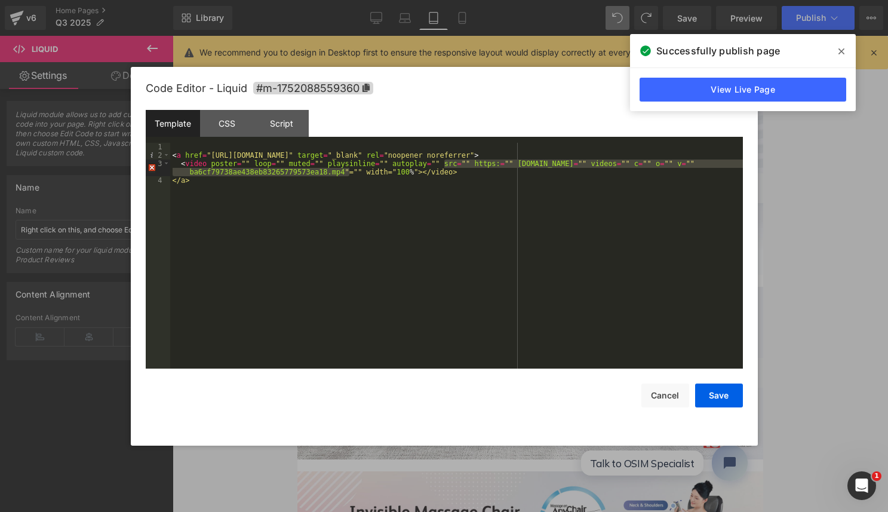
drag, startPoint x: 445, startPoint y: 163, endPoint x: 348, endPoint y: 173, distance: 97.3
click at [348, 173] on div "< a href = "https://us.osim.com/collections/full-body-massage-chair" target = "…" at bounding box center [456, 264] width 573 height 243
click at [728, 392] on button "Save" at bounding box center [719, 396] width 48 height 24
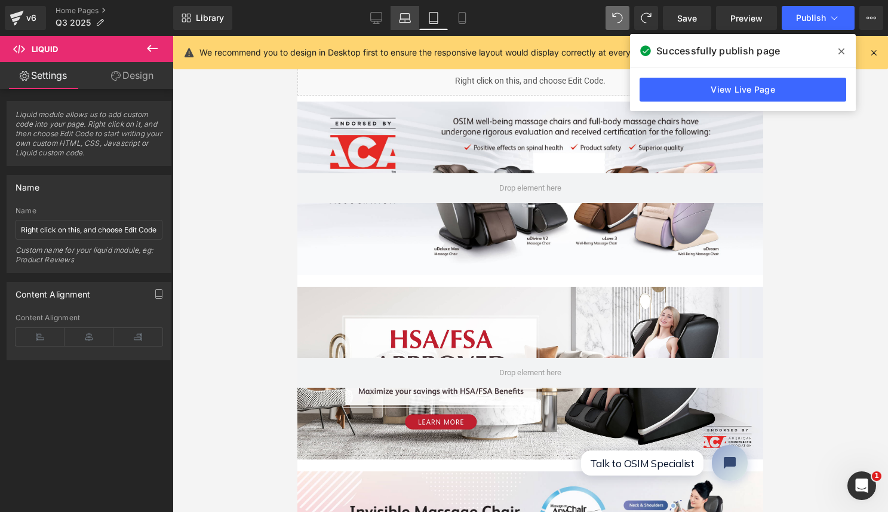
click at [402, 19] on icon at bounding box center [404, 21] width 11 height 4
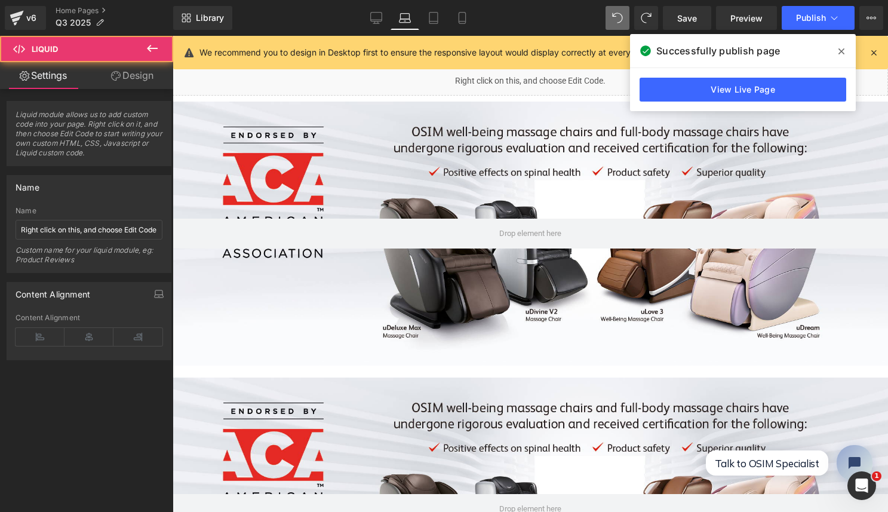
click at [464, 81] on div "Liquid" at bounding box center [531, 81] width 716 height 30
click at [539, 78] on icon at bounding box center [539, 75] width 7 height 7
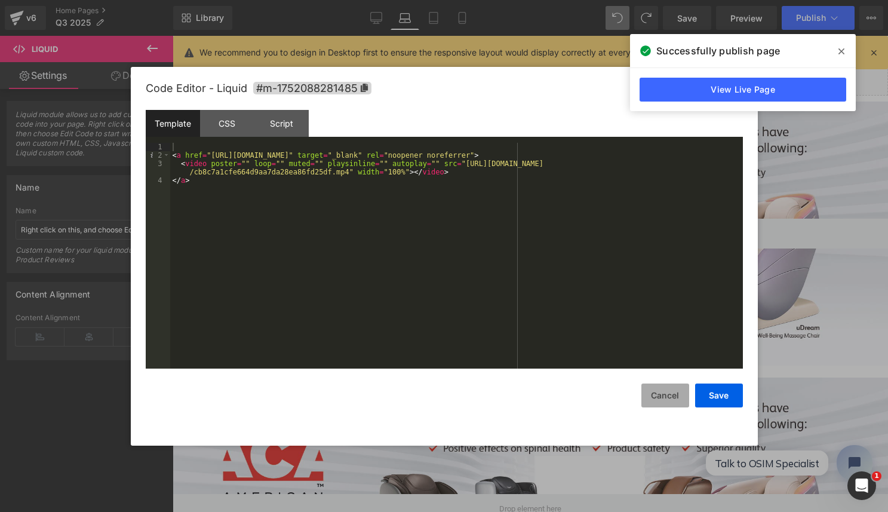
click at [667, 396] on button "Cancel" at bounding box center [666, 396] width 48 height 24
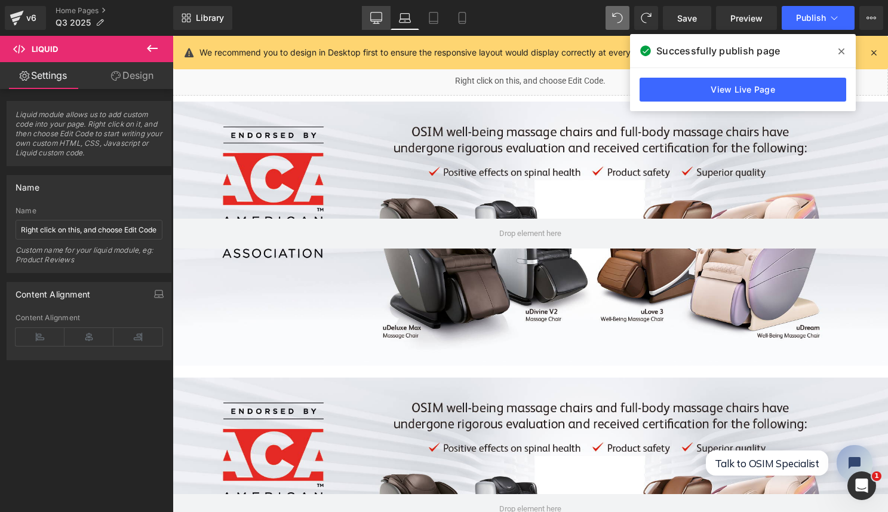
click at [378, 18] on icon at bounding box center [376, 18] width 12 height 12
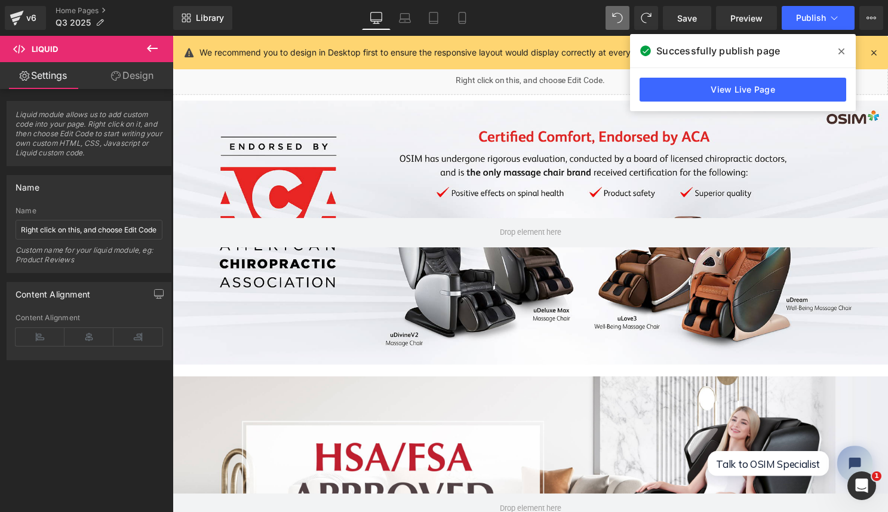
click at [474, 62] on div "We recommend you to design in Desktop first to ensure the responsive layout wou…" at bounding box center [530, 52] width 715 height 33
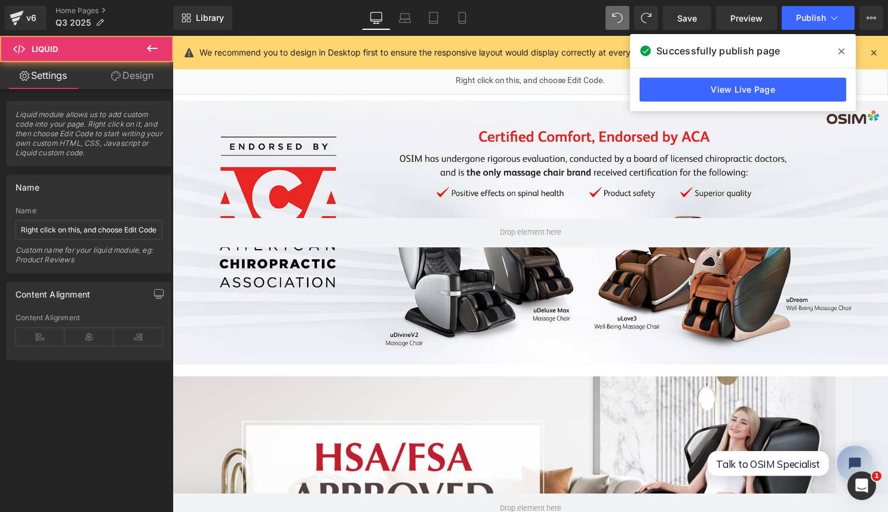
click at [468, 84] on div "Liquid" at bounding box center [534, 81] width 723 height 30
click at [541, 72] on icon at bounding box center [545, 75] width 8 height 9
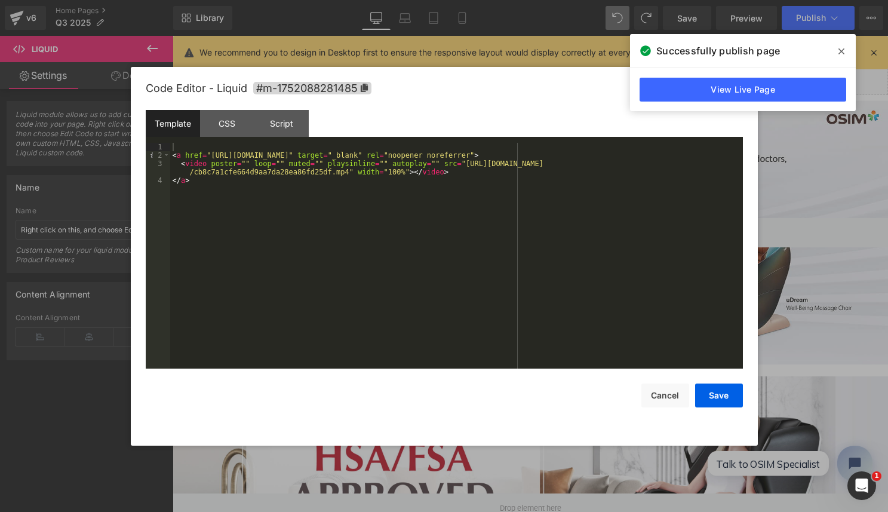
click at [462, 178] on div "< a href = "[URL][DOMAIN_NAME]" target = "_blank" rel = "noopener noreferrer" >…" at bounding box center [456, 264] width 573 height 243
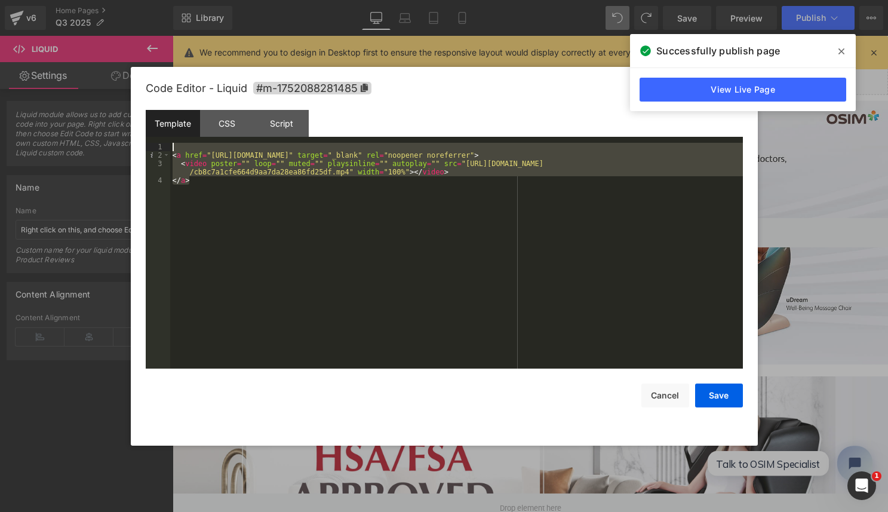
drag, startPoint x: 412, startPoint y: 180, endPoint x: 148, endPoint y: 114, distance: 272.9
click at [148, 114] on div "Template CSS Script Data 1 2 3 4 < a href = "https://us.osim.com/collections/fu…" at bounding box center [445, 239] width 598 height 259
click at [722, 397] on button "Save" at bounding box center [719, 396] width 48 height 24
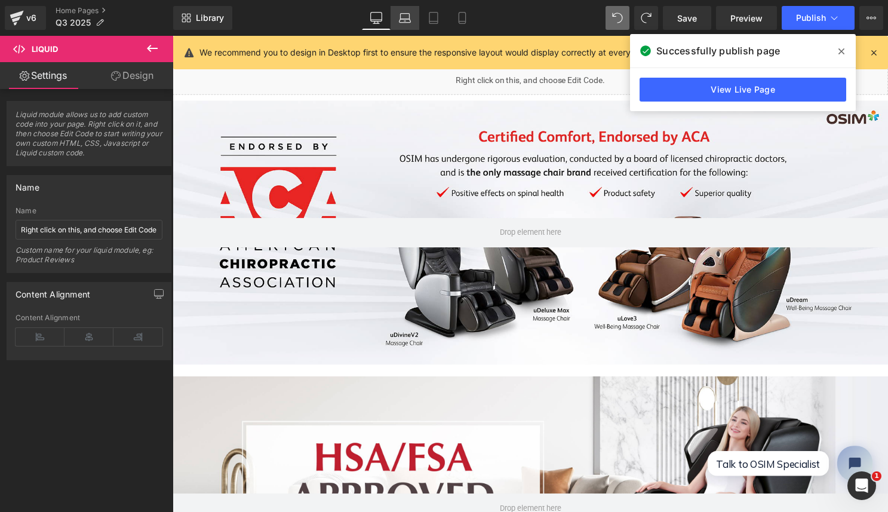
click at [403, 16] on icon at bounding box center [405, 18] width 12 height 12
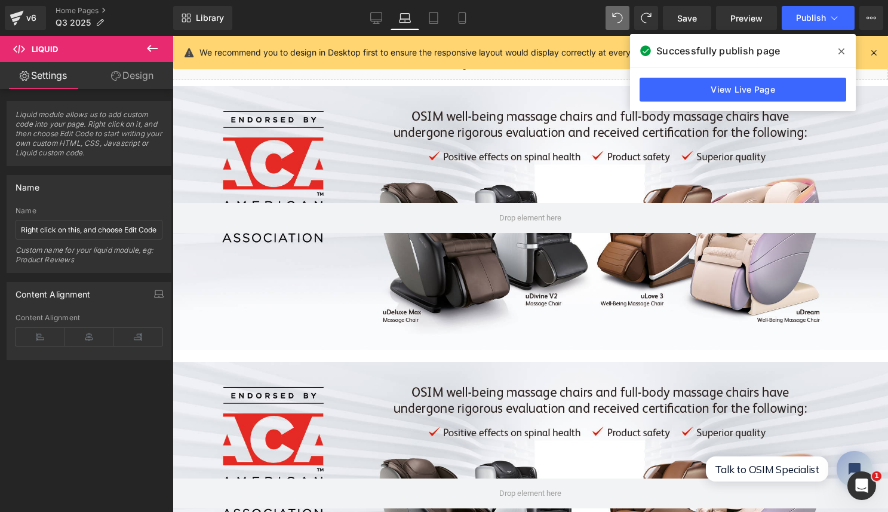
scroll to position [0, 0]
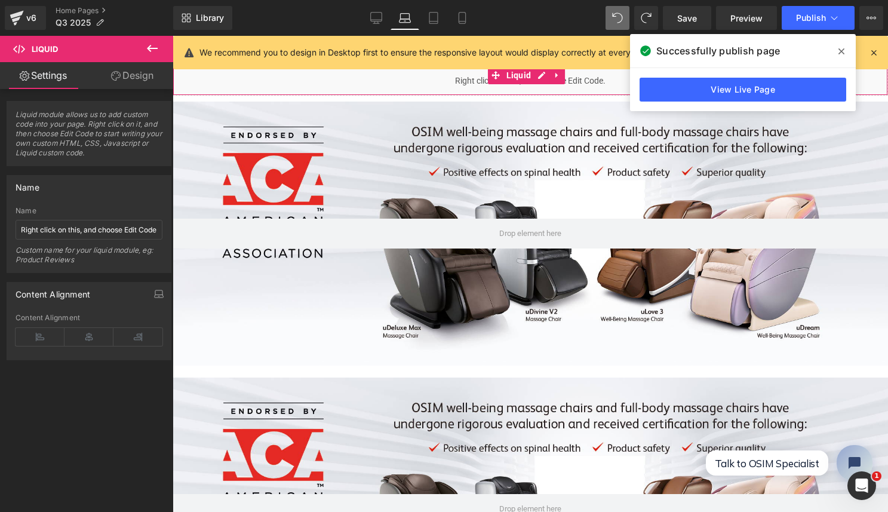
click at [425, 76] on div "Liquid" at bounding box center [531, 81] width 716 height 30
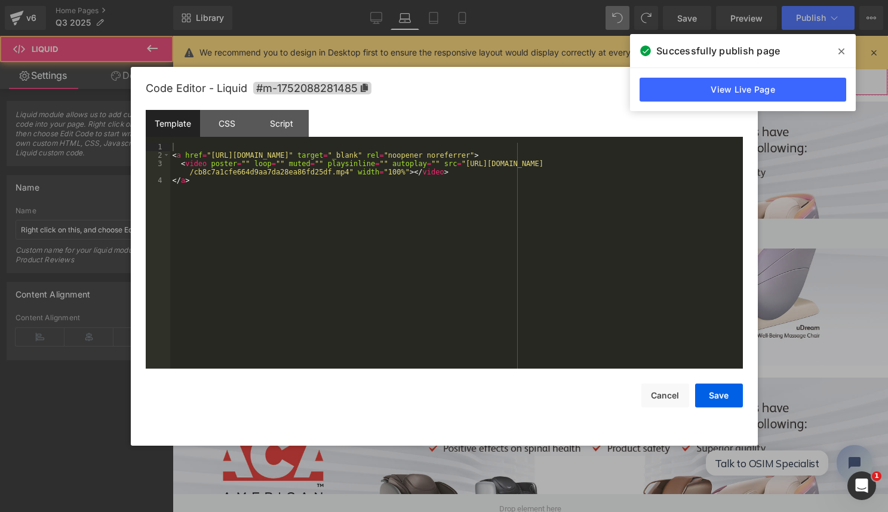
click at [541, 75] on icon at bounding box center [542, 75] width 8 height 9
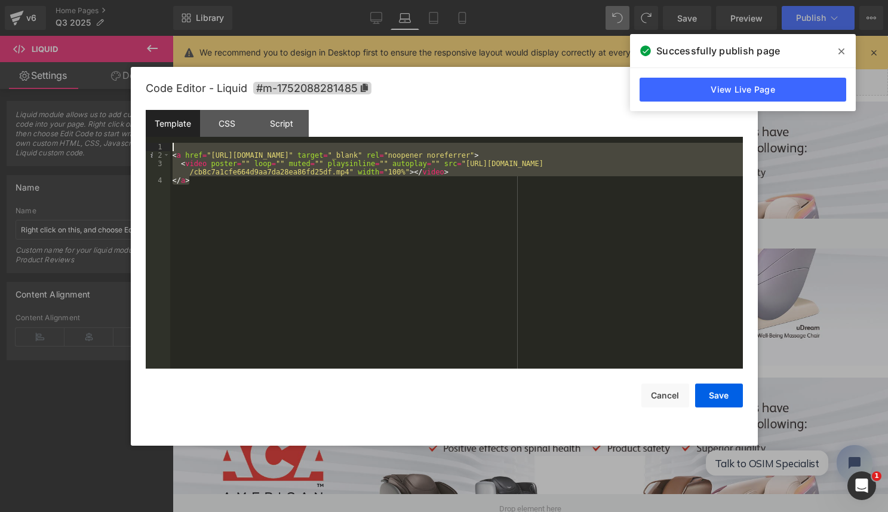
drag, startPoint x: 404, startPoint y: 232, endPoint x: 103, endPoint y: 111, distance: 324.7
click at [103, 111] on body "Liquid You are previewing how the will restyle your page. You can not edit Elem…" at bounding box center [444, 256] width 888 height 512
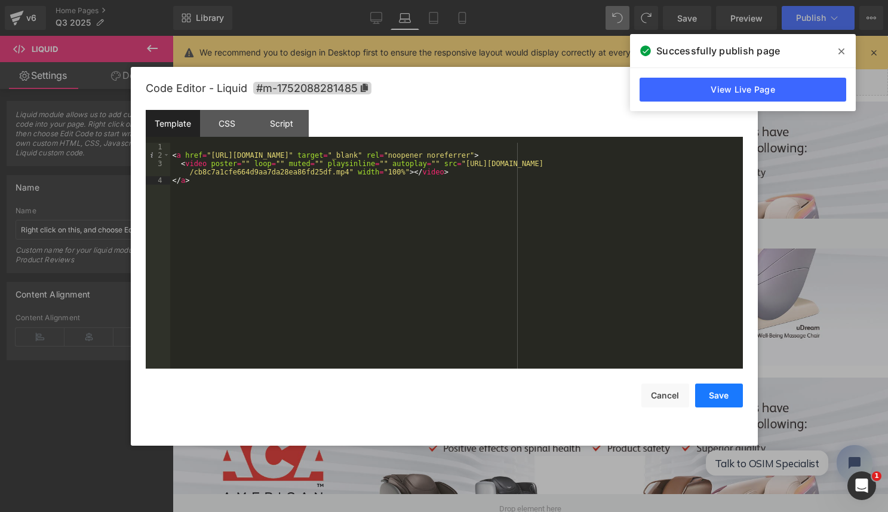
click at [728, 403] on button "Save" at bounding box center [719, 396] width 48 height 24
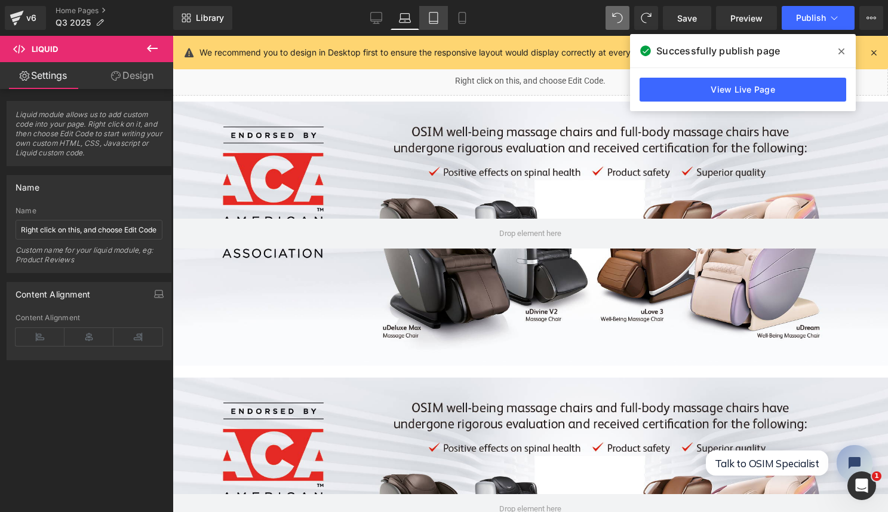
click at [433, 16] on icon at bounding box center [434, 18] width 12 height 12
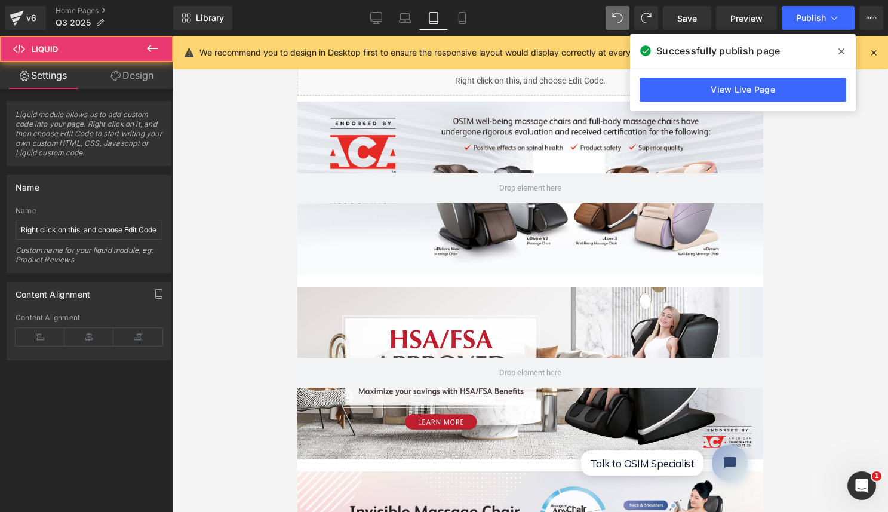
click at [442, 78] on div "Liquid" at bounding box center [531, 81] width 466 height 30
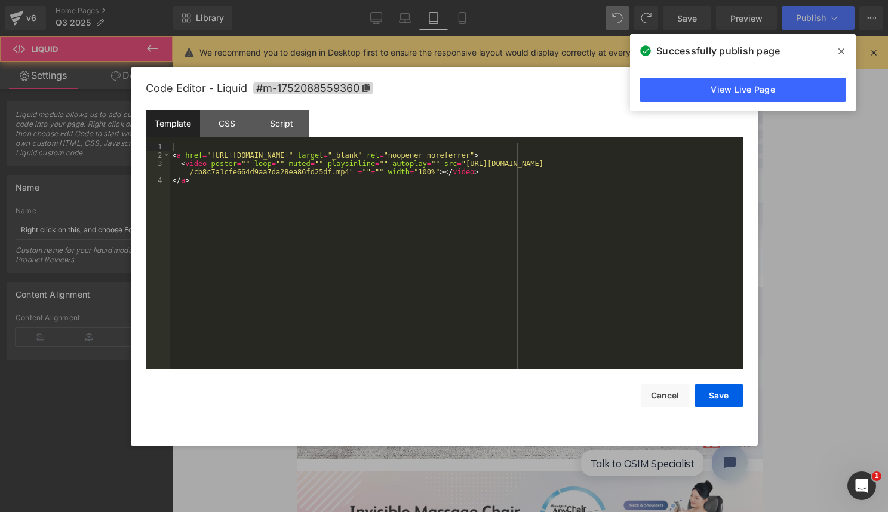
click at [545, 73] on ul "Liquid" at bounding box center [527, 75] width 78 height 18
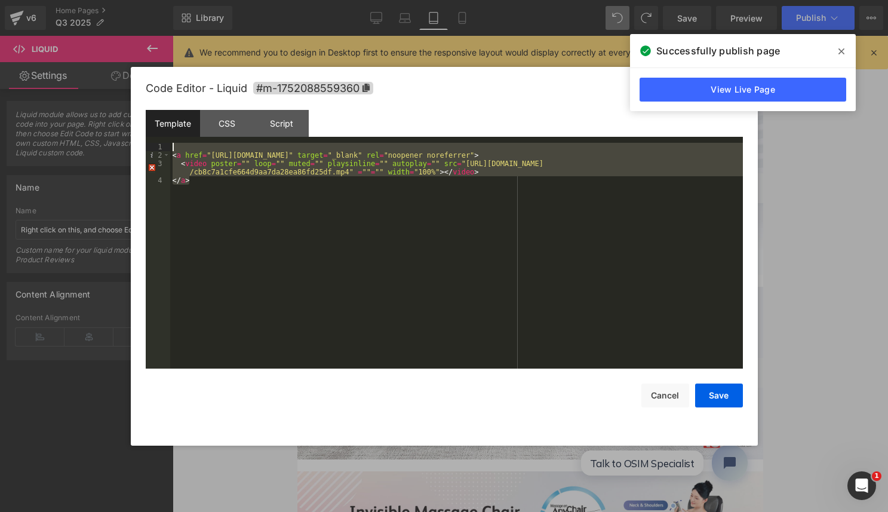
drag, startPoint x: 459, startPoint y: 206, endPoint x: 157, endPoint y: 130, distance: 312.3
click at [157, 130] on div "Template CSS Script Data 1 2 3 4 < a href = "https://us.osim.com/collections/fu…" at bounding box center [445, 239] width 598 height 259
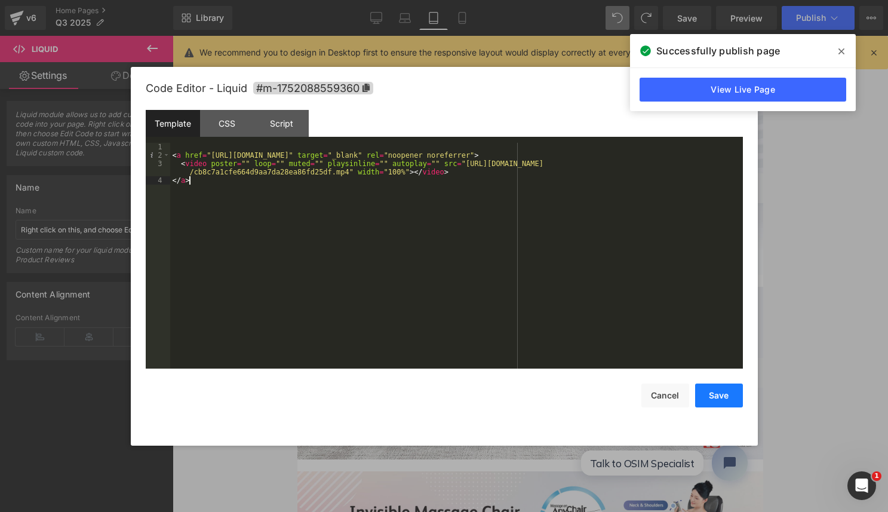
click at [715, 397] on button "Save" at bounding box center [719, 396] width 48 height 24
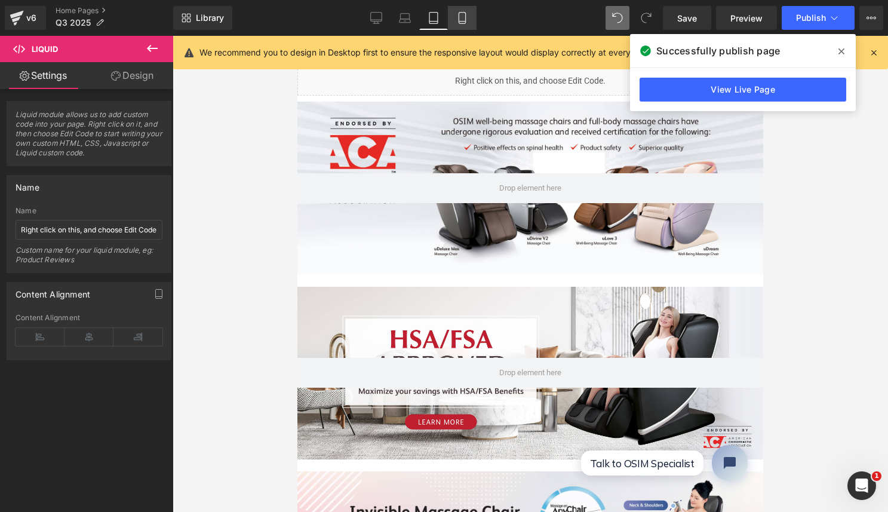
click at [461, 22] on icon at bounding box center [462, 22] width 7 height 0
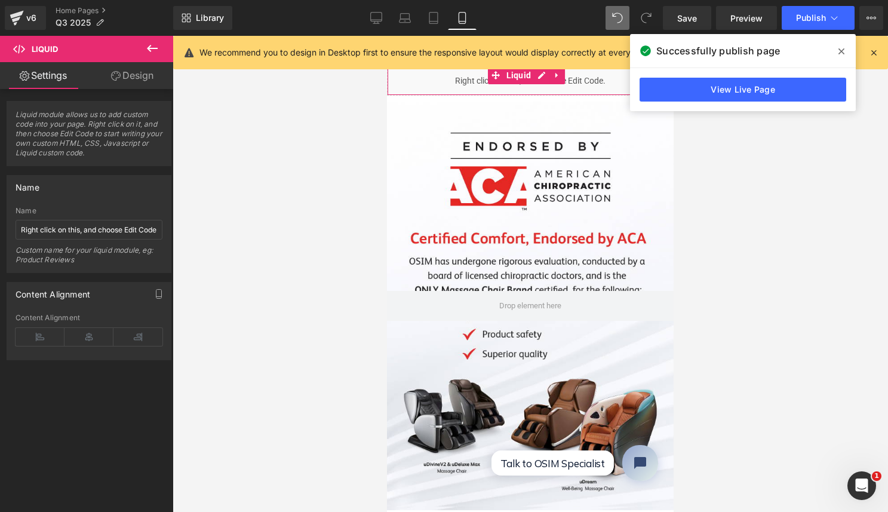
click at [474, 82] on div "Liquid" at bounding box center [530, 81] width 287 height 30
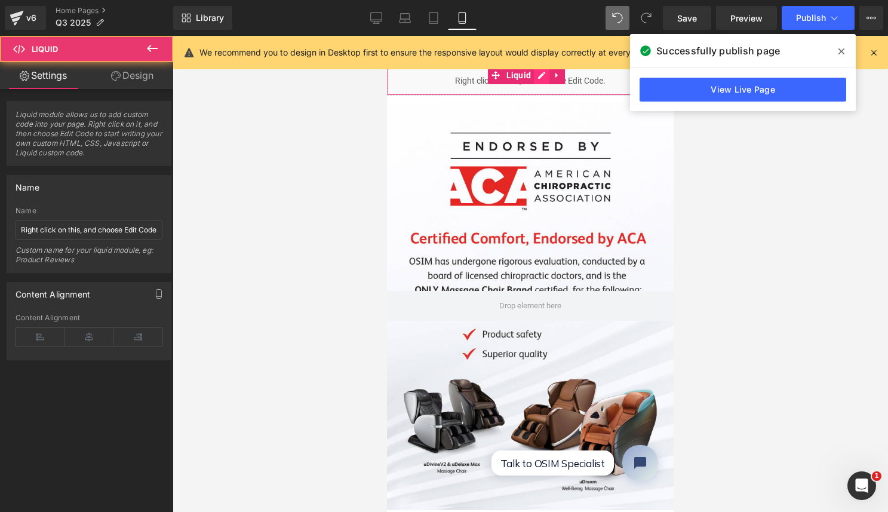
click at [542, 74] on link at bounding box center [542, 75] width 16 height 18
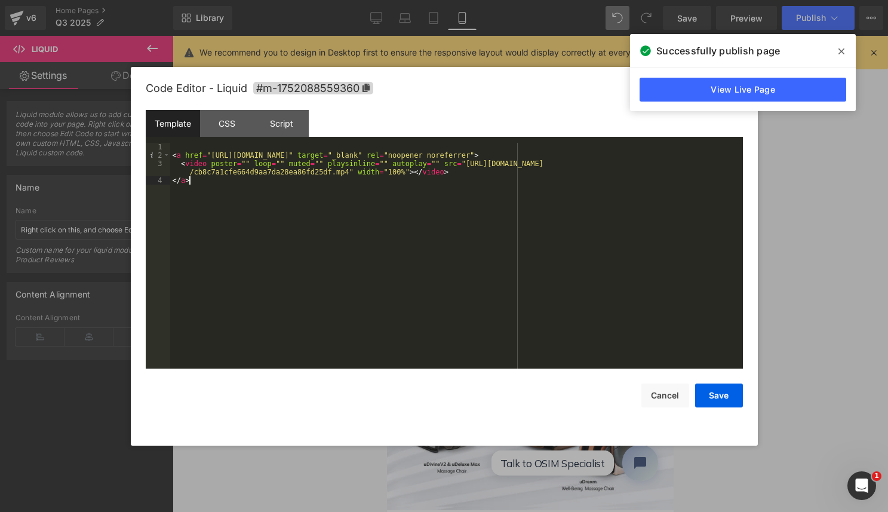
click at [422, 221] on div "< a href = "[URL][DOMAIN_NAME]" target = "_blank" rel = "noopener noreferrer" >…" at bounding box center [456, 264] width 573 height 243
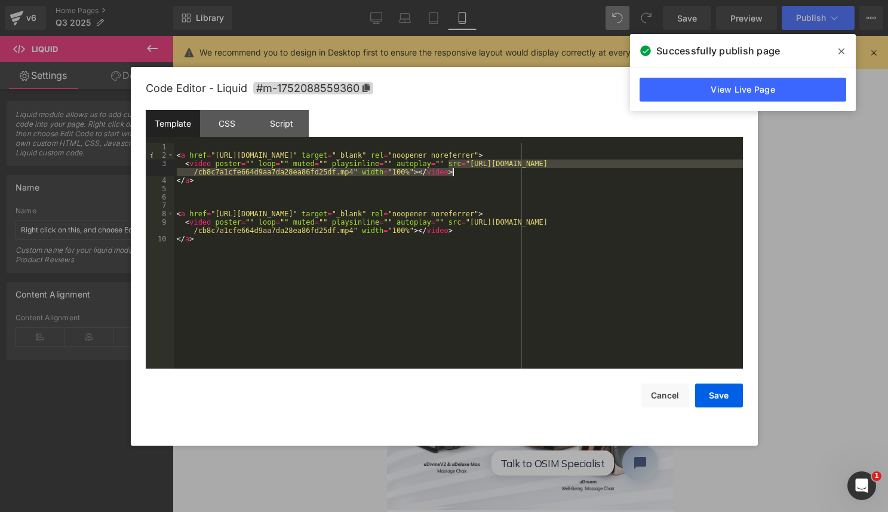
drag, startPoint x: 450, startPoint y: 160, endPoint x: 466, endPoint y: 171, distance: 19.4
click at [466, 171] on div "< a href = "https://us.osim.com/collections/full-body-massage-chair" target = "…" at bounding box center [458, 264] width 569 height 243
click at [477, 245] on div "< a href = "https://us.osim.com/collections/full-body-massage-chair" target = "…" at bounding box center [458, 264] width 569 height 243
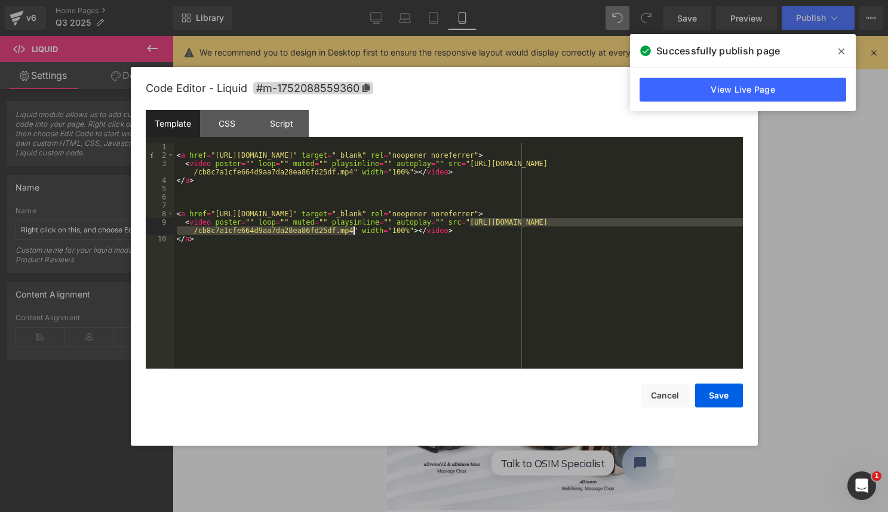
drag, startPoint x: 469, startPoint y: 222, endPoint x: 353, endPoint y: 232, distance: 116.9
click at [353, 232] on div "< a href = "https://us.osim.com/collections/full-body-massage-chair" target = "…" at bounding box center [458, 264] width 569 height 243
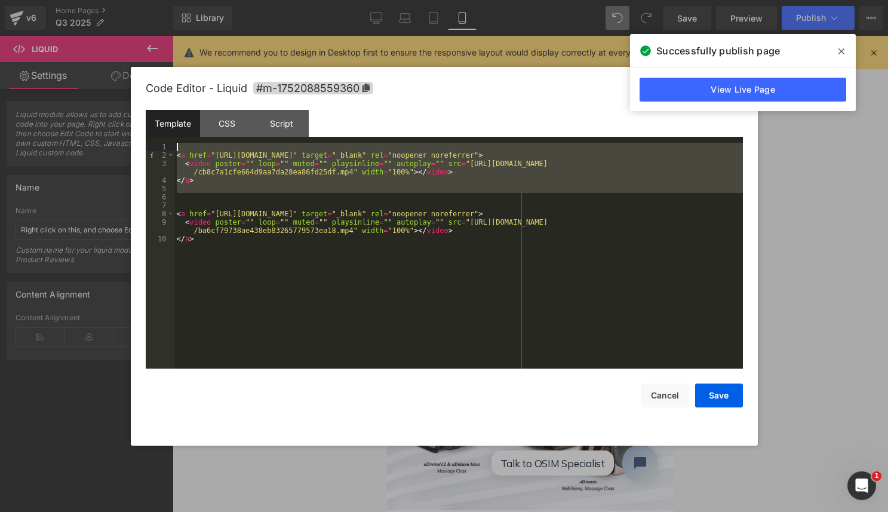
drag, startPoint x: 246, startPoint y: 197, endPoint x: 138, endPoint y: 137, distance: 122.7
click at [138, 137] on div "Code Editor - Liquid #m-1752088559360 Template CSS Script Data 1 2 3 4 5 6 7 8 …" at bounding box center [444, 256] width 627 height 379
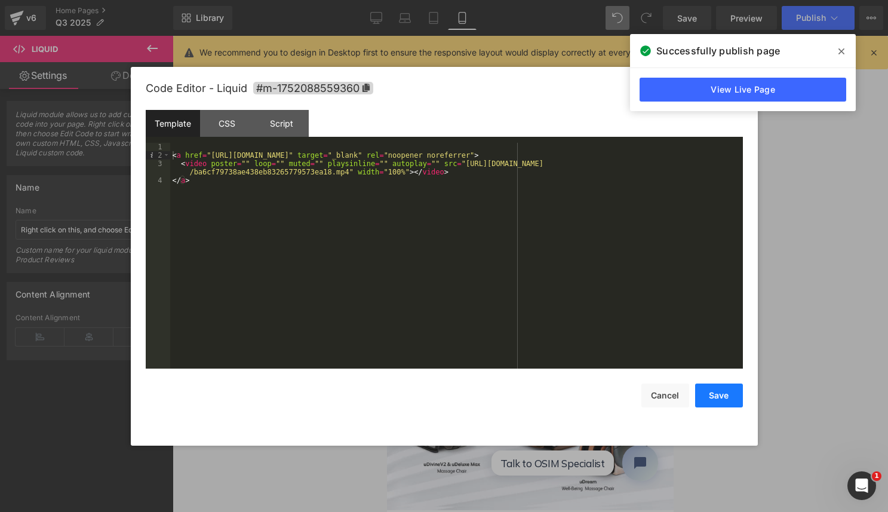
click at [726, 399] on button "Save" at bounding box center [719, 396] width 48 height 24
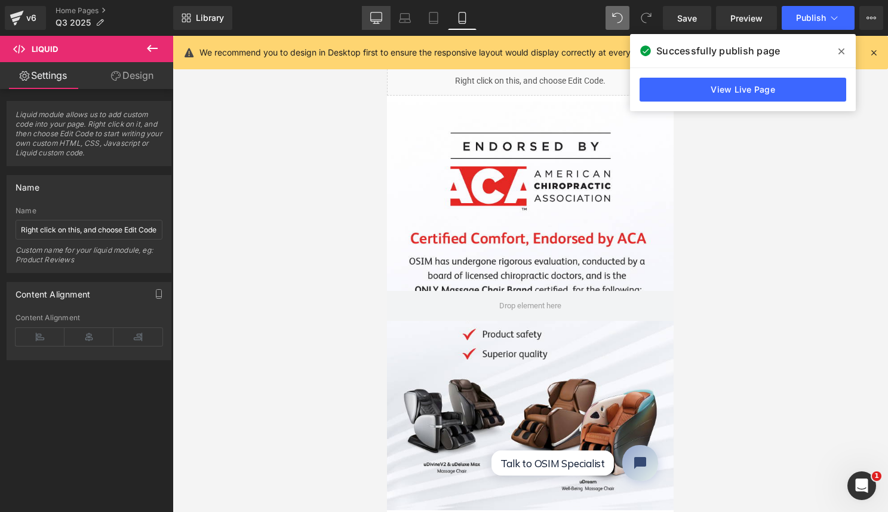
click at [383, 15] on link "Desktop" at bounding box center [376, 18] width 29 height 24
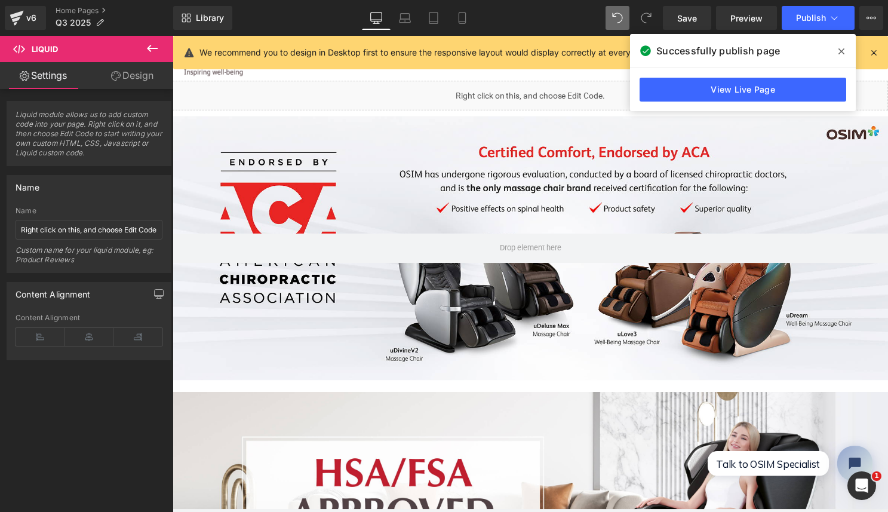
click at [516, 98] on span "Liquid" at bounding box center [528, 91] width 24 height 14
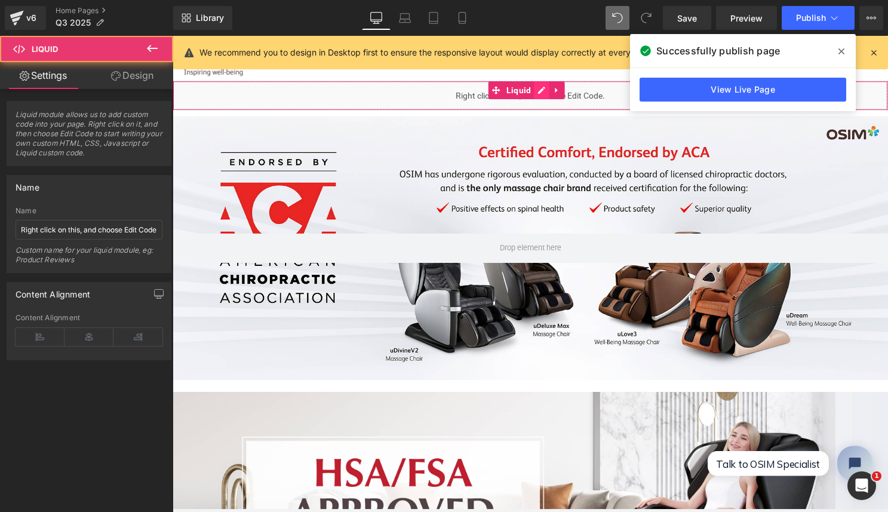
click at [549, 91] on ul "Liquid" at bounding box center [531, 91] width 78 height 18
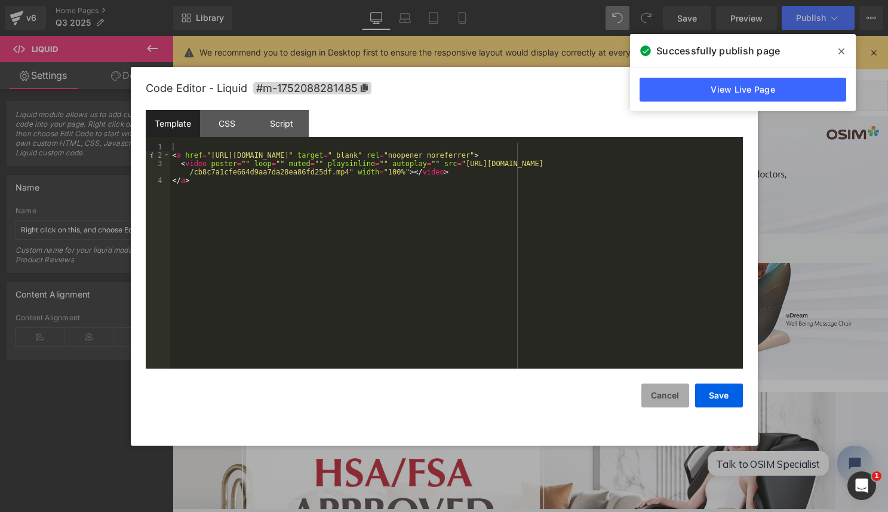
click at [668, 396] on button "Cancel" at bounding box center [666, 396] width 48 height 24
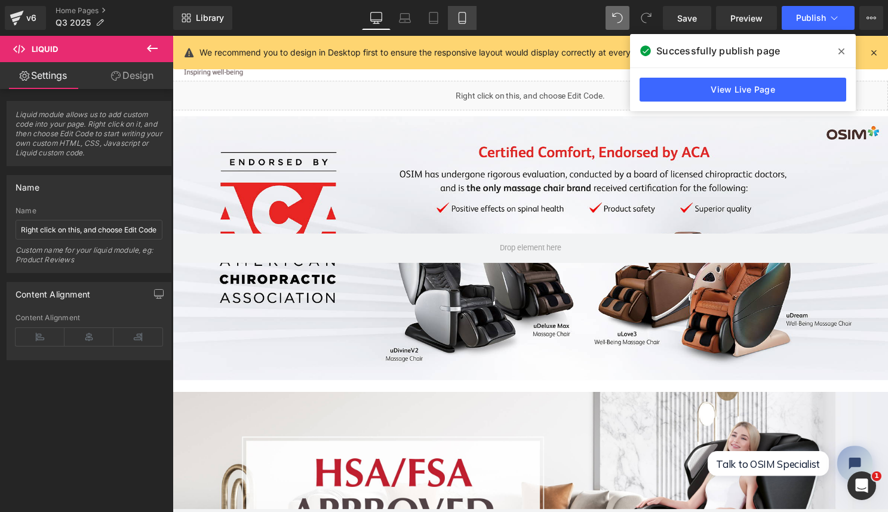
click at [462, 16] on icon at bounding box center [462, 18] width 12 height 12
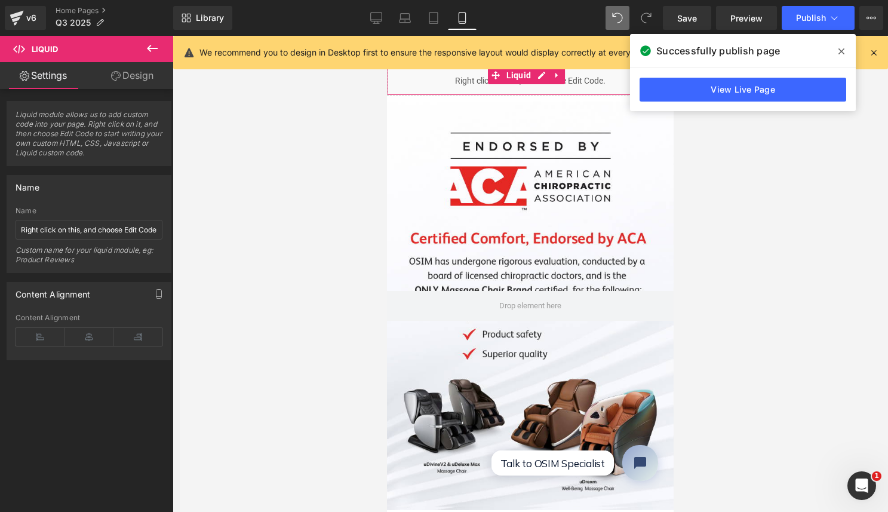
click at [470, 83] on div "Liquid" at bounding box center [530, 81] width 287 height 30
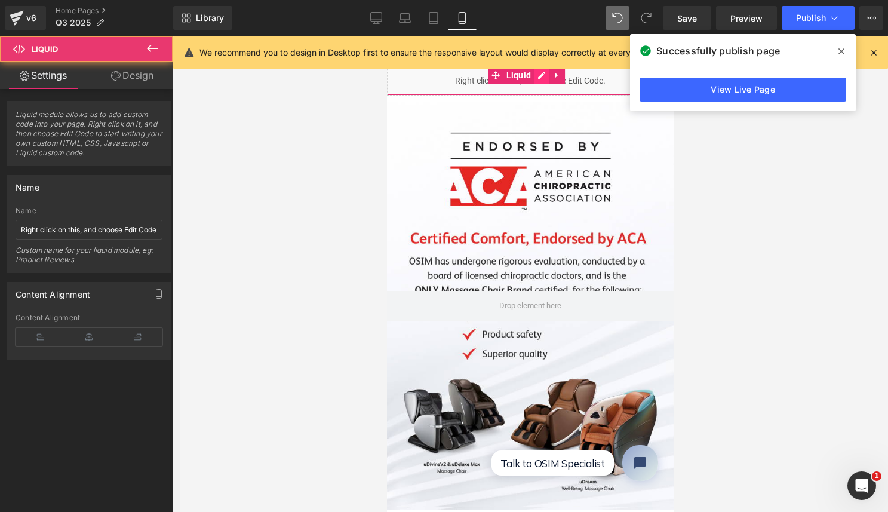
click at [544, 70] on link at bounding box center [542, 75] width 16 height 18
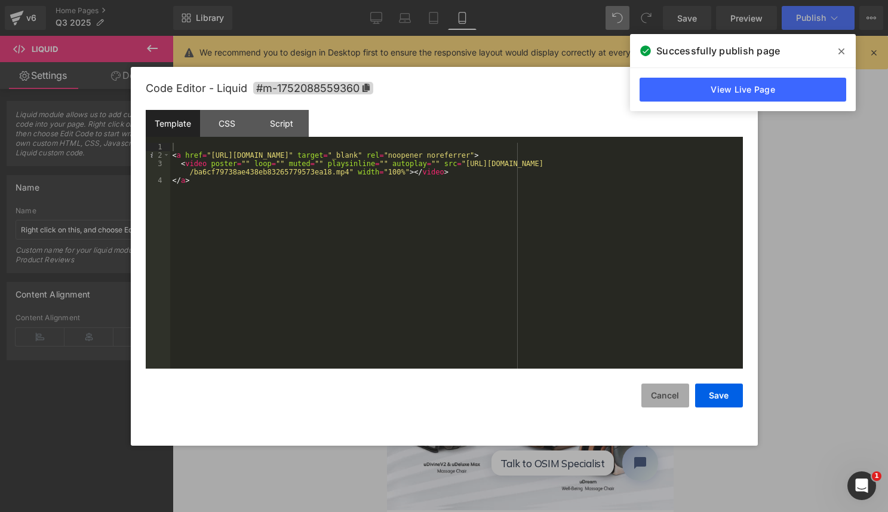
click at [666, 396] on button "Cancel" at bounding box center [666, 396] width 48 height 24
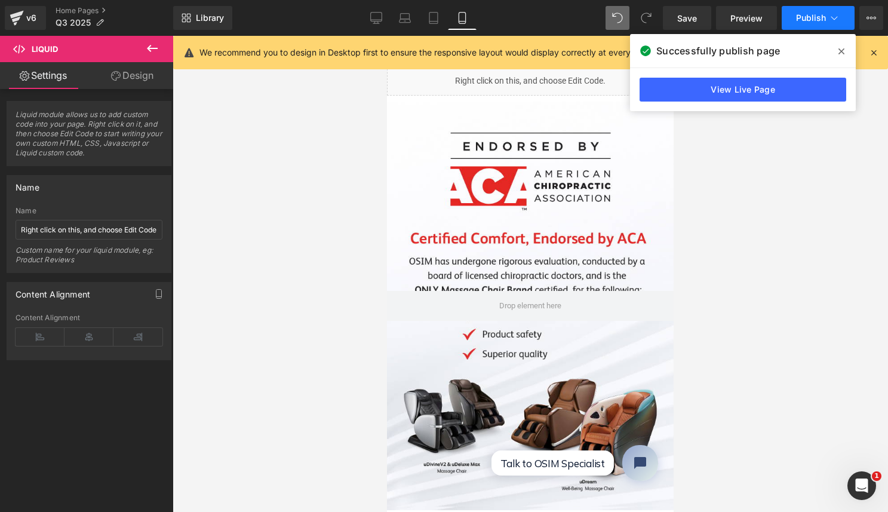
click at [829, 14] on icon at bounding box center [835, 18] width 12 height 12
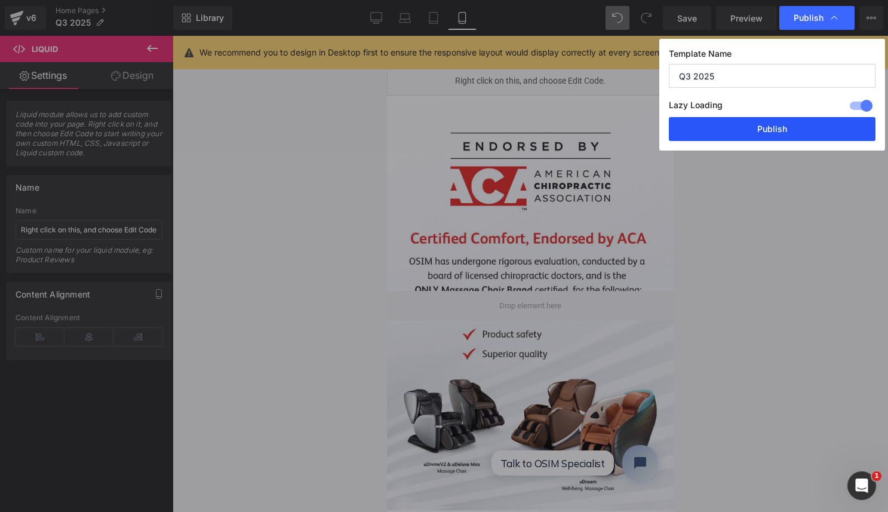
click at [746, 121] on button "Publish" at bounding box center [772, 129] width 207 height 24
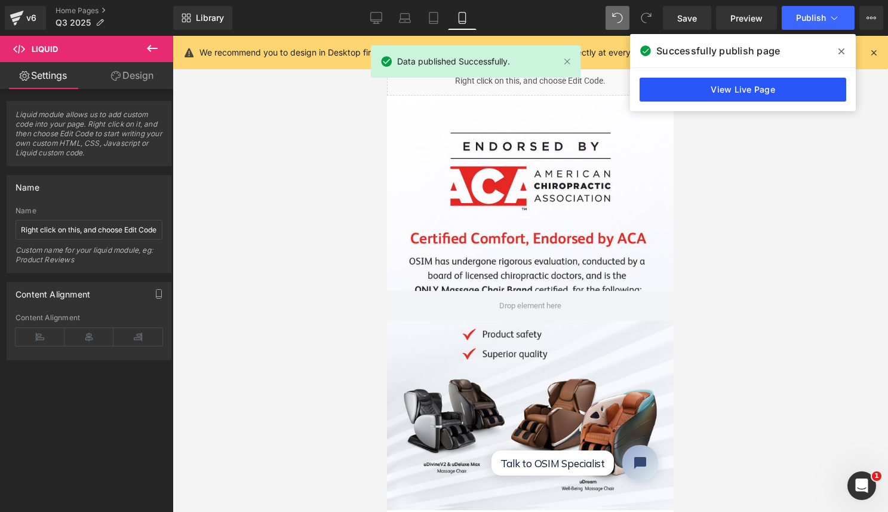
click at [753, 78] on link "View Live Page" at bounding box center [743, 90] width 207 height 24
